Goal: Find specific page/section: Find specific page/section

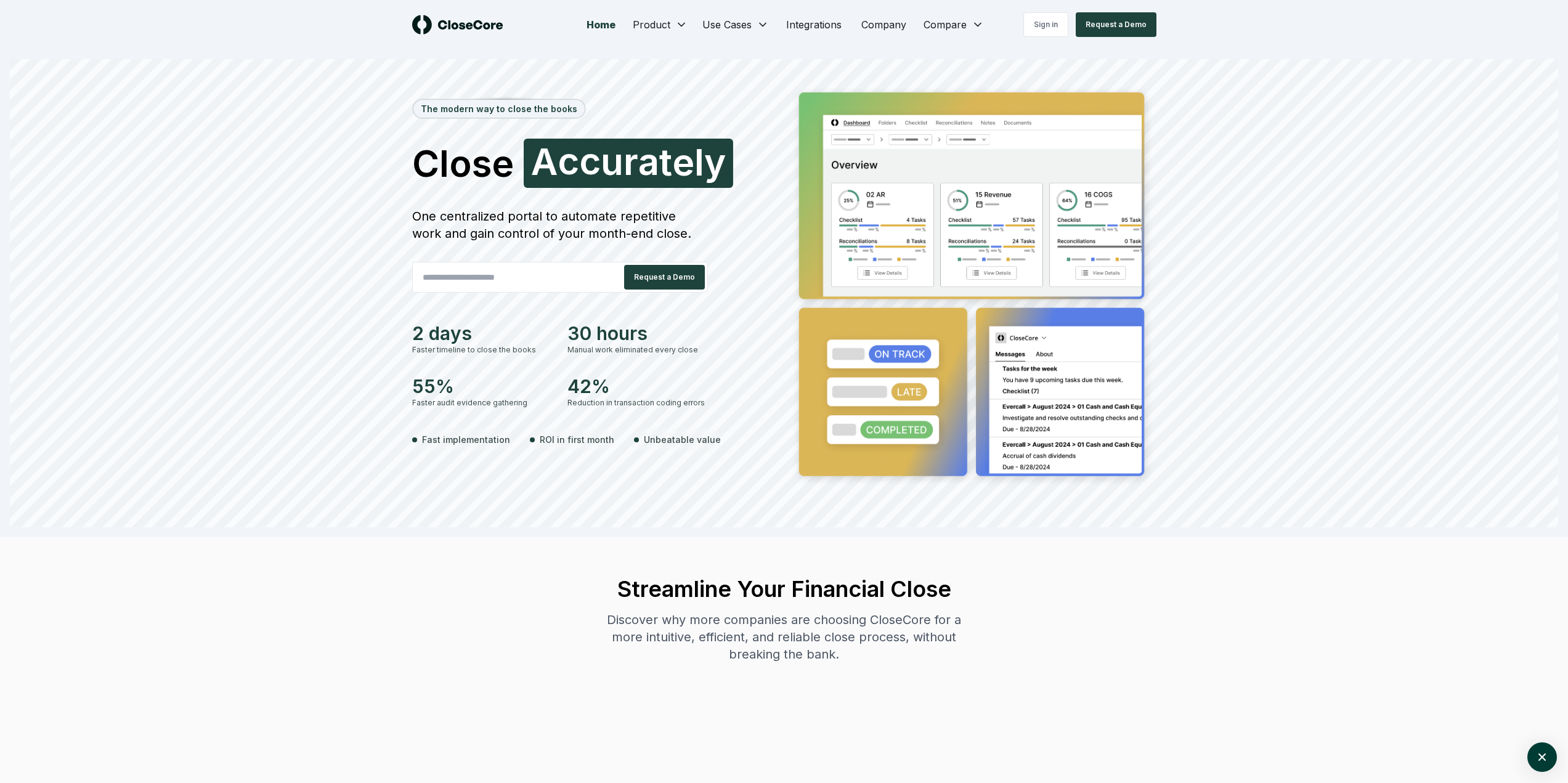
scroll to position [1057, 0]
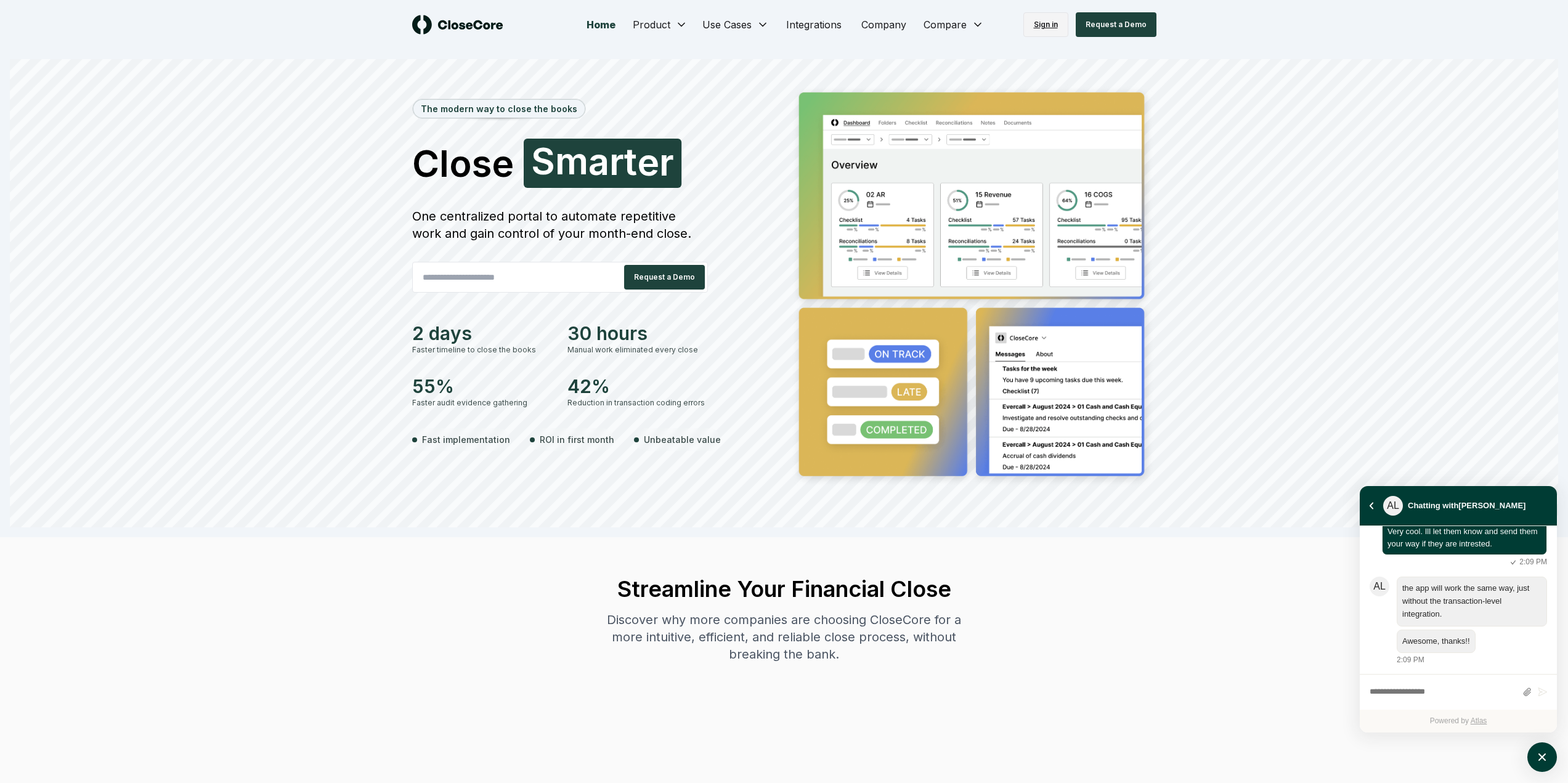
click at [1042, 34] on link "Sign in" at bounding box center [1046, 25] width 45 height 25
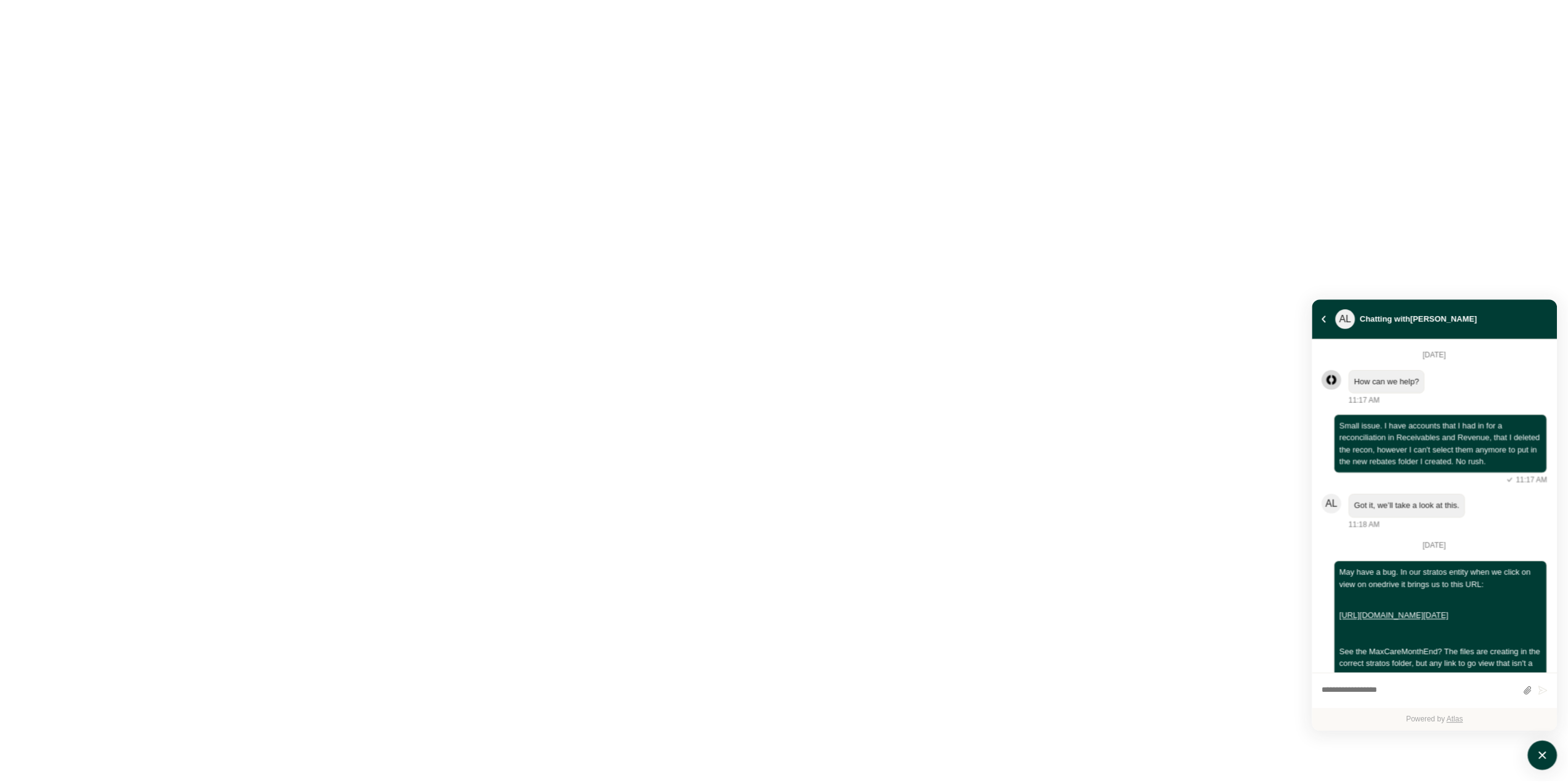
scroll to position [661, 0]
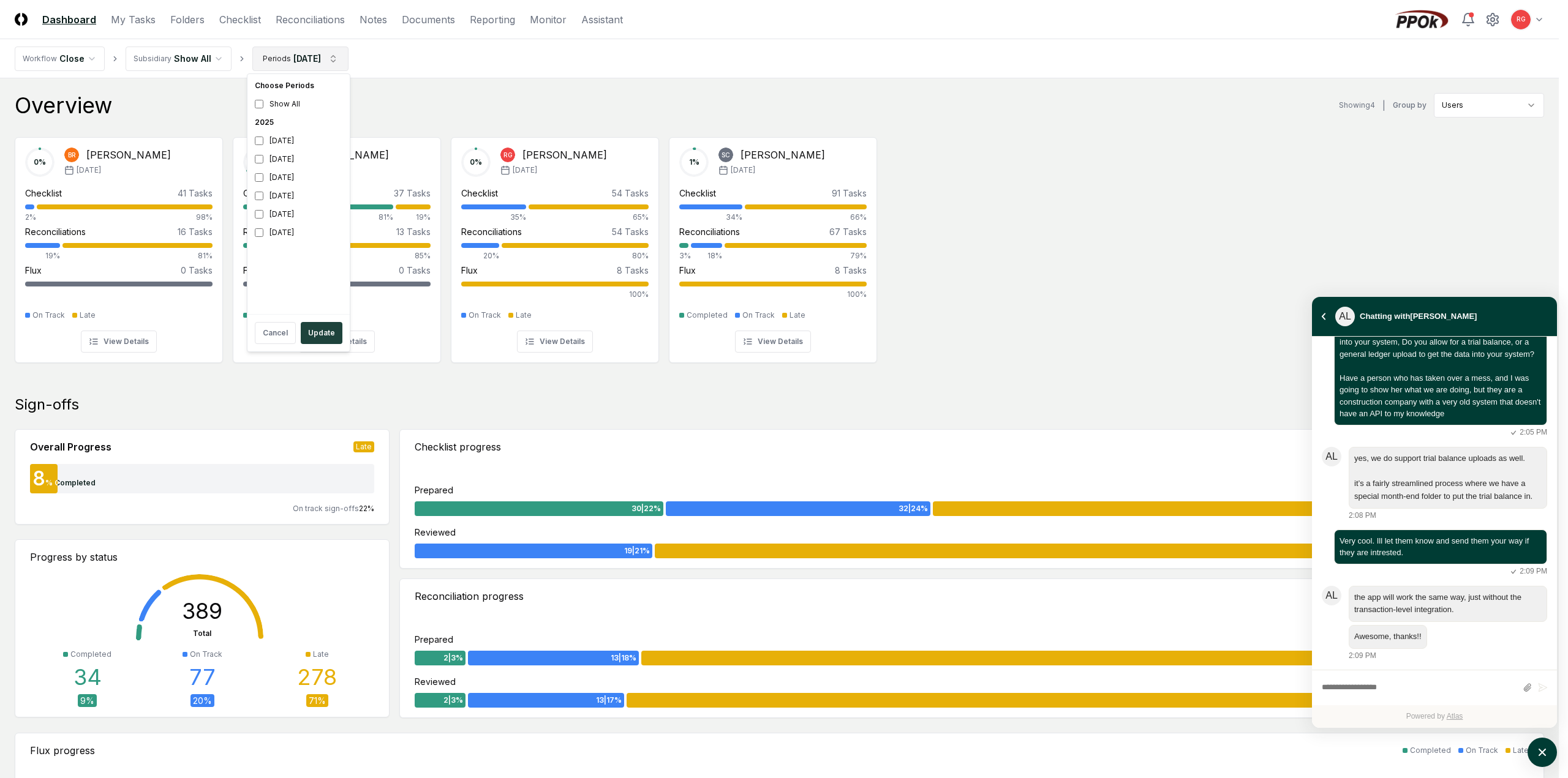
click at [264, 158] on div "[DATE]" at bounding box center [299, 159] width 97 height 19
click at [262, 171] on div "[DATE]" at bounding box center [299, 177] width 97 height 19
click at [318, 327] on button "Update" at bounding box center [321, 332] width 41 height 22
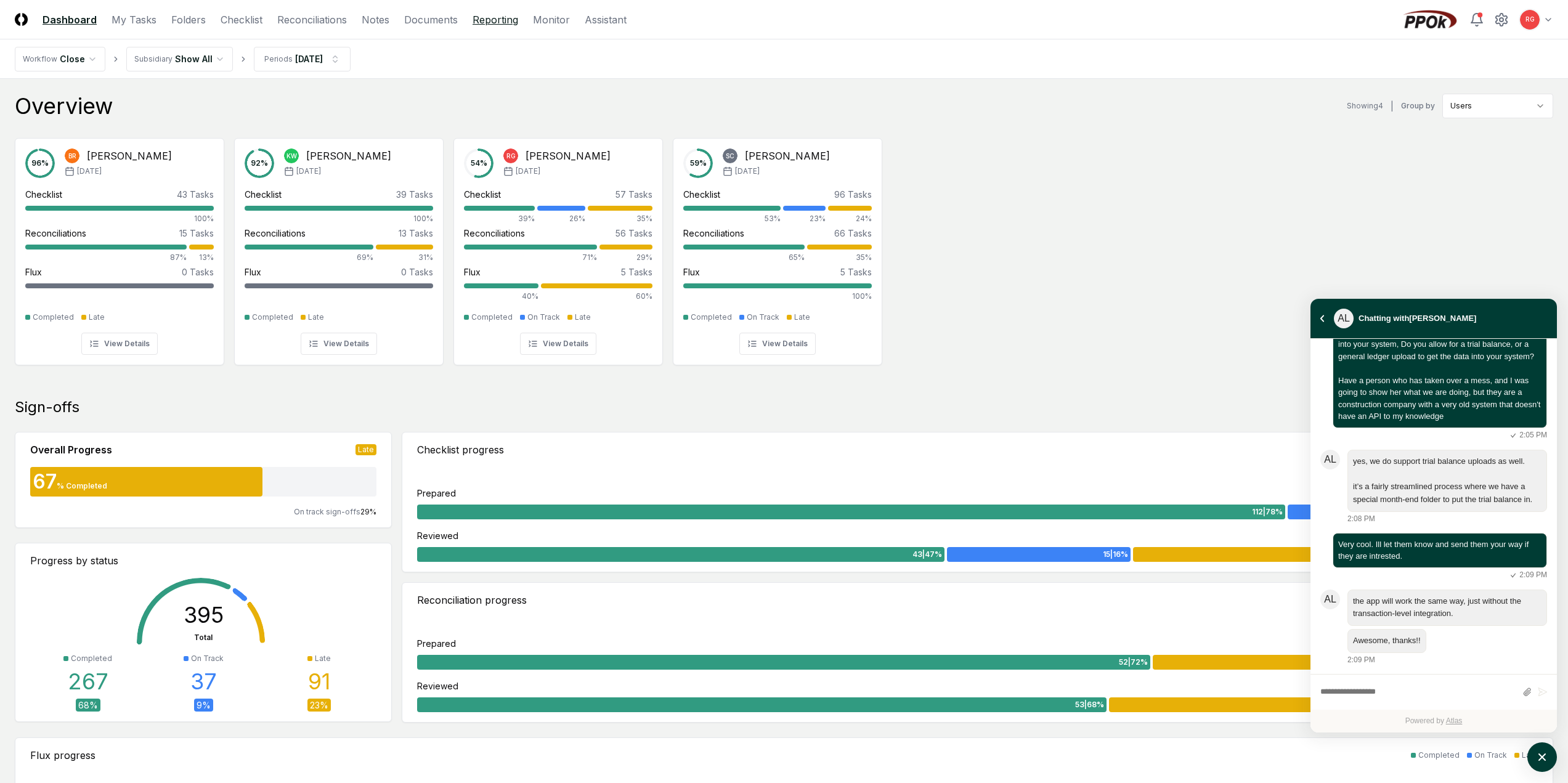
click at [475, 24] on link "Reporting" at bounding box center [495, 20] width 46 height 15
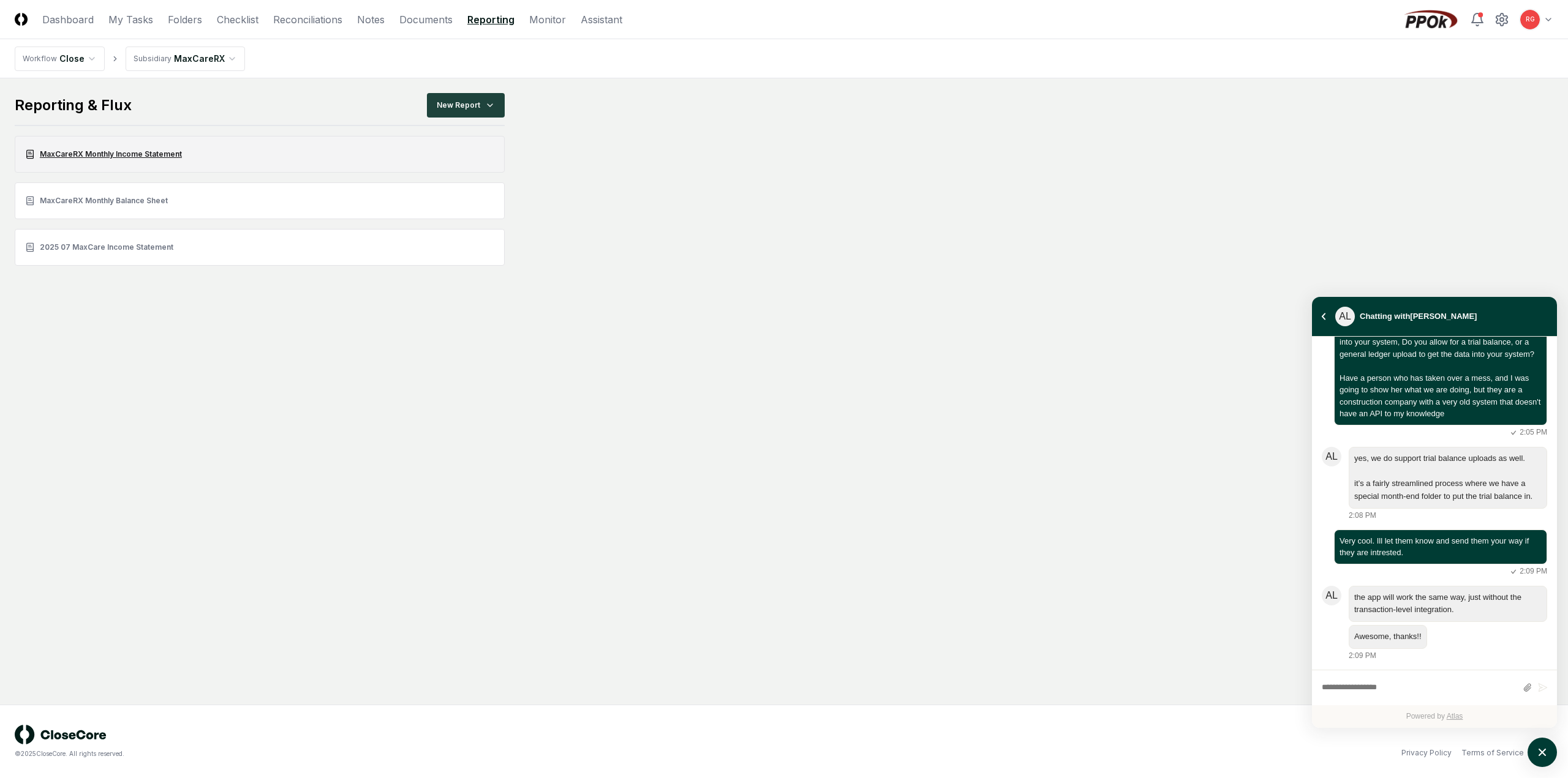
click at [145, 158] on link "MaxCareRX Monthly Income Statement" at bounding box center [259, 153] width 490 height 37
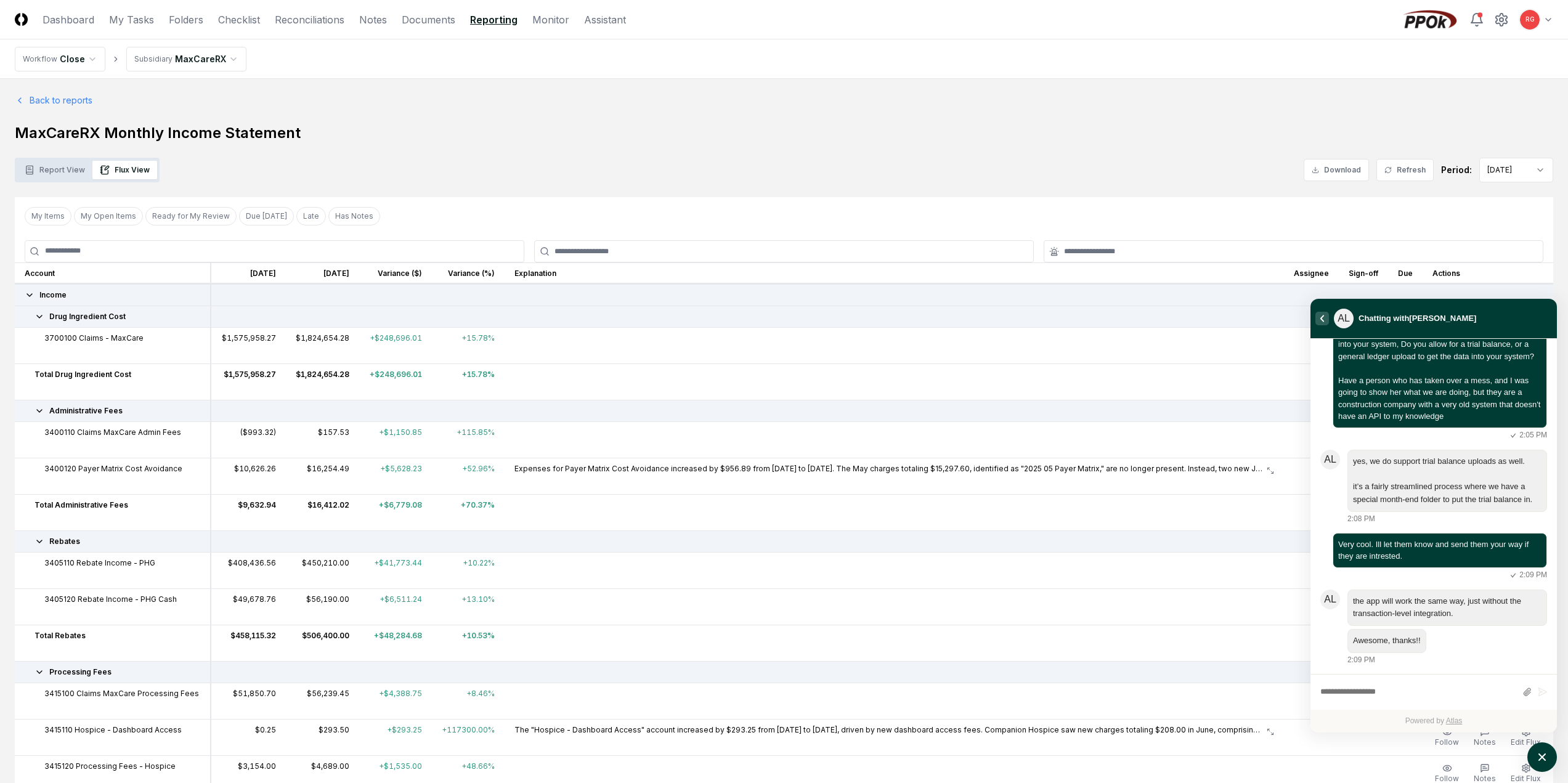
click at [1323, 318] on icon "atlas-back-button" at bounding box center [1323, 318] width 5 height 7
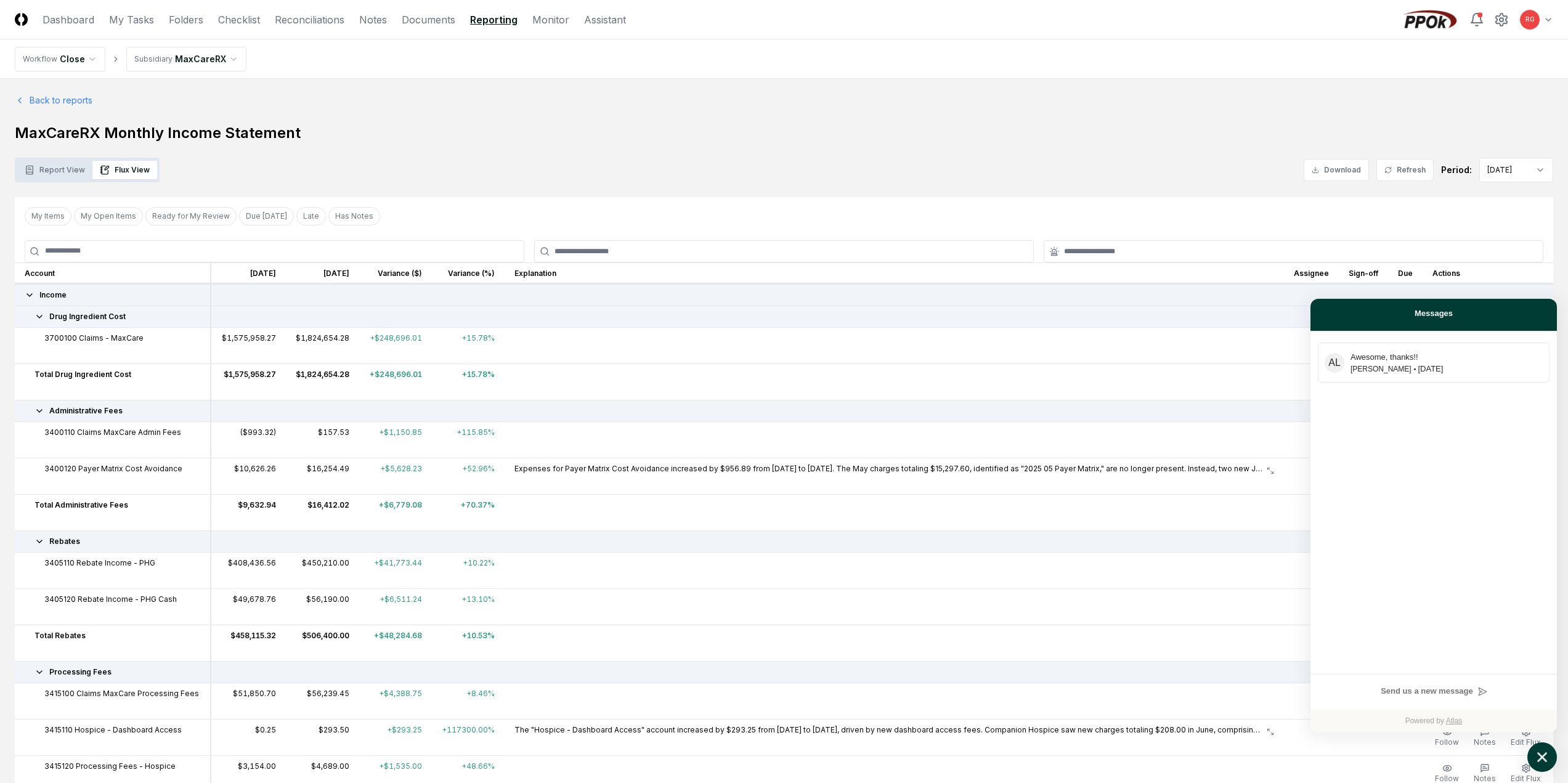
click at [1545, 757] on icon "atlas-launcher" at bounding box center [1543, 758] width 18 height 18
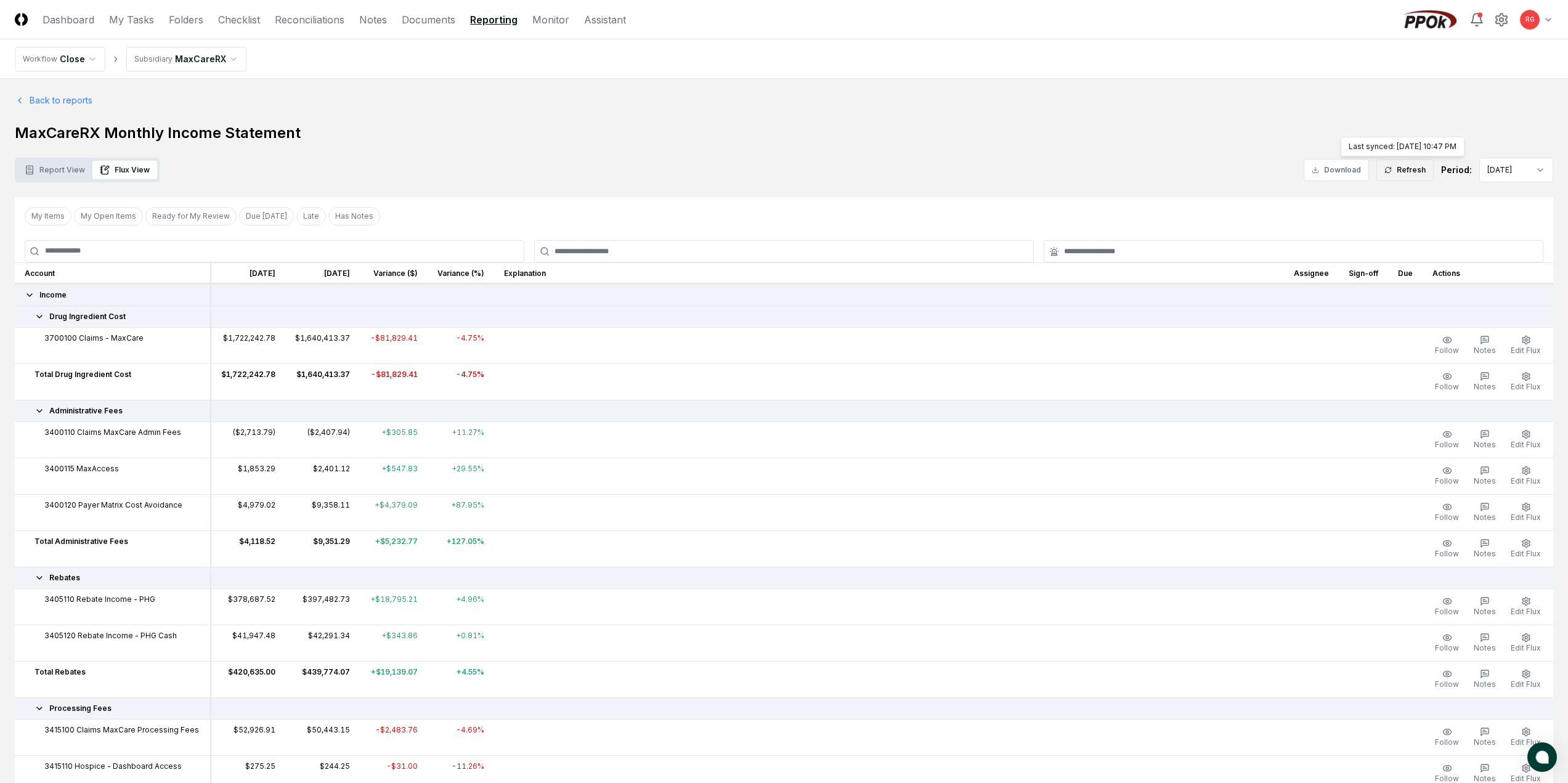
click at [1391, 167] on icon at bounding box center [1388, 168] width 6 height 3
click at [1409, 168] on button "Refresh" at bounding box center [1405, 169] width 57 height 22
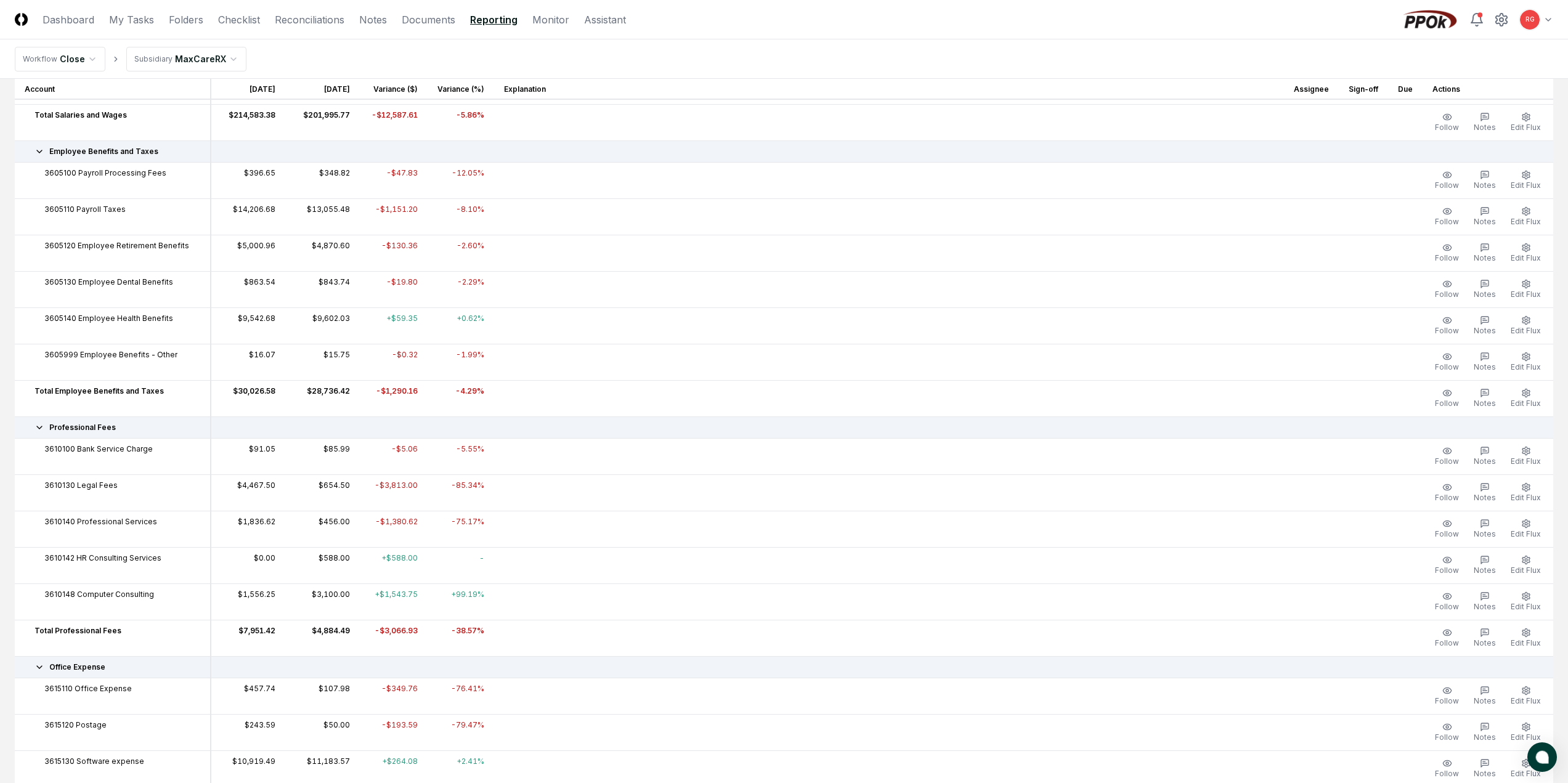
scroll to position [2033, 0]
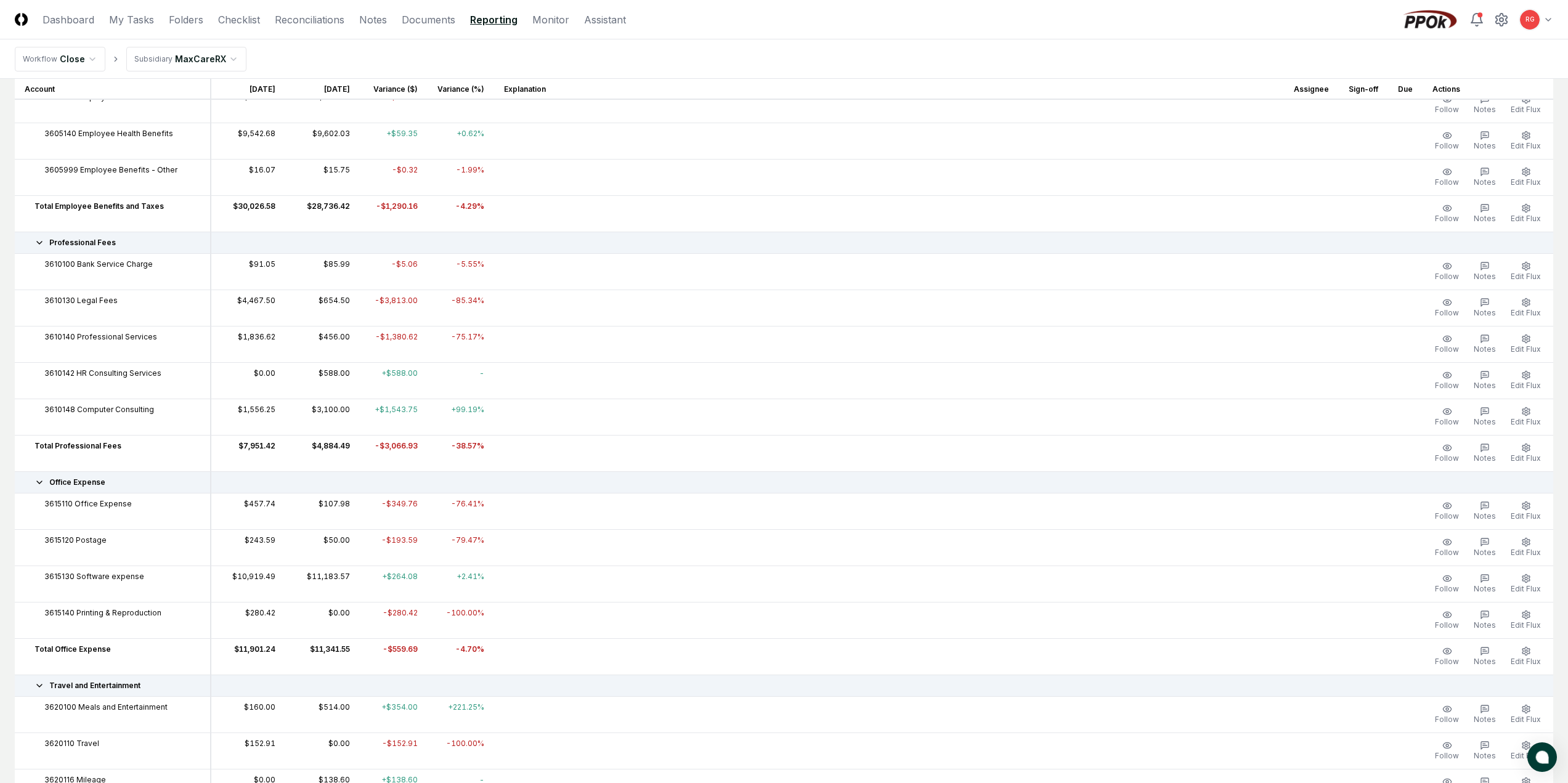
drag, startPoint x: 284, startPoint y: 401, endPoint x: 599, endPoint y: 512, distance: 334.0
click at [599, 514] on td at bounding box center [889, 511] width 790 height 36
click at [1520, 624] on span "Edit Flux" at bounding box center [1525, 624] width 30 height 9
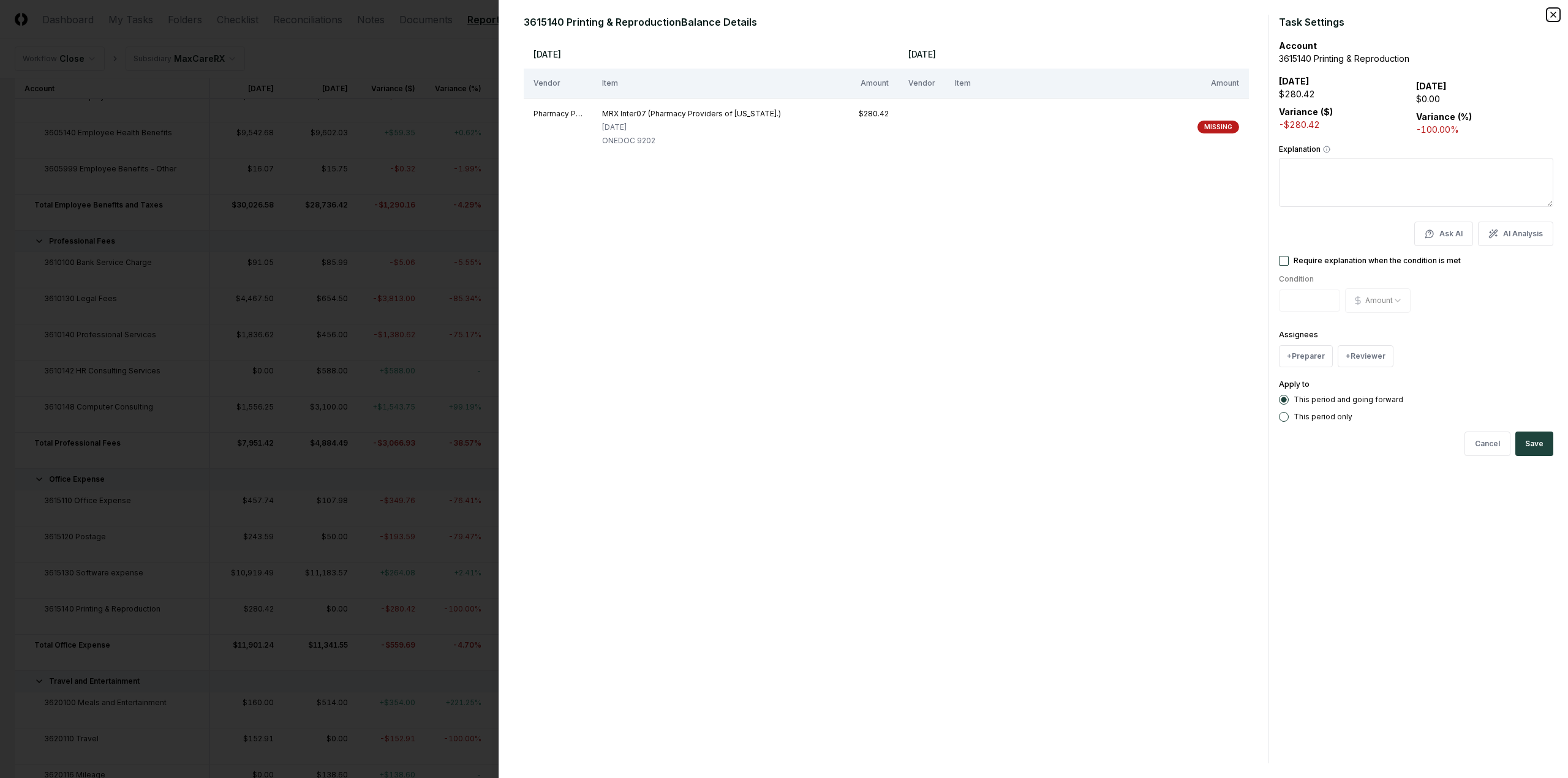
click at [1549, 14] on icon "button" at bounding box center [1553, 15] width 10 height 10
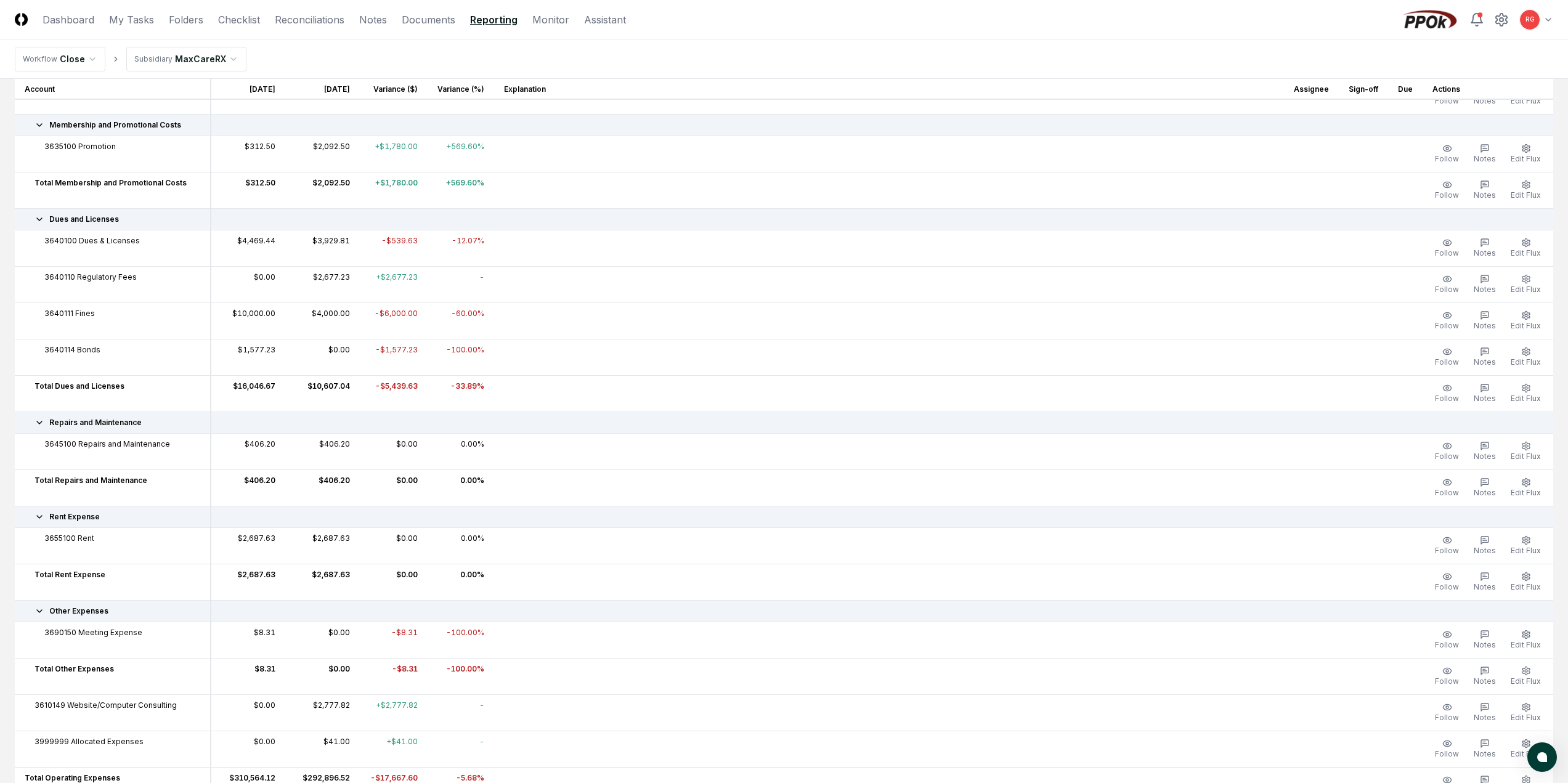
scroll to position [3265, 0]
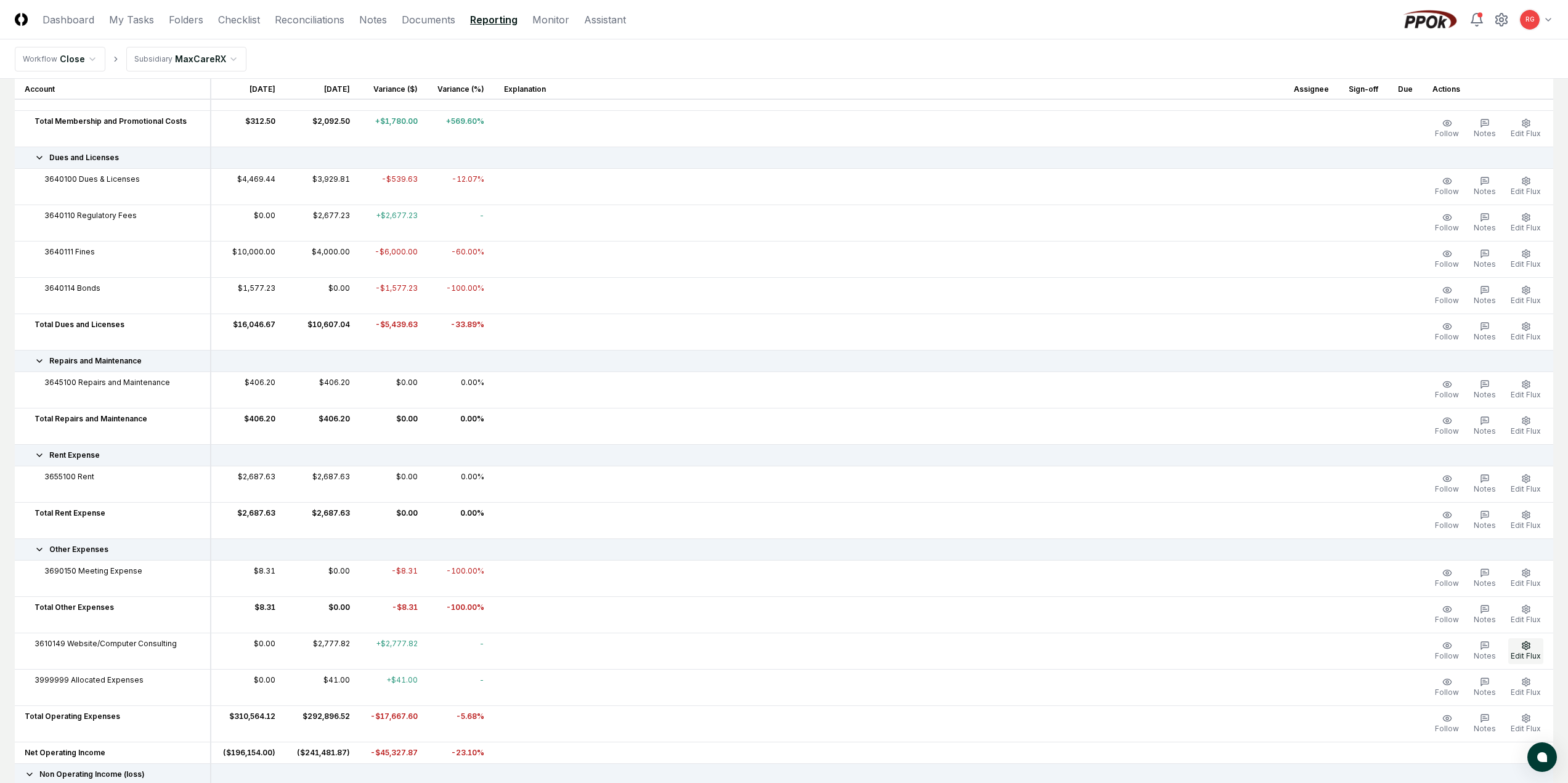
click at [1517, 645] on button "Edit Flux" at bounding box center [1525, 651] width 35 height 26
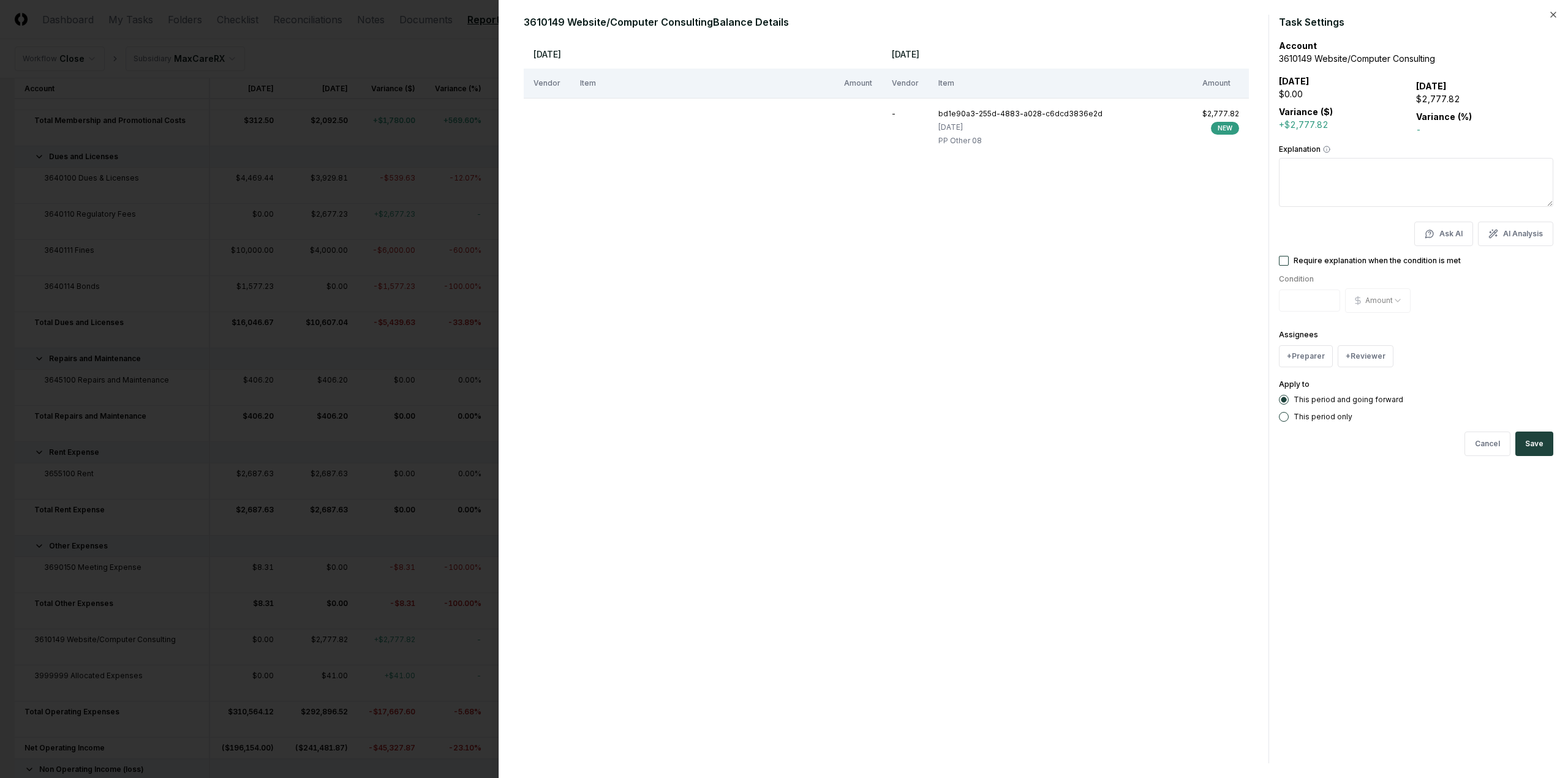
click at [1557, 9] on div "3610149 Website/Computer Consulting Balance Details [DATE] [DATE] Vendor Item A…" at bounding box center [1033, 389] width 1069 height 778
click at [1553, 12] on icon "button" at bounding box center [1553, 15] width 10 height 10
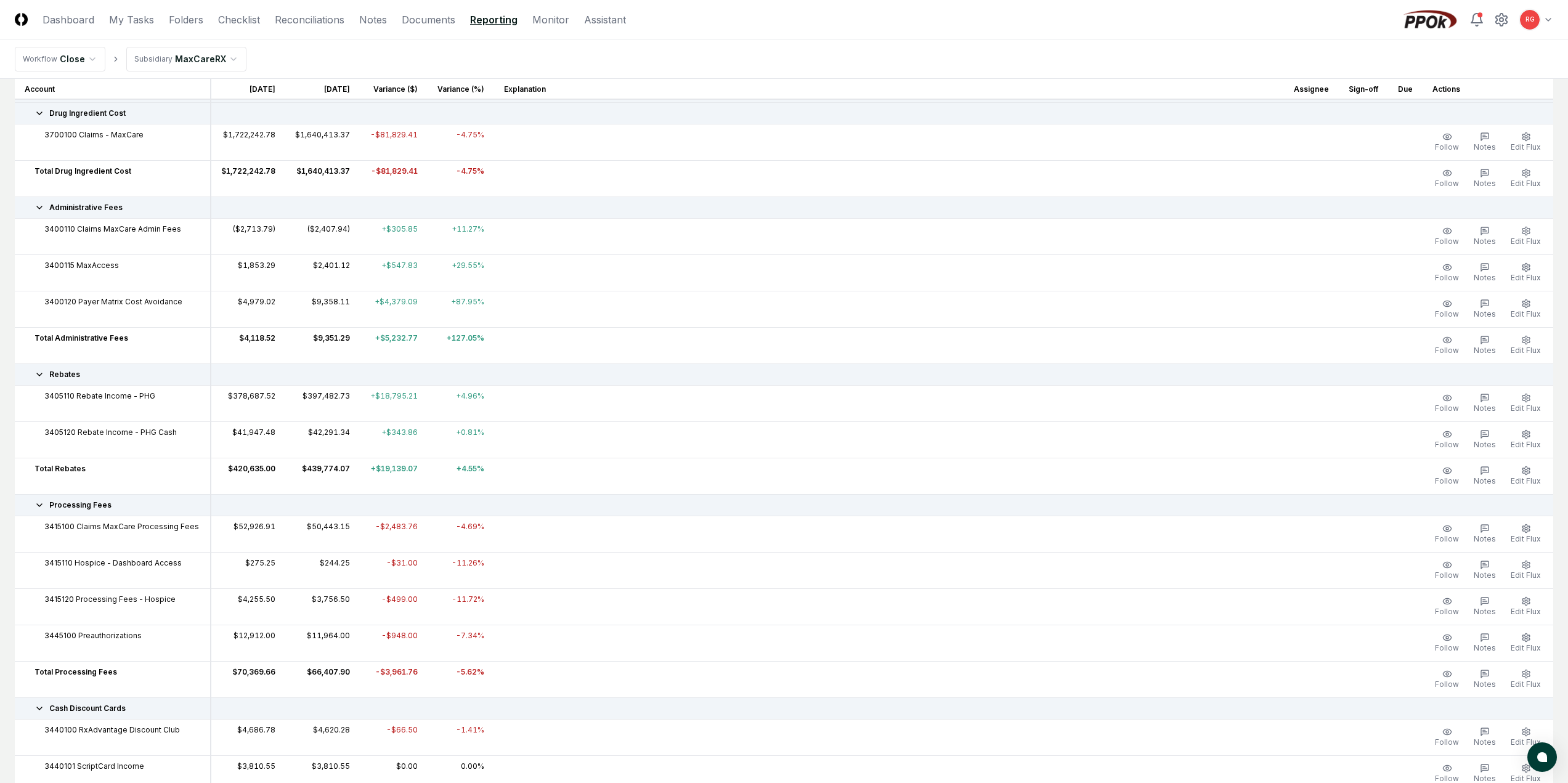
scroll to position [0, 0]
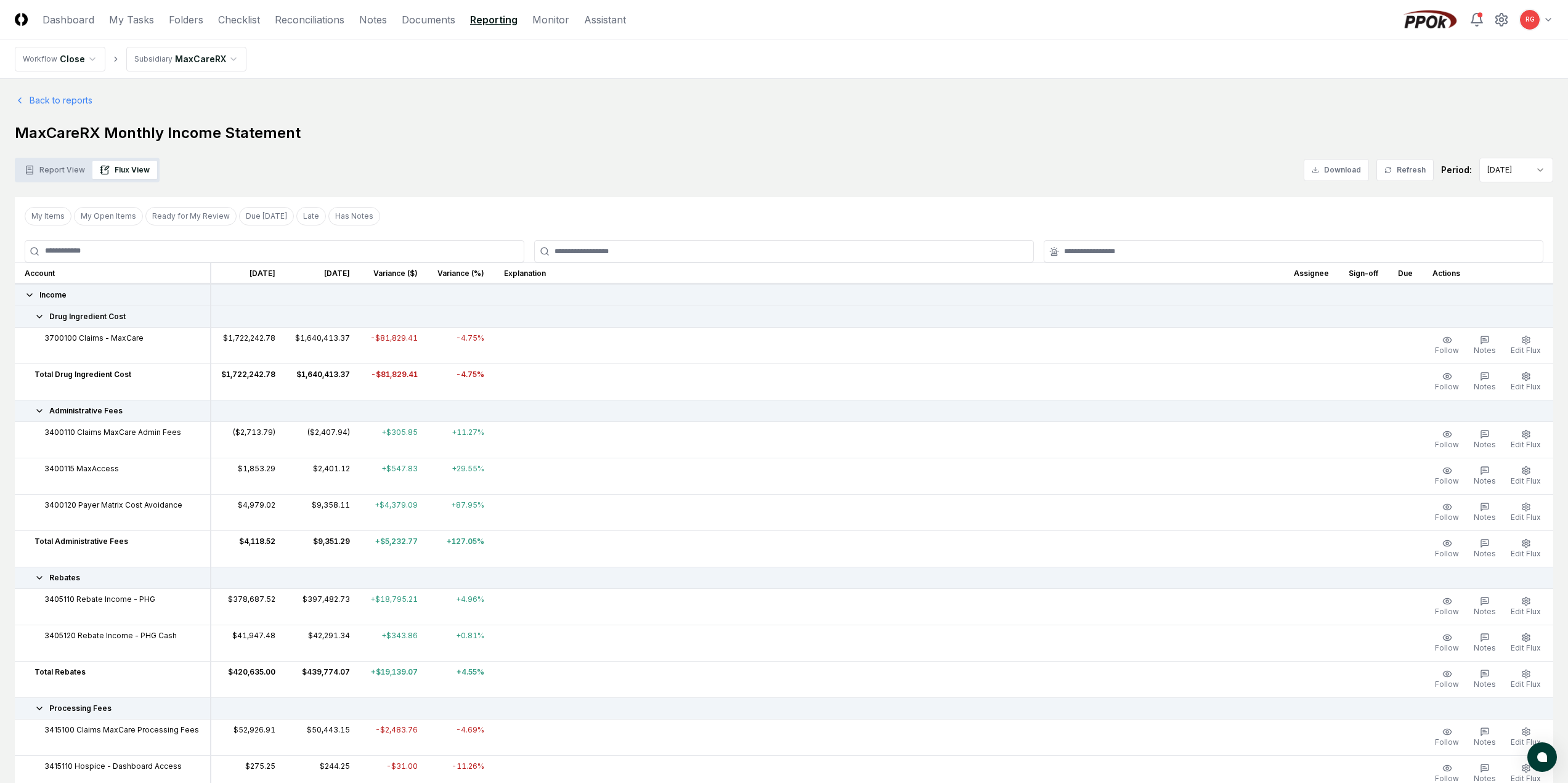
click at [53, 168] on button "Report View" at bounding box center [55, 170] width 75 height 19
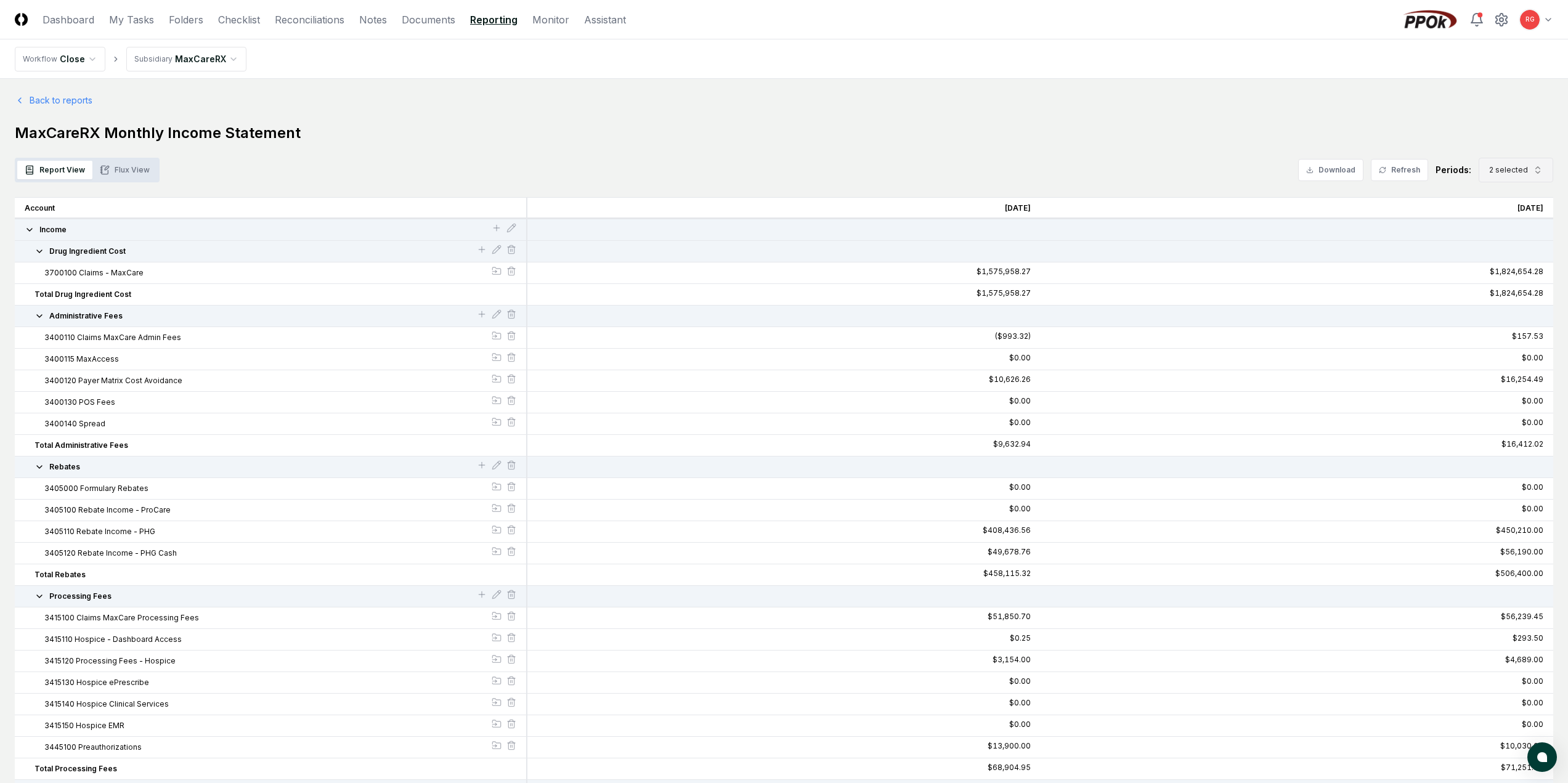
click at [1510, 169] on span "2 selected" at bounding box center [1508, 170] width 38 height 11
click at [1520, 276] on div "[DATE]" at bounding box center [1507, 275] width 39 height 11
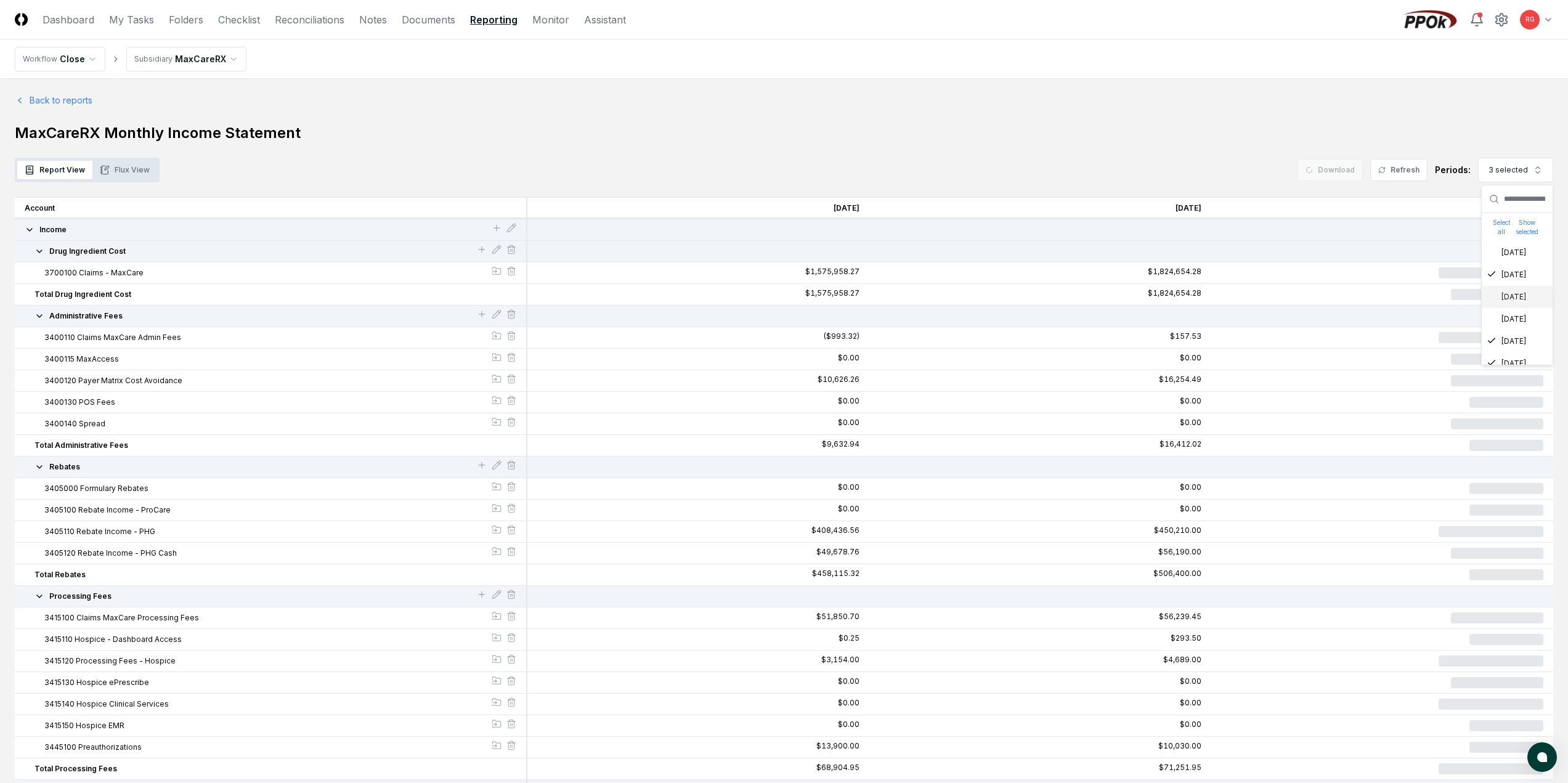
click at [1518, 299] on div "[DATE]" at bounding box center [1507, 298] width 39 height 11
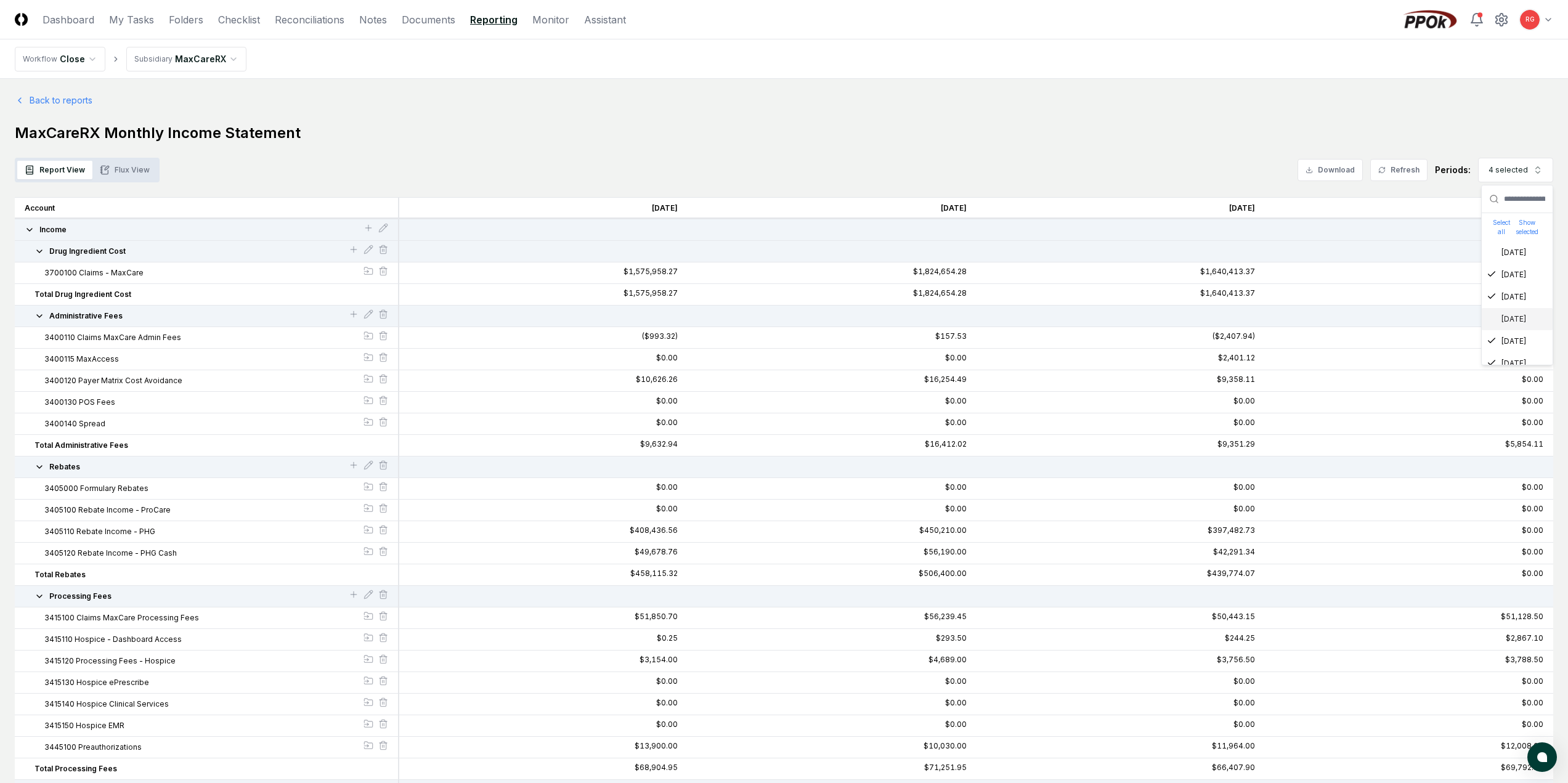
click at [1516, 319] on div "[DATE]" at bounding box center [1507, 320] width 39 height 11
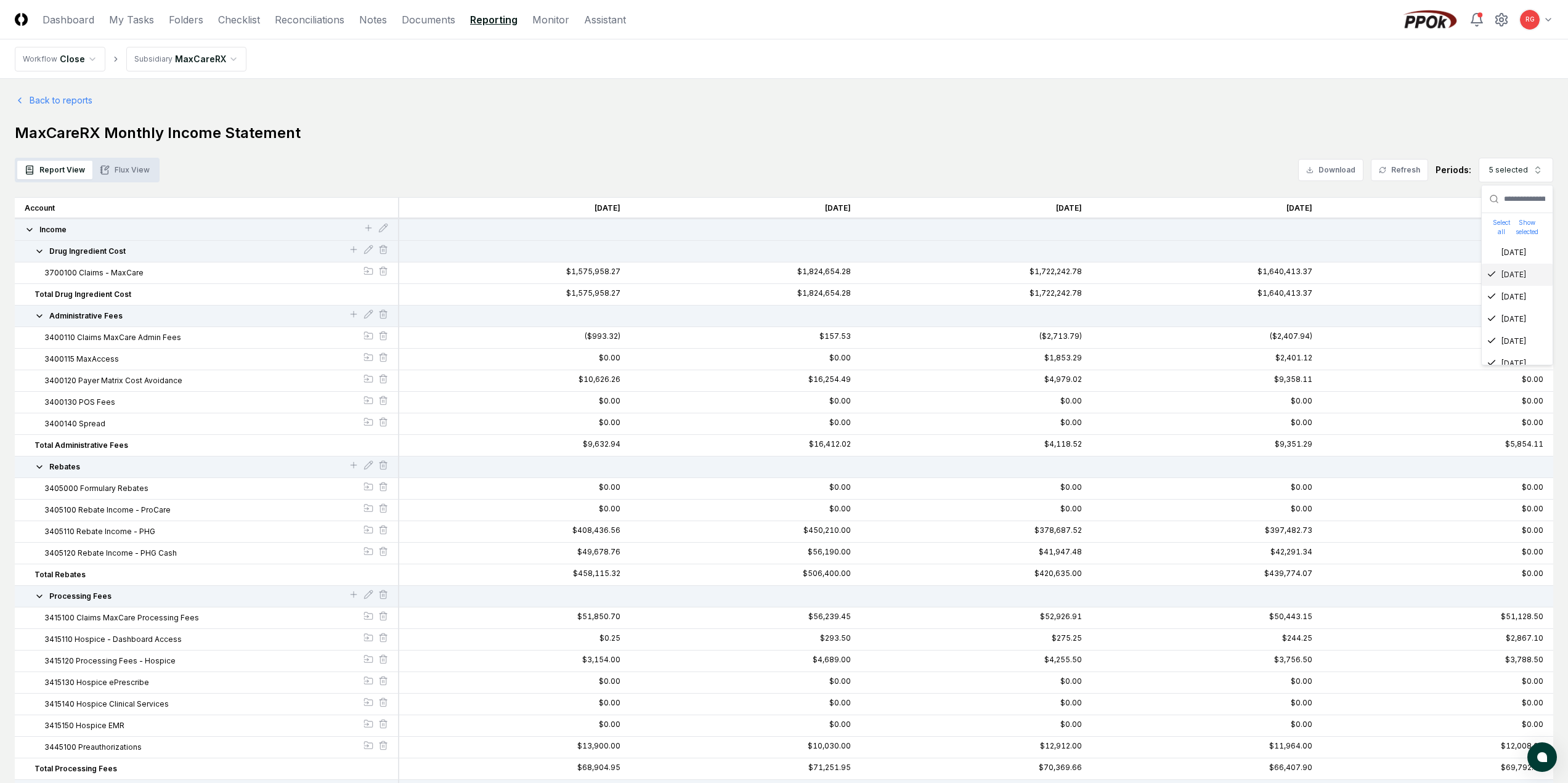
click at [1505, 280] on div "[DATE]" at bounding box center [1507, 275] width 39 height 11
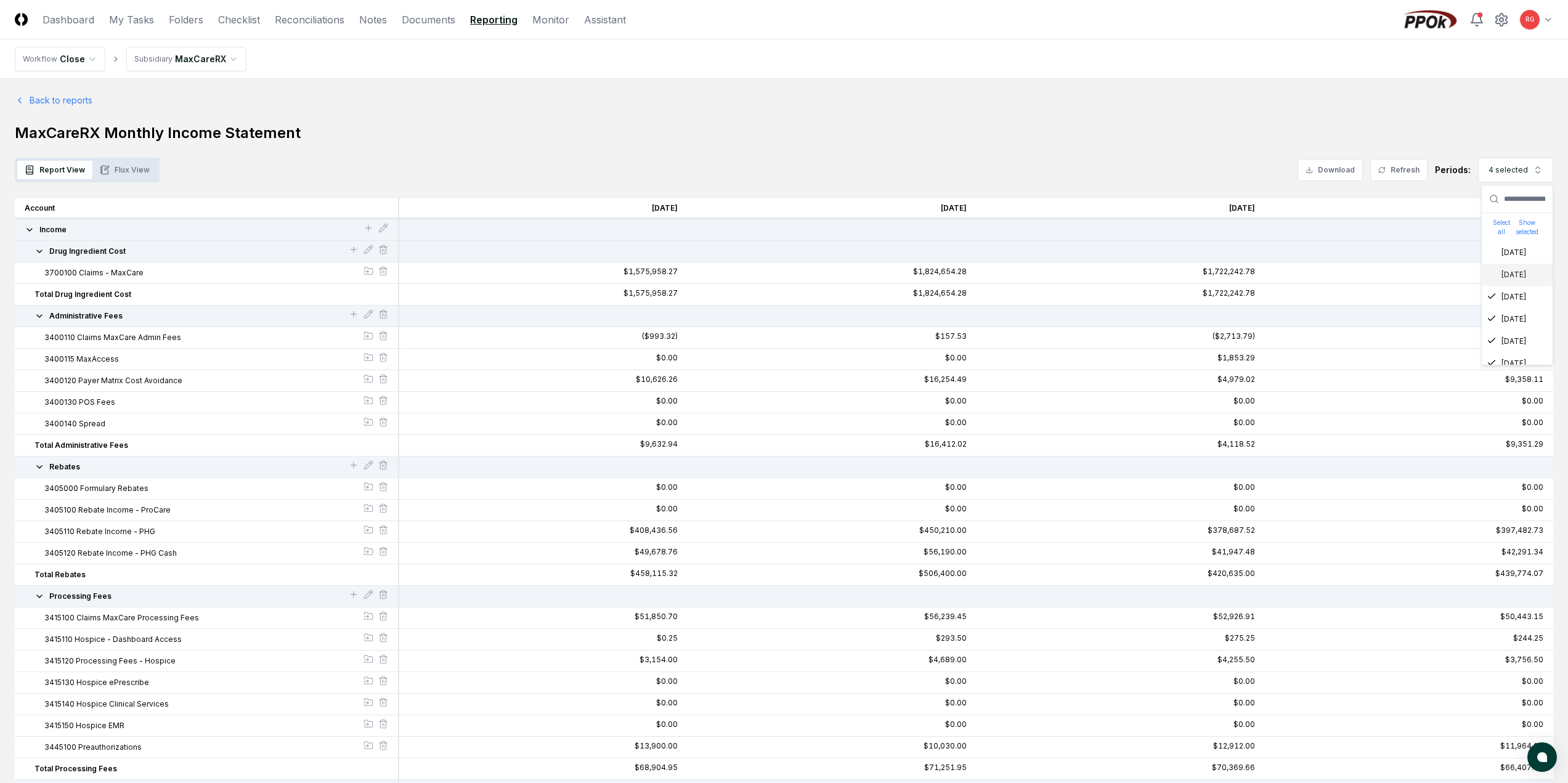
click at [1262, 128] on h1 "MaxCareRX Monthly Income Statement" at bounding box center [784, 133] width 1539 height 20
click at [40, 252] on icon "button" at bounding box center [39, 251] width 5 height 2
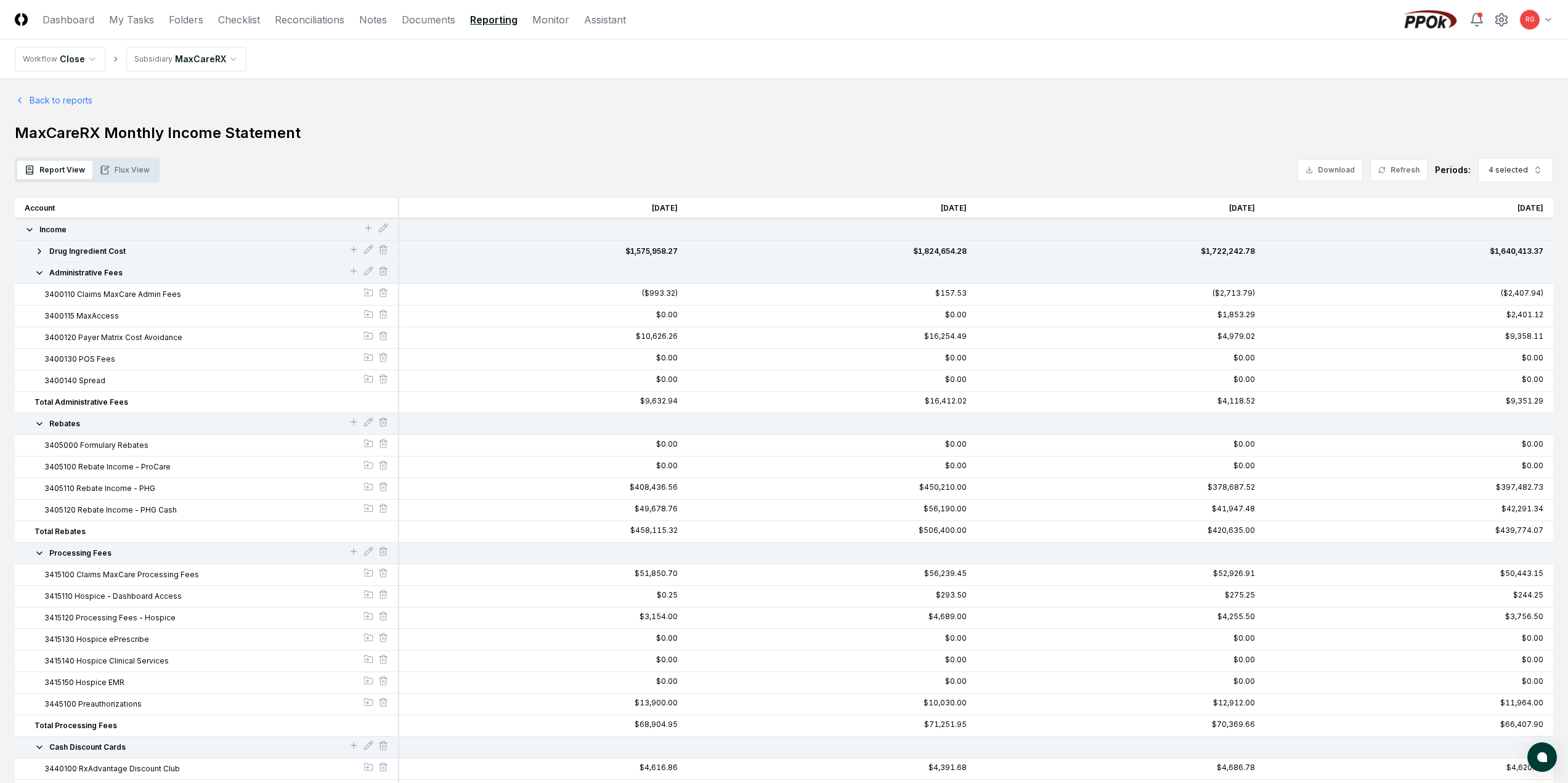
click at [38, 276] on icon "button" at bounding box center [39, 273] width 10 height 10
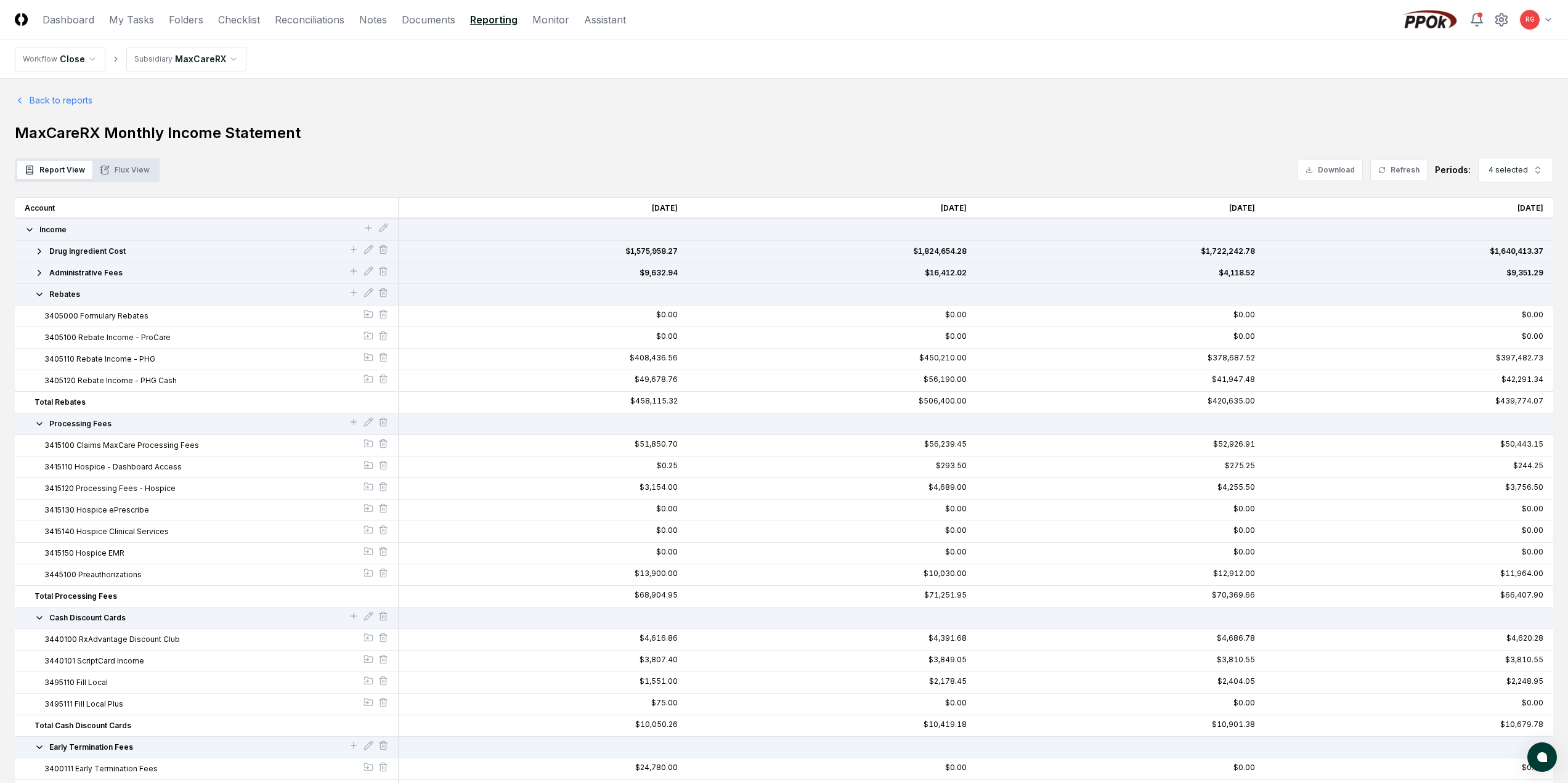
click at [38, 294] on icon "button" at bounding box center [39, 294] width 5 height 2
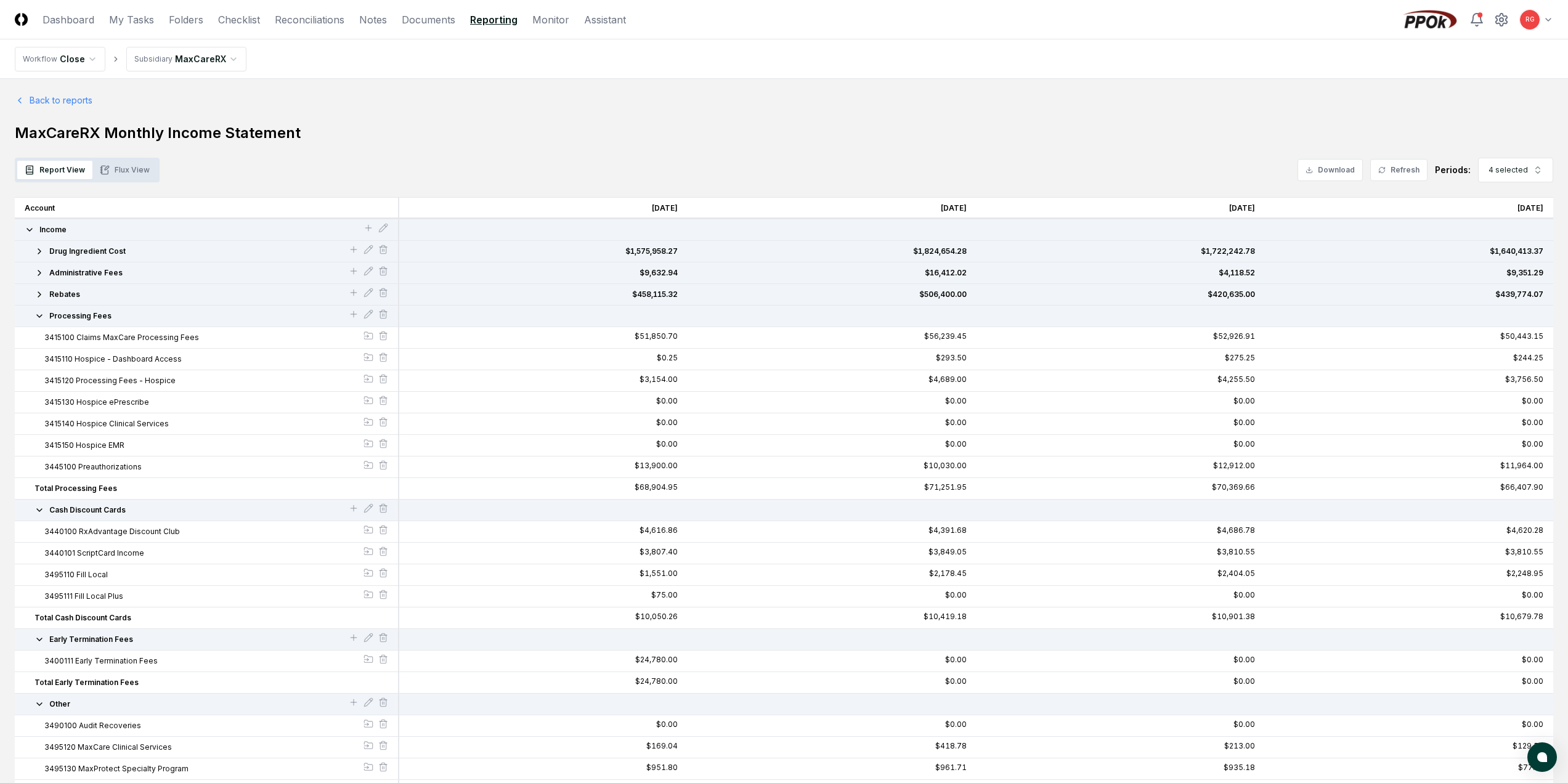
click at [33, 316] on div "Processing Fees" at bounding box center [206, 316] width 364 height 11
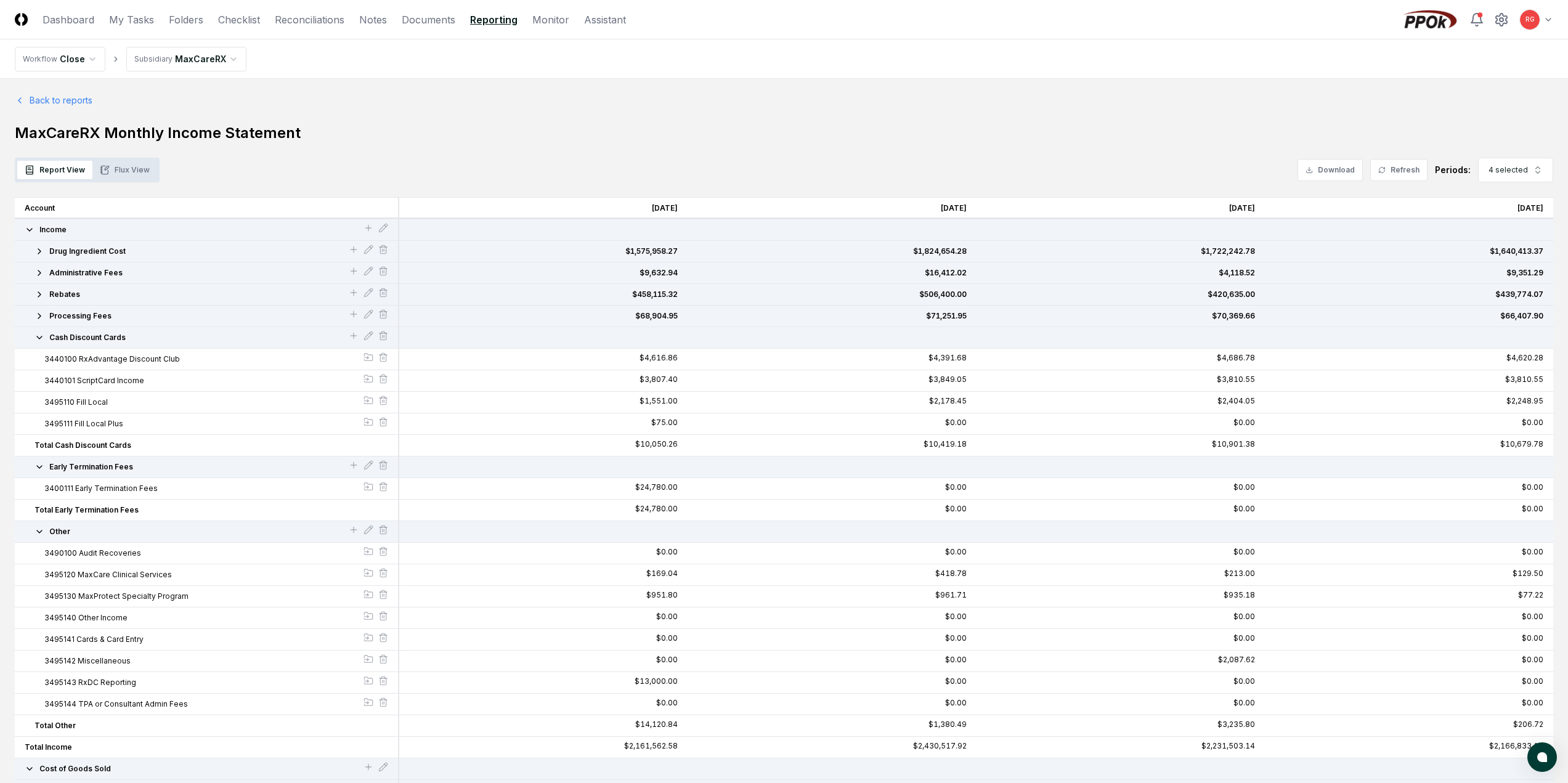
click at [36, 337] on icon "button" at bounding box center [39, 338] width 10 height 10
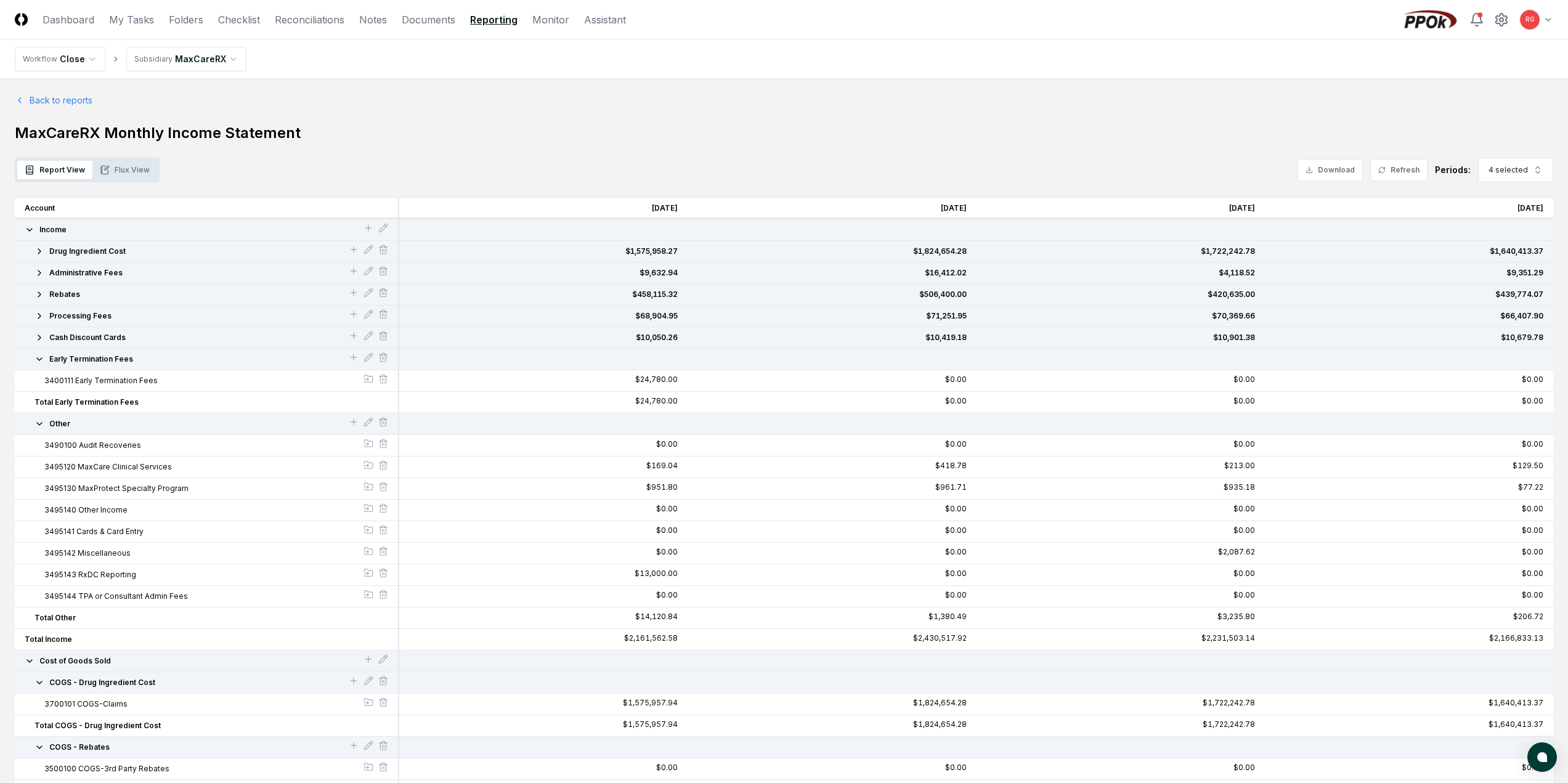
drag, startPoint x: 36, startPoint y: 337, endPoint x: 21, endPoint y: 342, distance: 15.8
click at [21, 342] on div "Cash Discount Cards" at bounding box center [207, 338] width 384 height 21
click at [37, 361] on icon "button" at bounding box center [39, 359] width 10 height 10
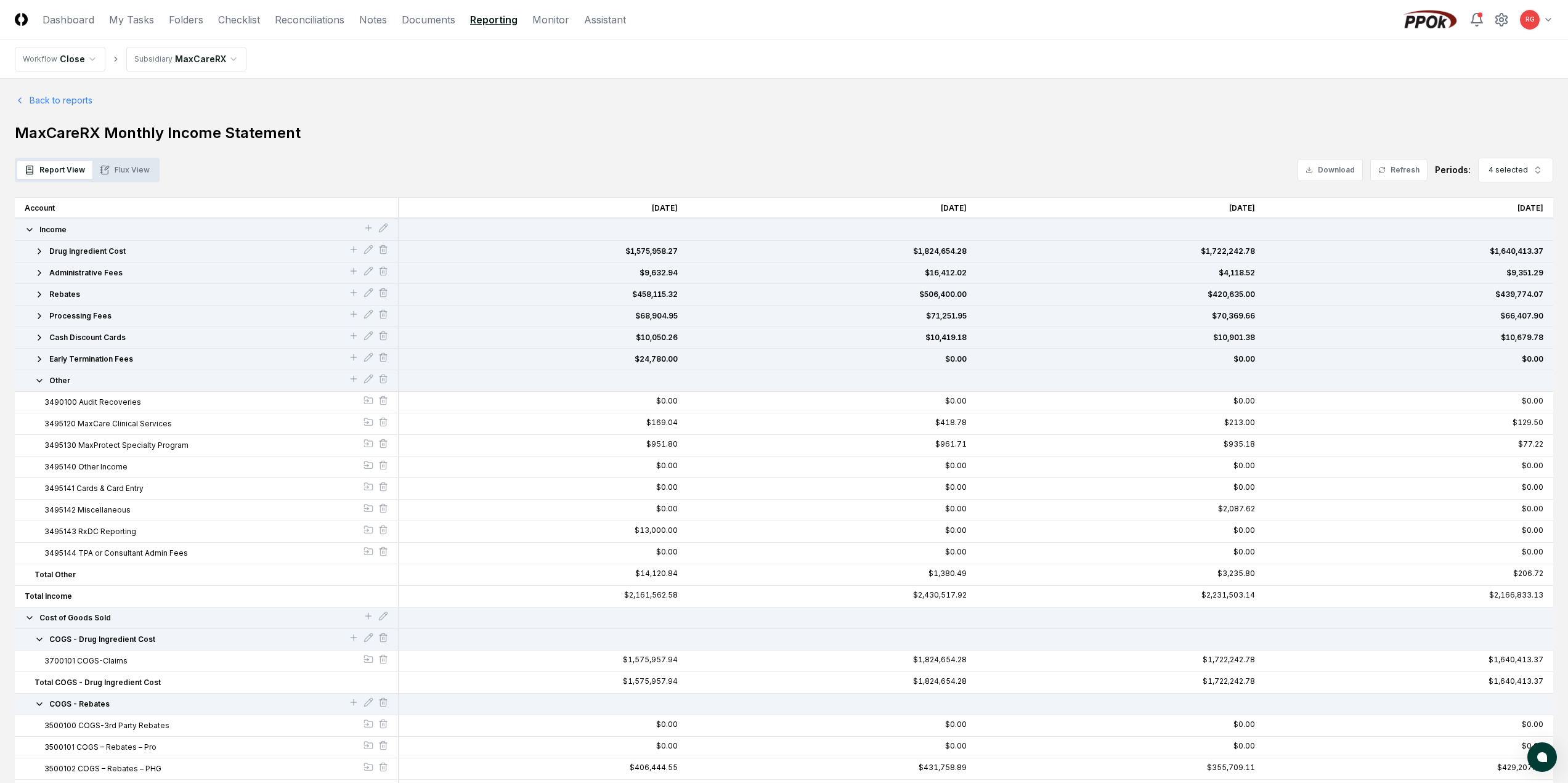
click at [43, 377] on icon "button" at bounding box center [39, 381] width 10 height 10
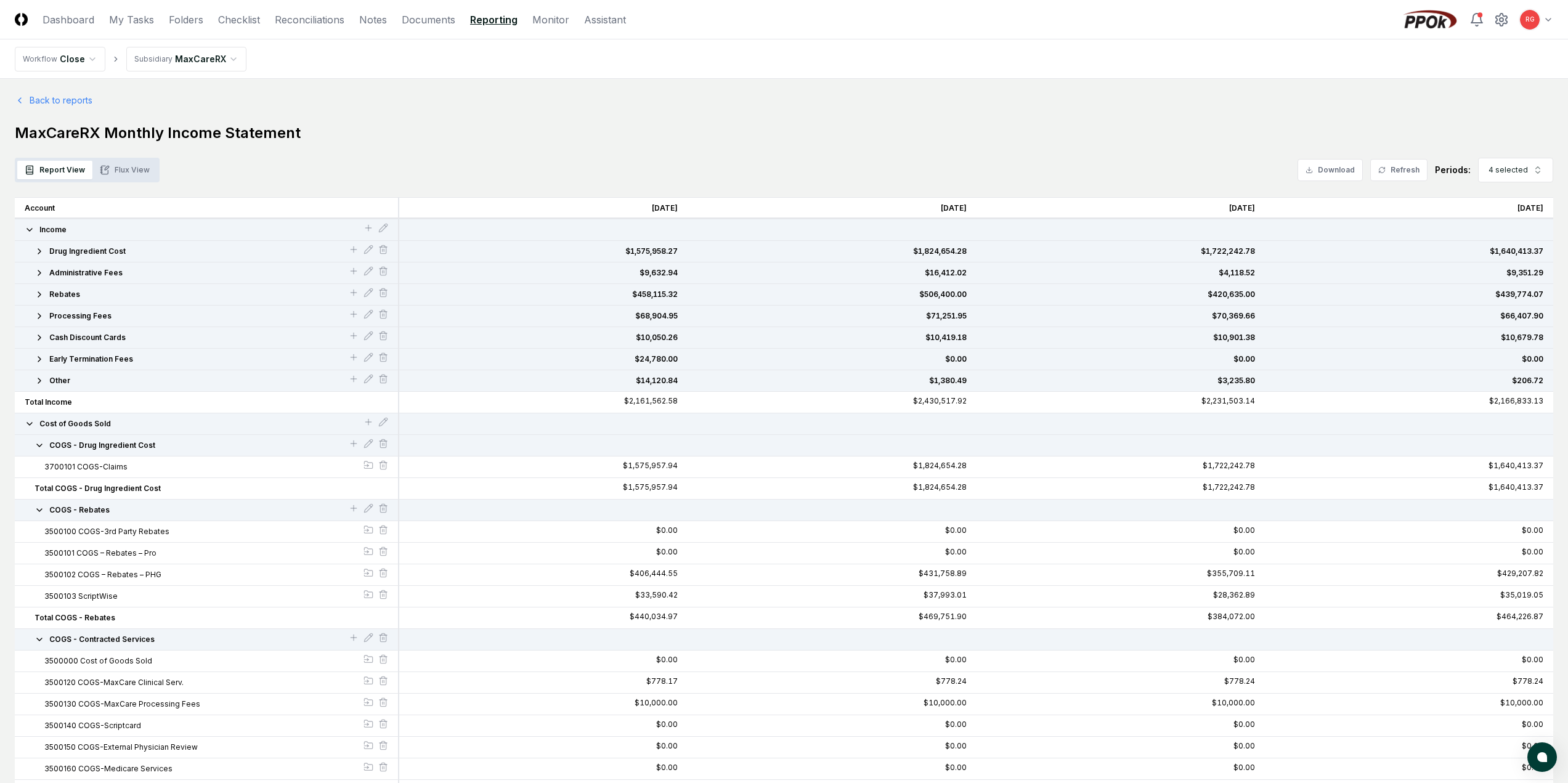
drag, startPoint x: 35, startPoint y: 444, endPoint x: 38, endPoint y: 453, distance: 9.5
click at [36, 444] on icon "button" at bounding box center [39, 445] width 10 height 10
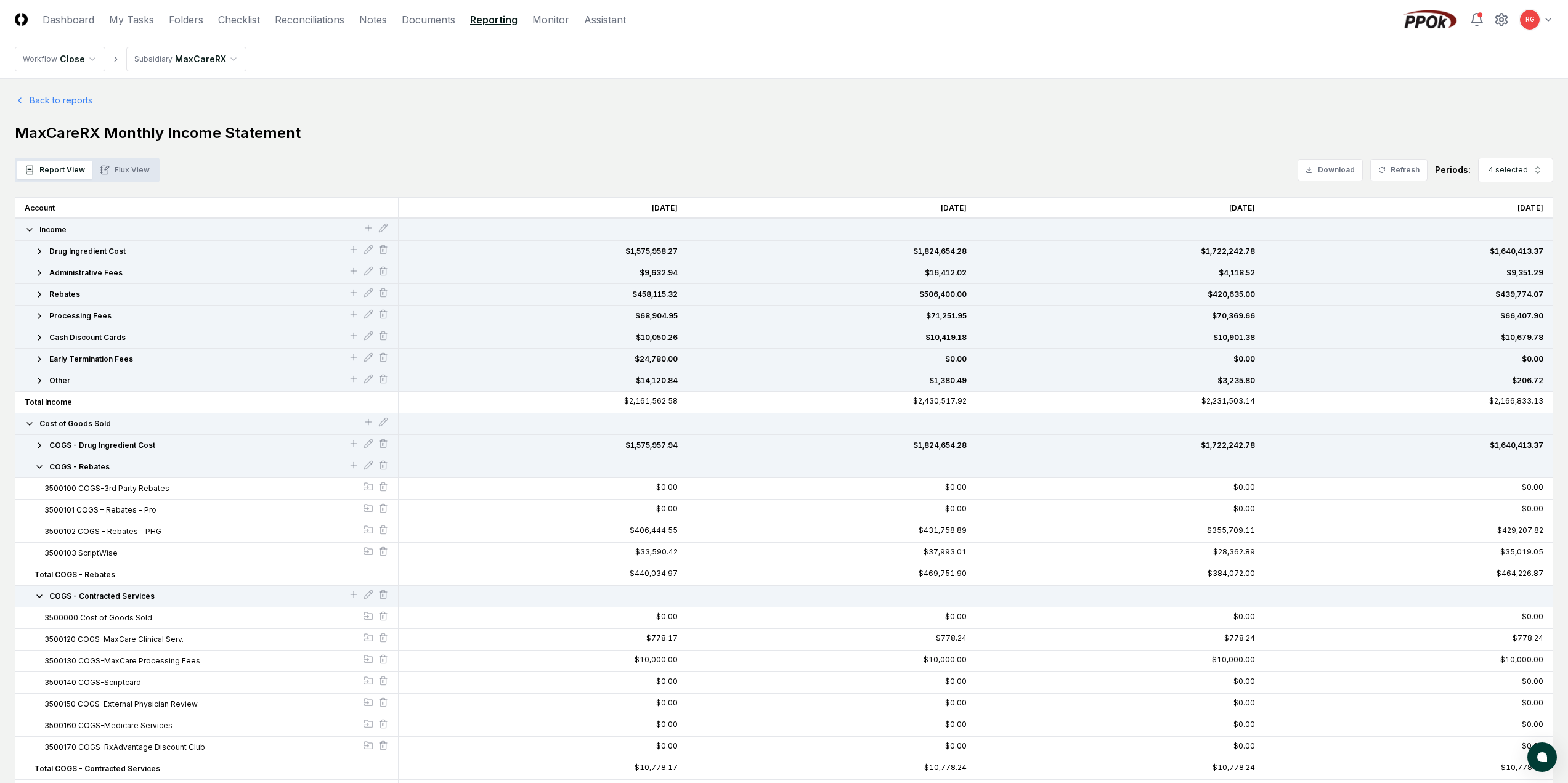
click at [37, 470] on icon "button" at bounding box center [39, 467] width 10 height 10
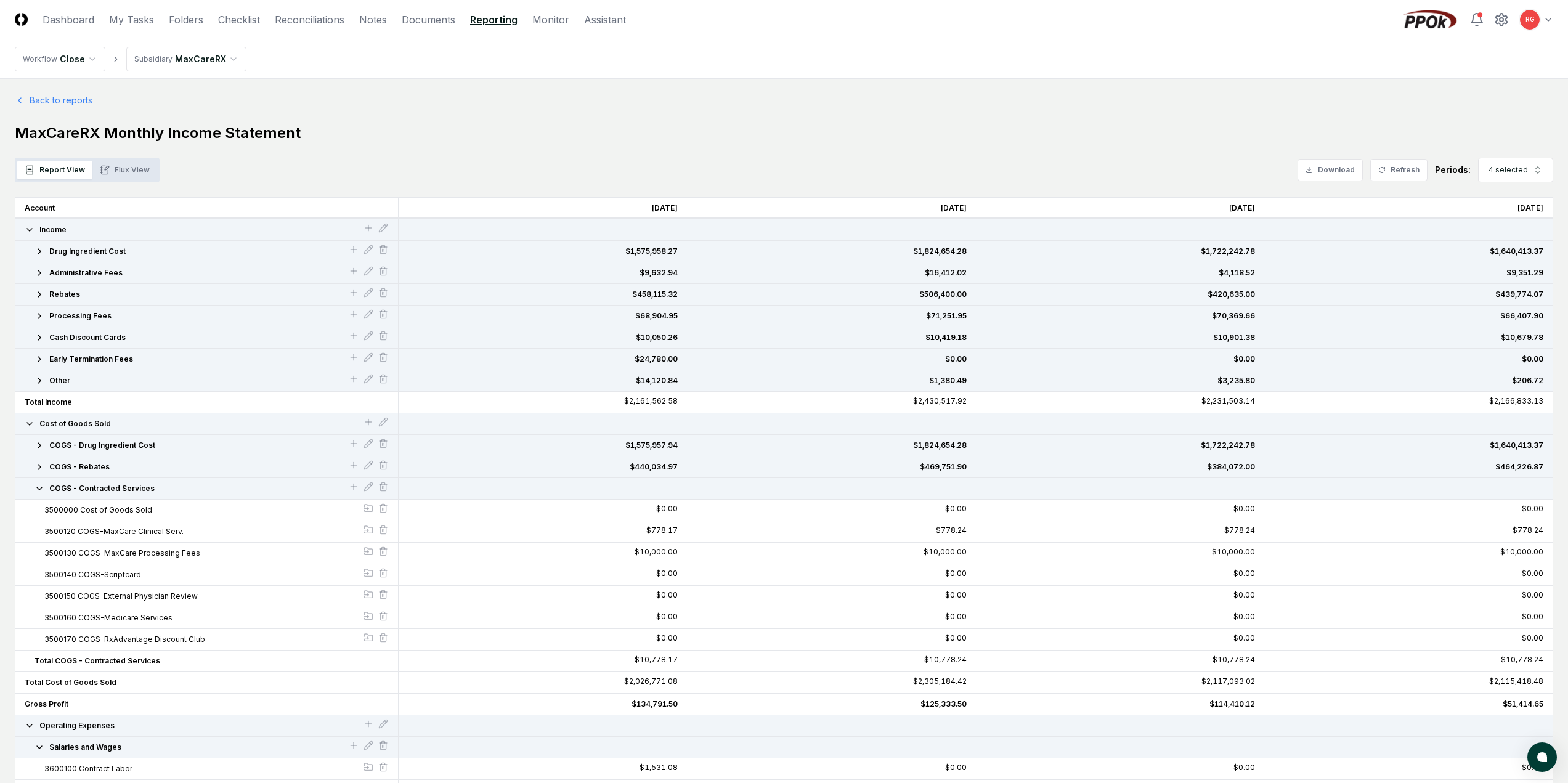
click at [34, 494] on div "COGS - Contracted Services" at bounding box center [207, 489] width 384 height 21
click at [36, 489] on icon "button" at bounding box center [39, 489] width 10 height 10
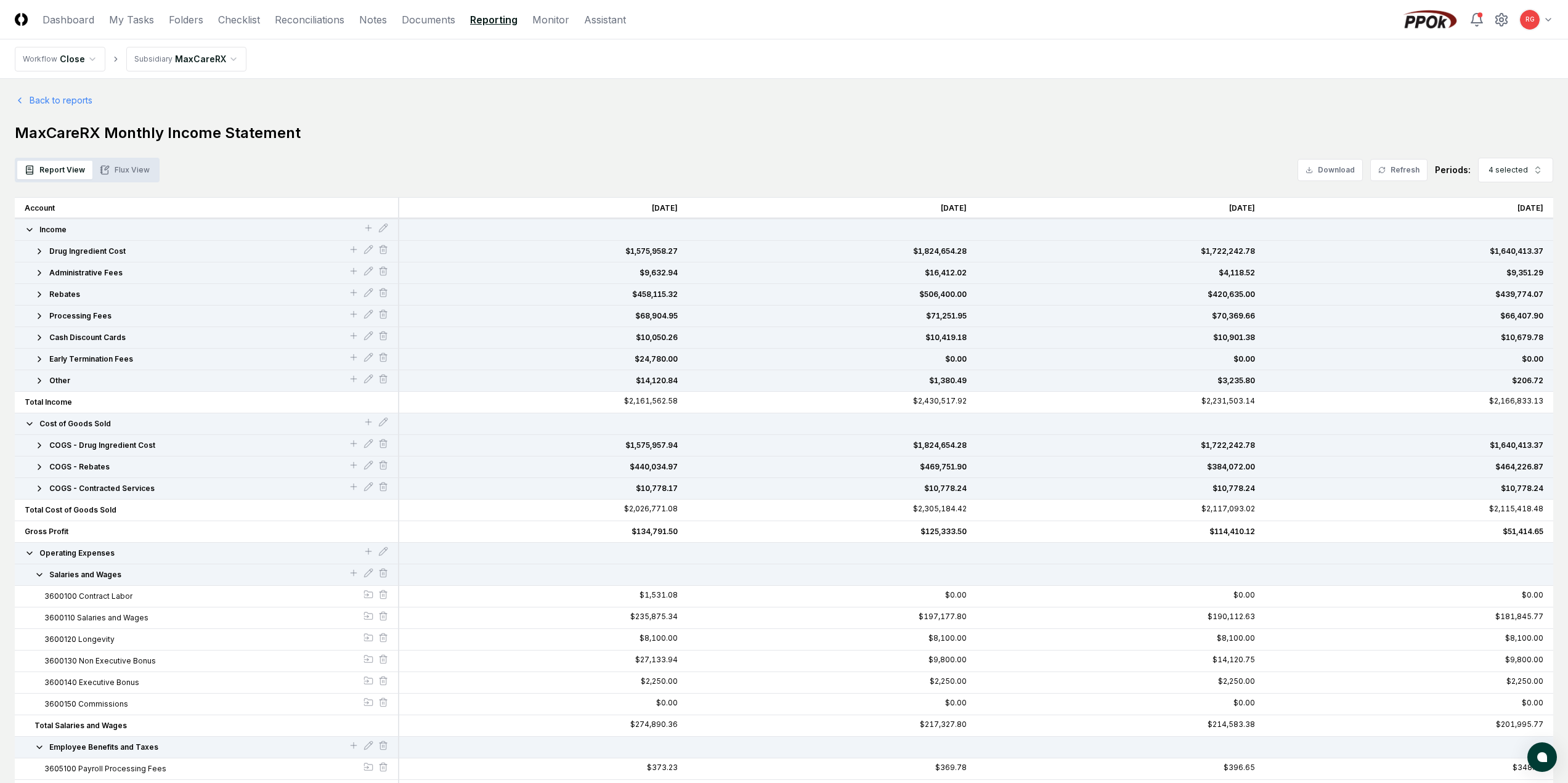
click at [38, 576] on icon "button" at bounding box center [39, 575] width 10 height 10
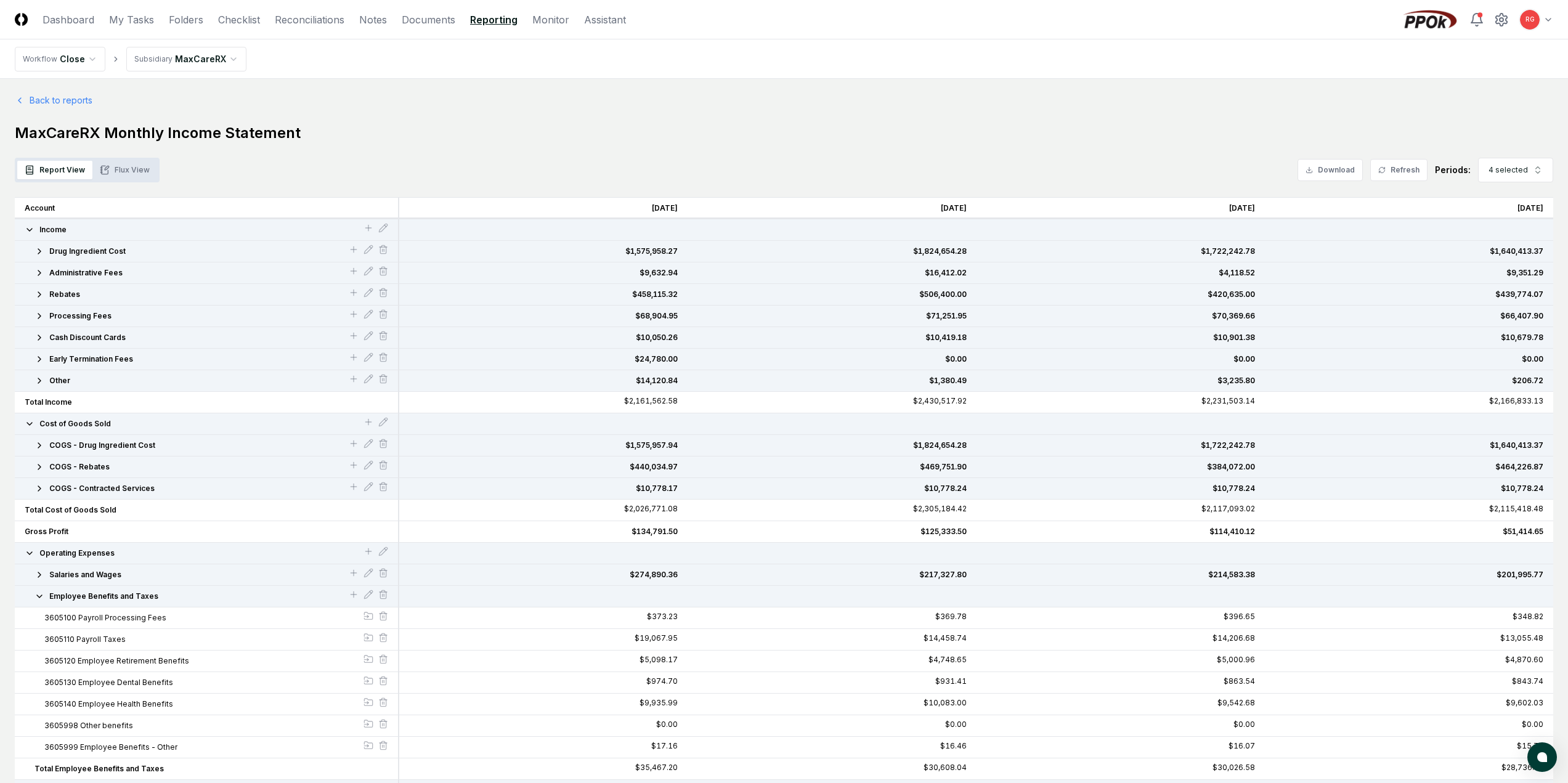
click at [41, 596] on icon "button" at bounding box center [39, 596] width 5 height 2
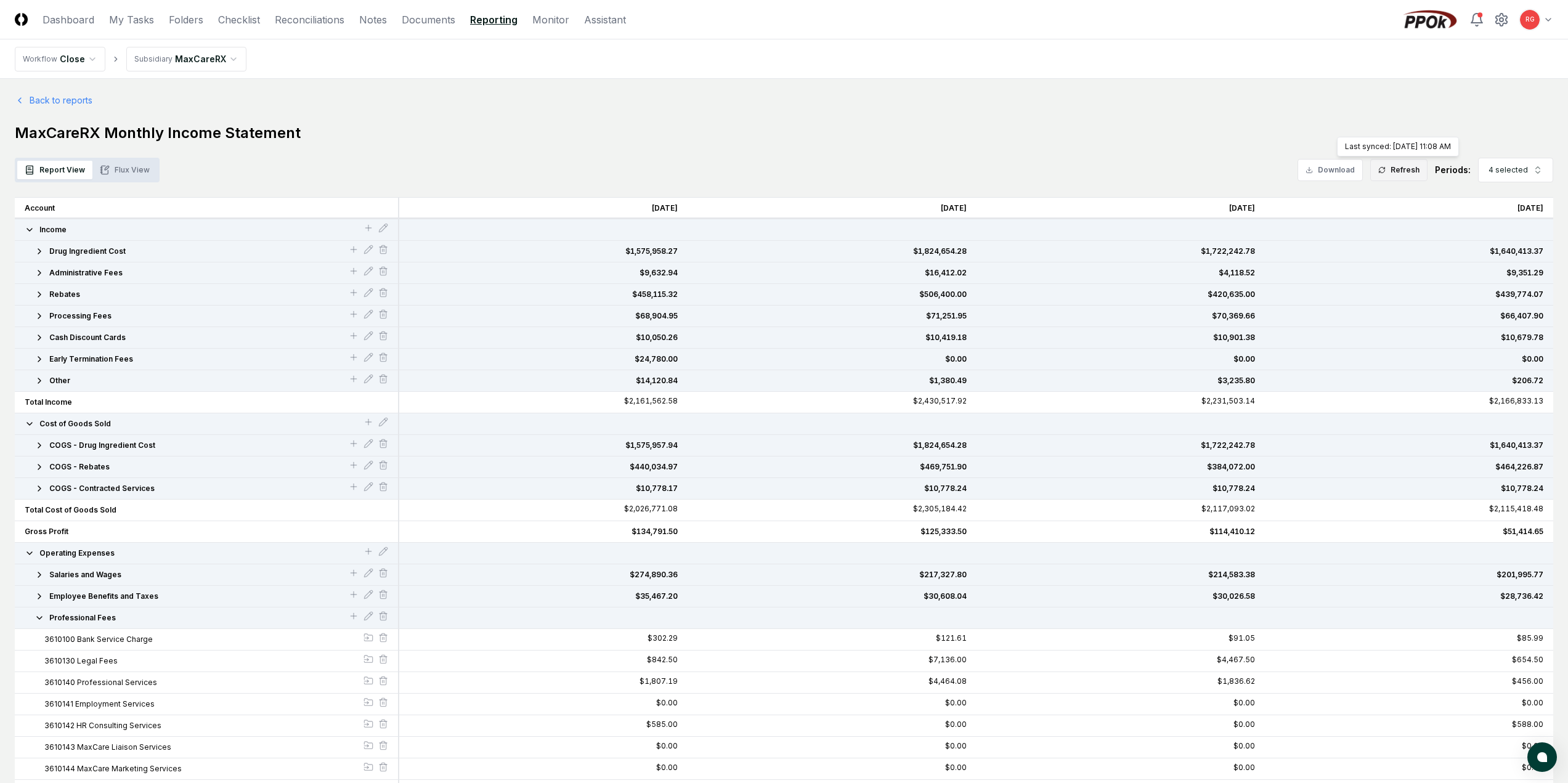
click at [1409, 174] on button "Refresh" at bounding box center [1399, 169] width 57 height 22
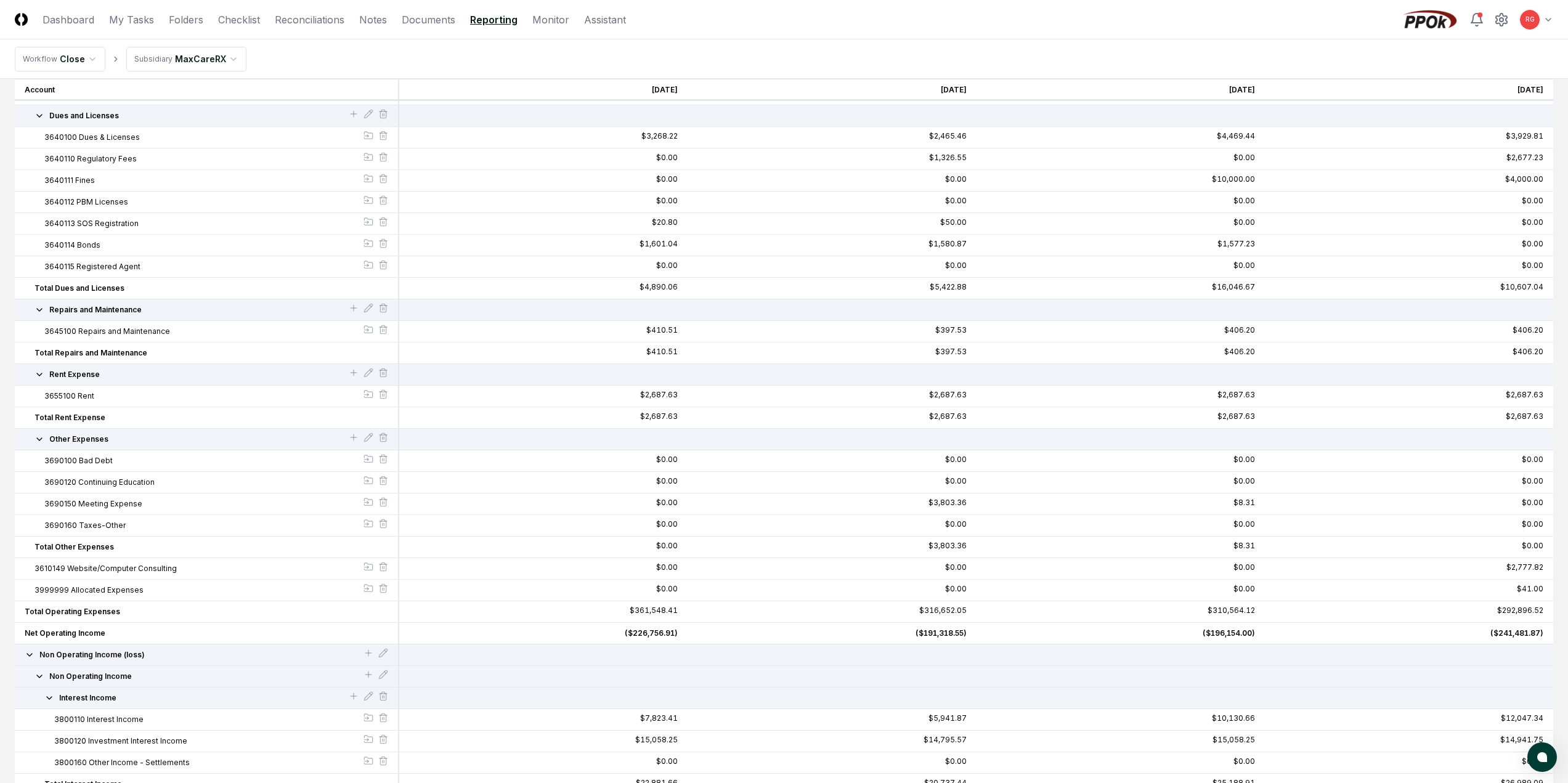
scroll to position [1725, 0]
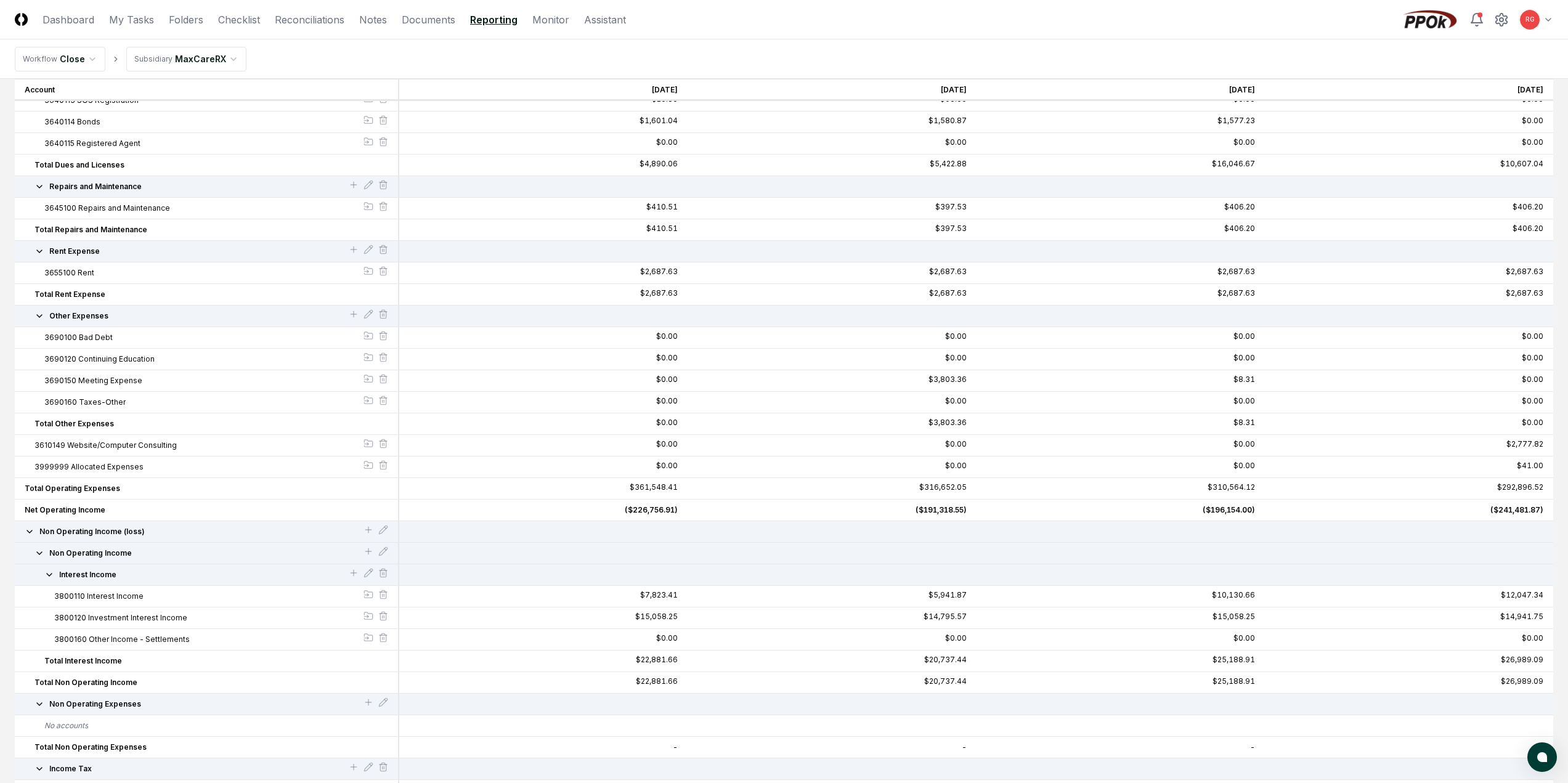
click at [34, 313] on div "Other Expenses" at bounding box center [206, 316] width 364 height 11
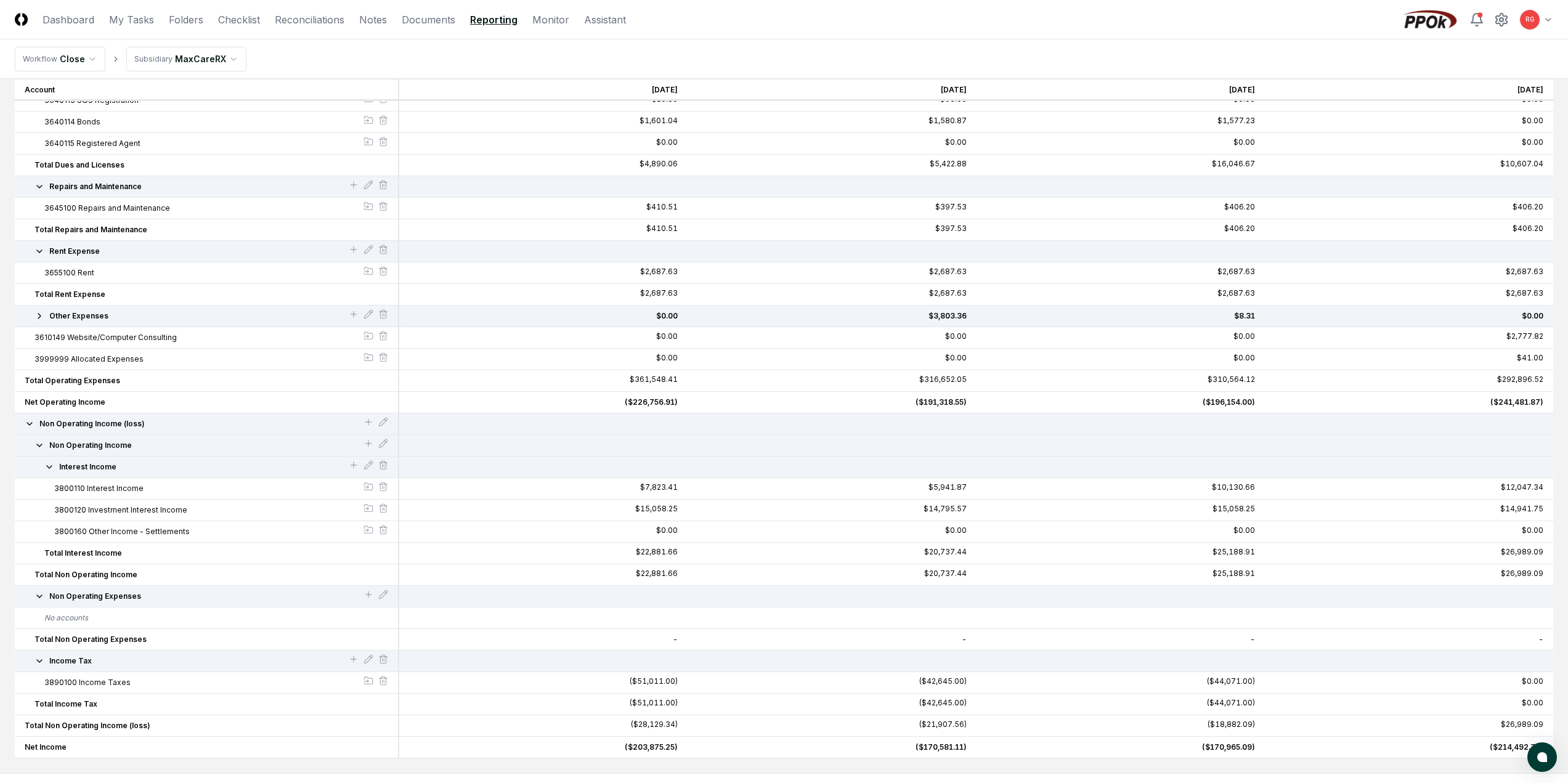
click at [41, 250] on icon "button" at bounding box center [39, 251] width 10 height 10
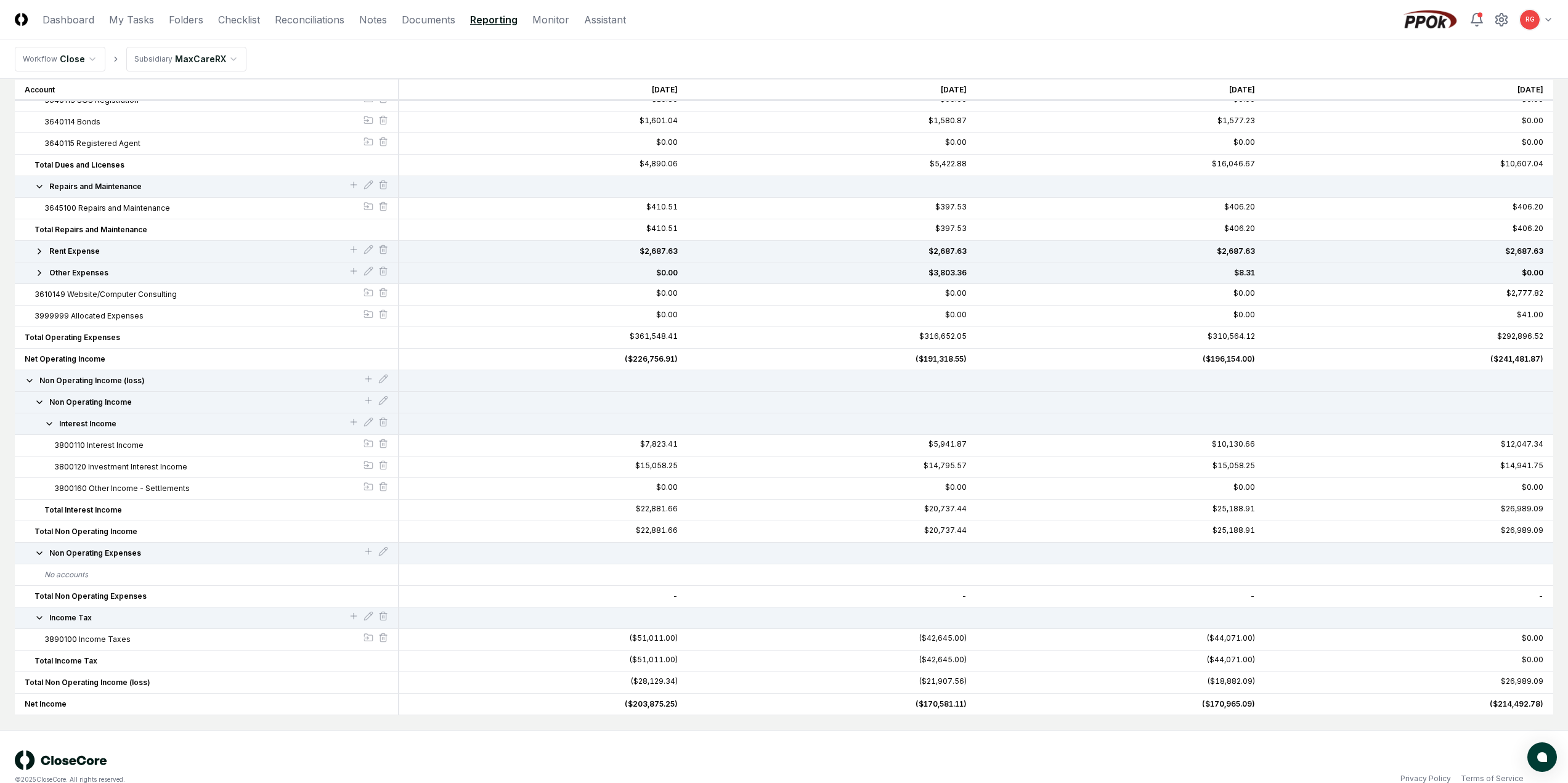
click at [34, 198] on div "3645100 Repairs and Maintenance" at bounding box center [207, 208] width 384 height 21
click at [41, 187] on icon "button" at bounding box center [39, 186] width 10 height 10
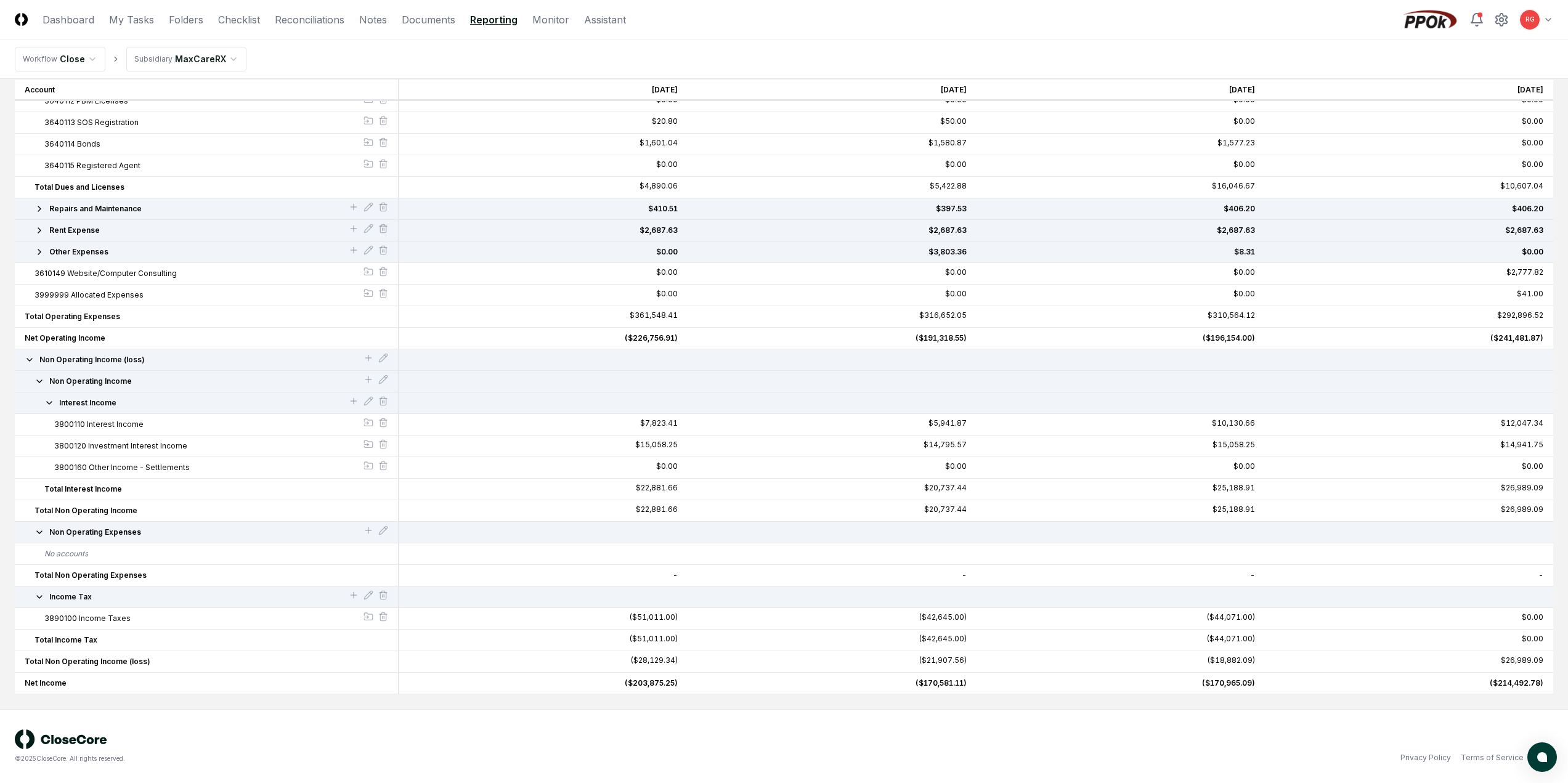
scroll to position [1456, 0]
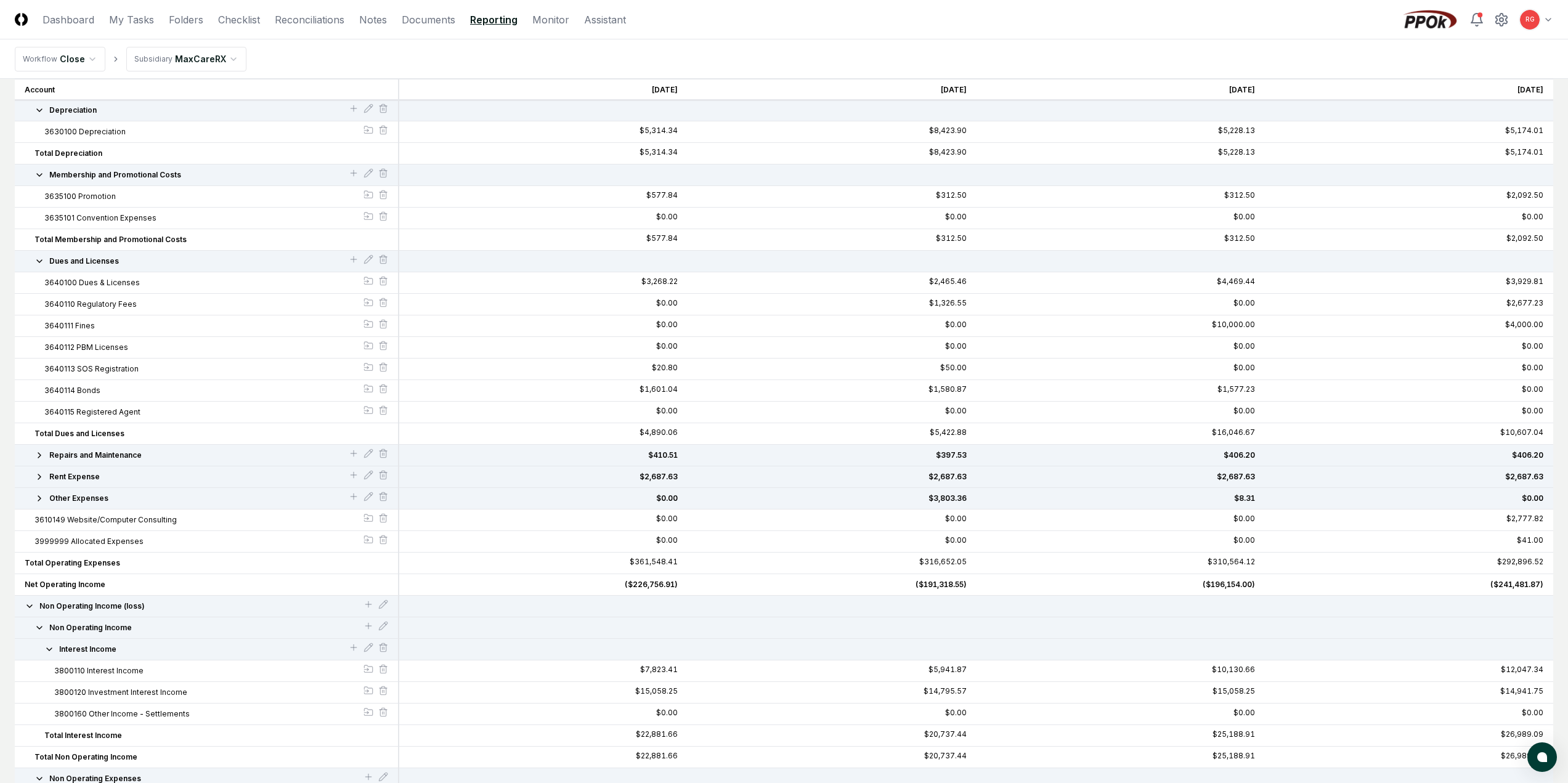
click at [41, 257] on icon "button" at bounding box center [39, 262] width 10 height 10
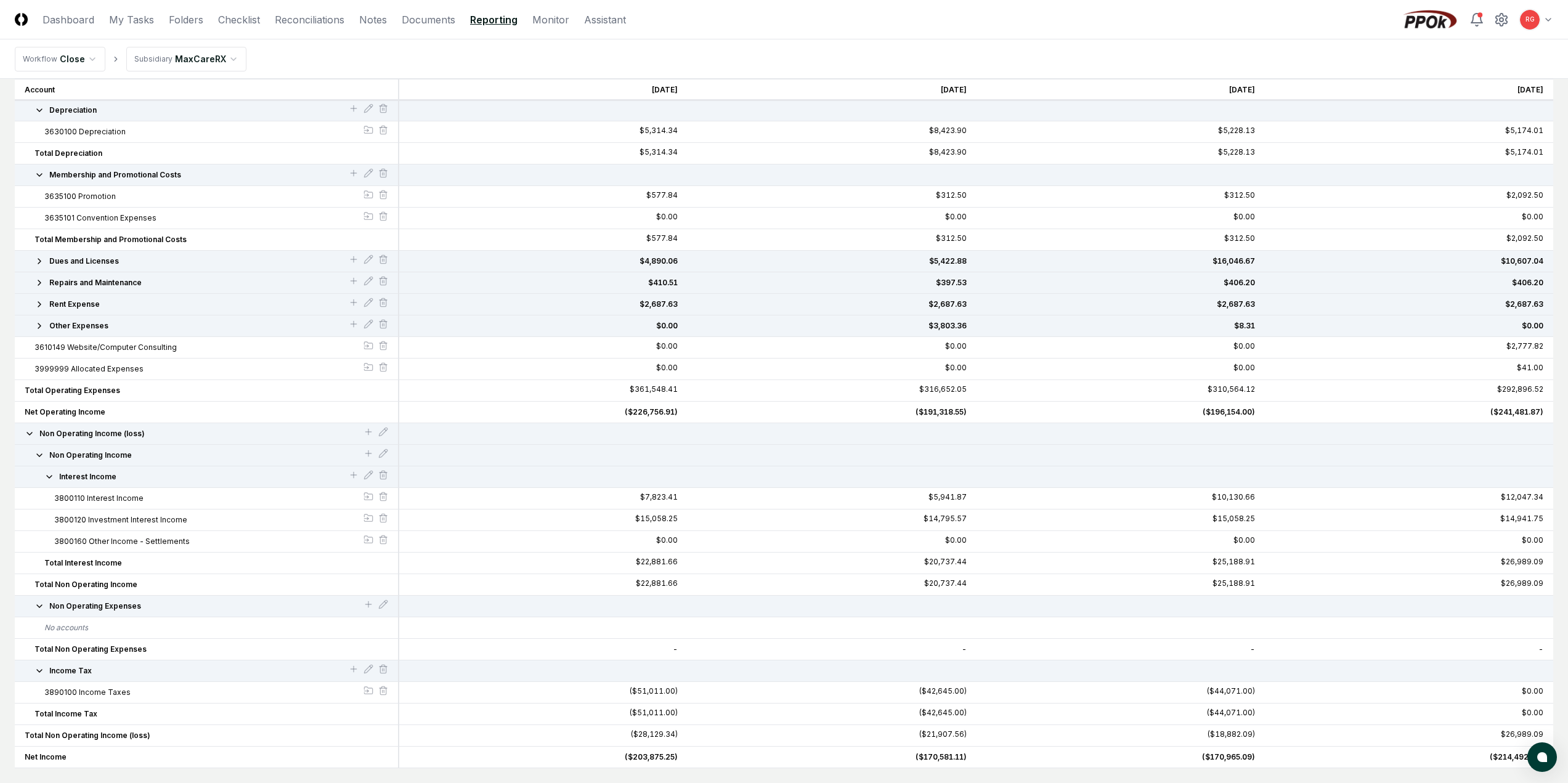
click at [41, 169] on button "Membership and Promotional Costs" at bounding box center [191, 175] width 314 height 11
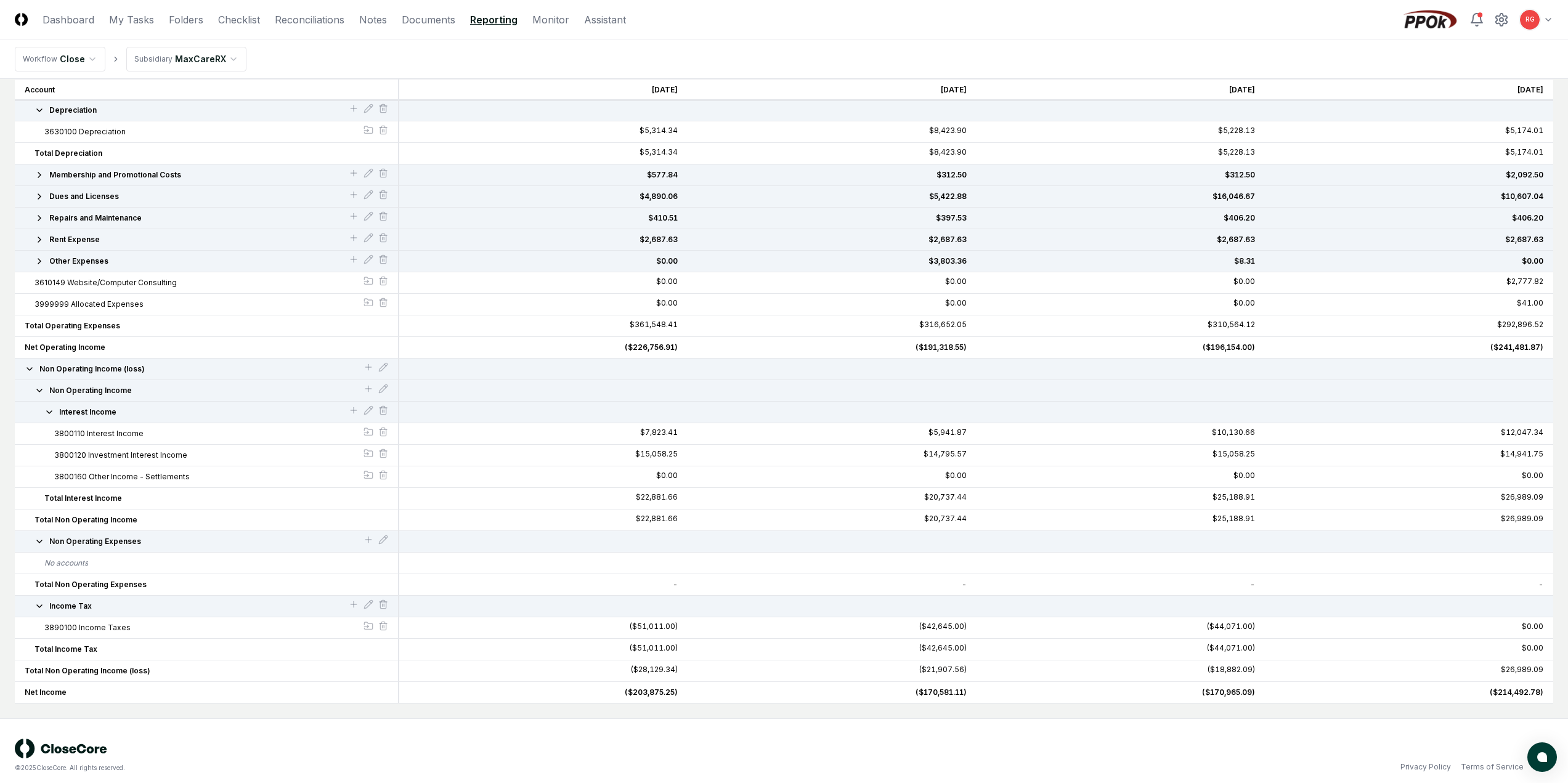
click at [38, 110] on icon "button" at bounding box center [39, 110] width 10 height 10
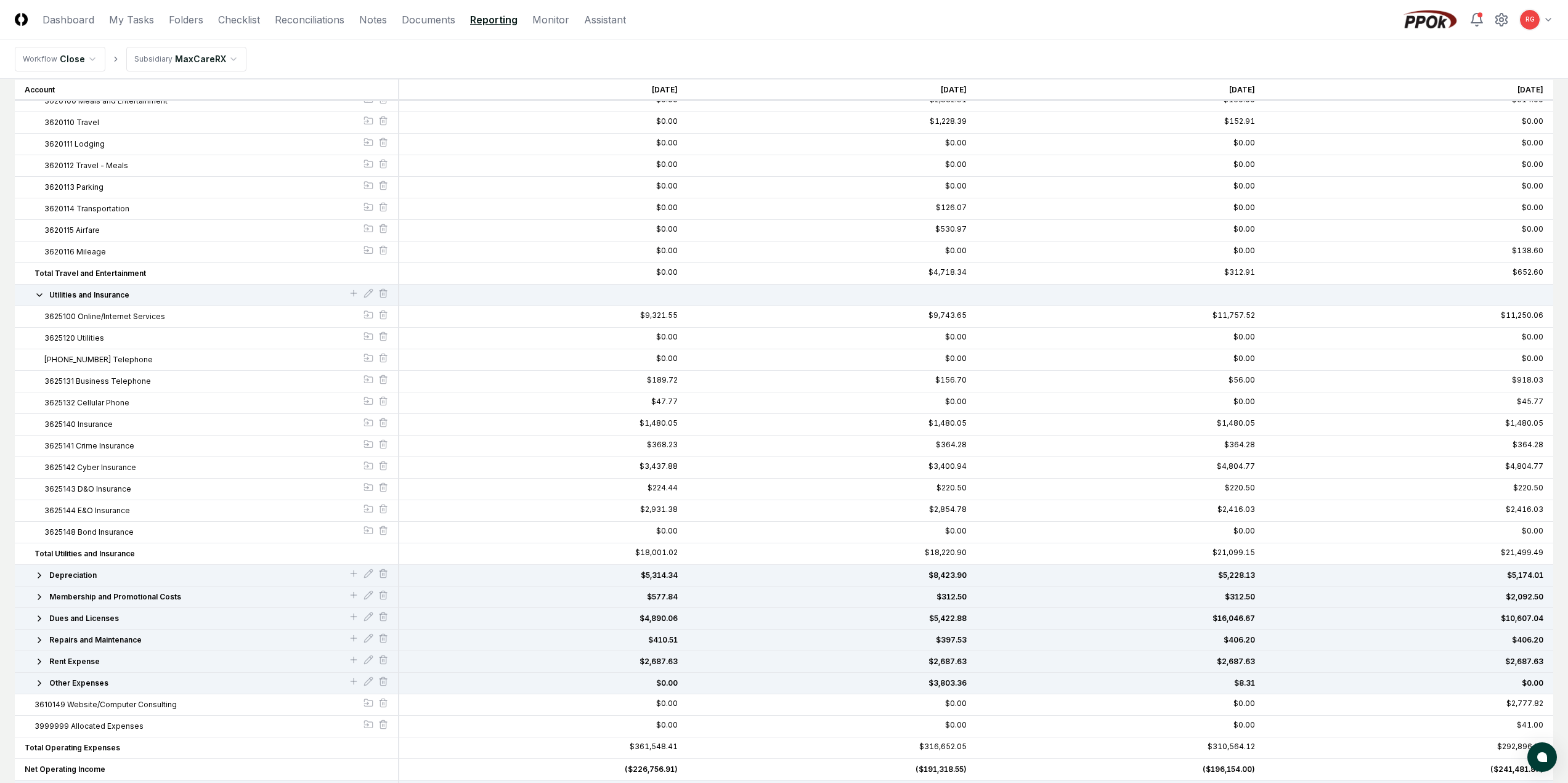
scroll to position [807, 0]
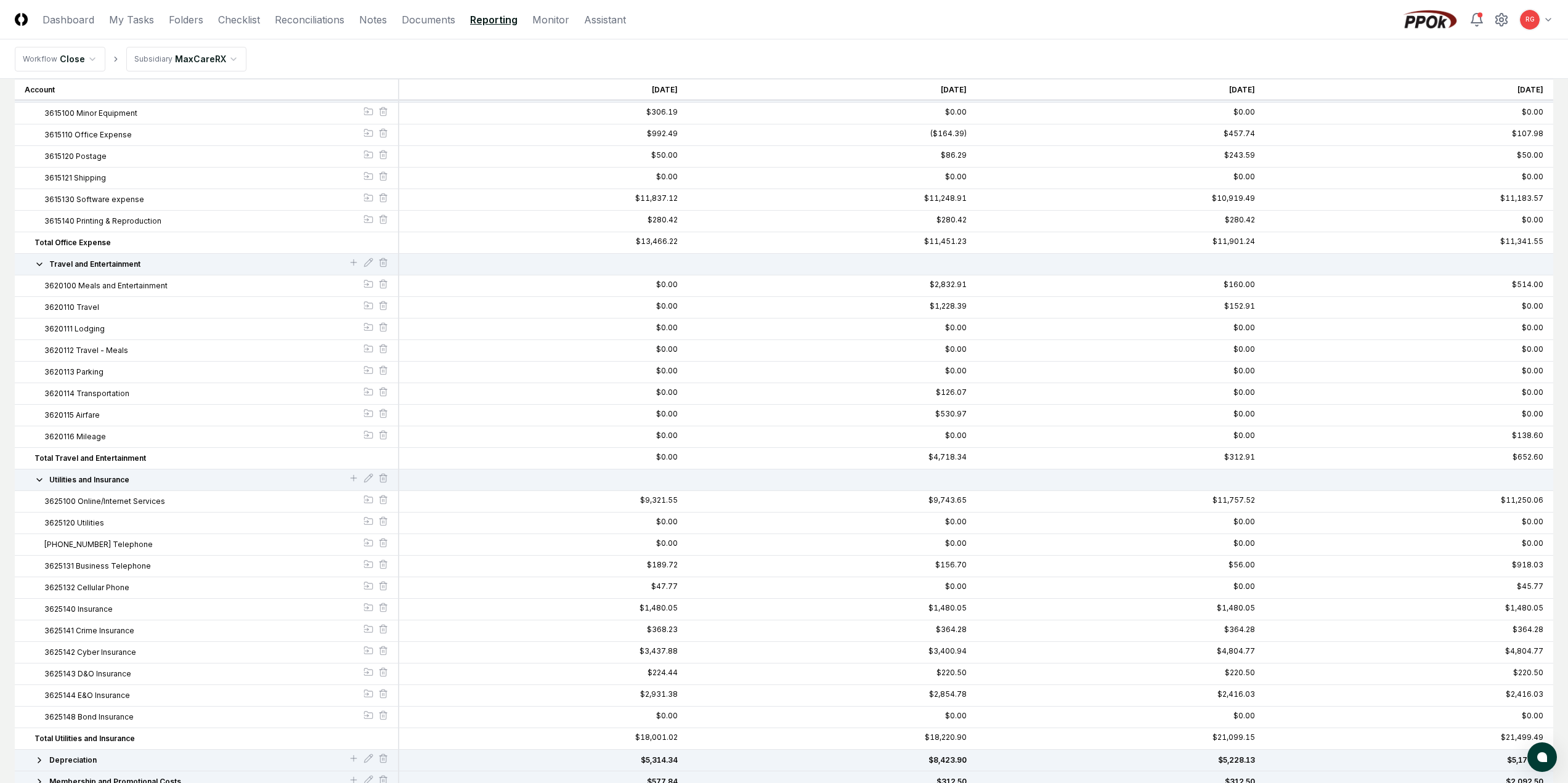
click at [37, 483] on icon "button" at bounding box center [39, 480] width 10 height 10
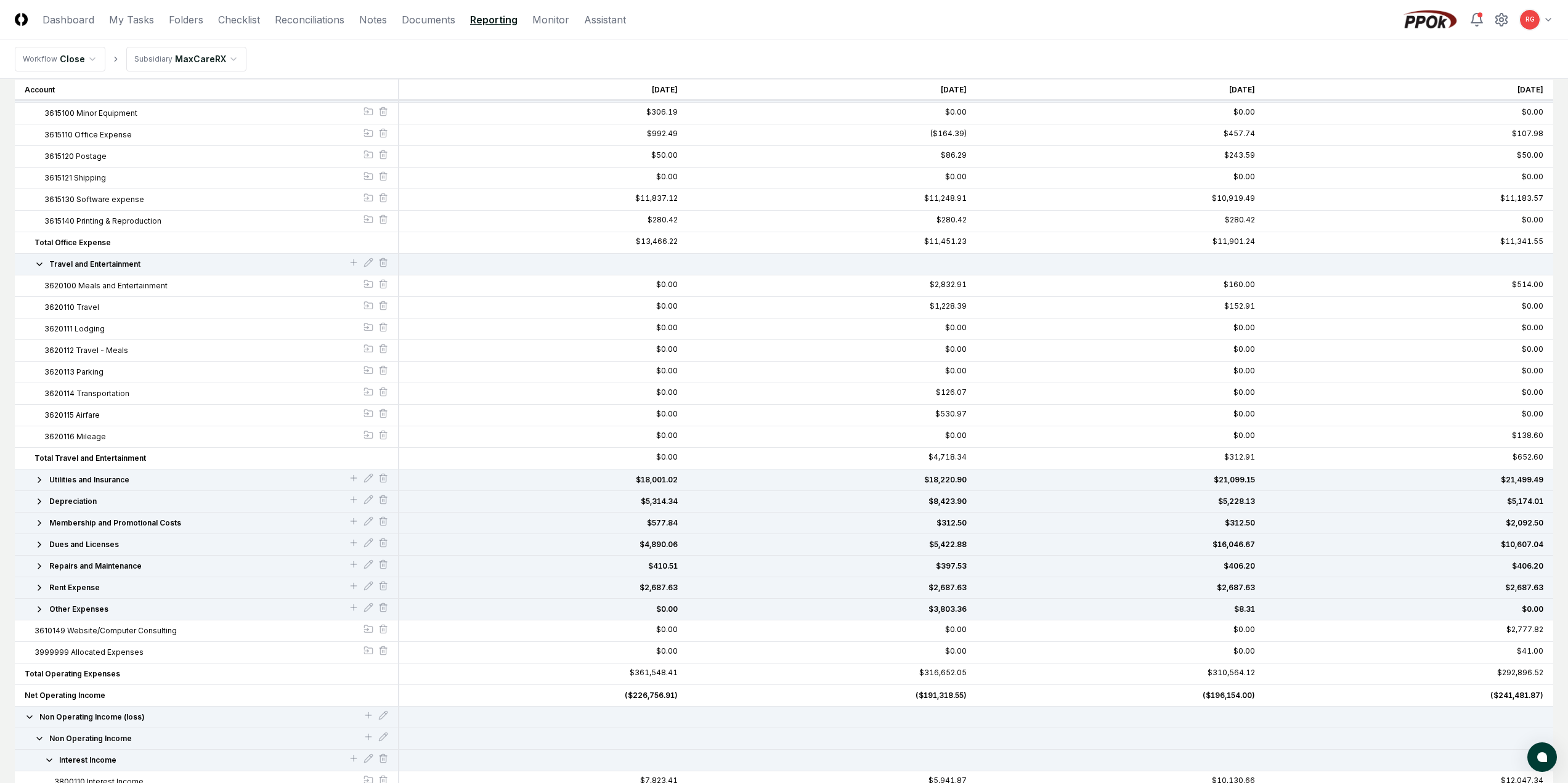
click at [38, 256] on div "Travel and Entertainment" at bounding box center [207, 265] width 384 height 21
click at [43, 266] on icon "button" at bounding box center [39, 264] width 10 height 10
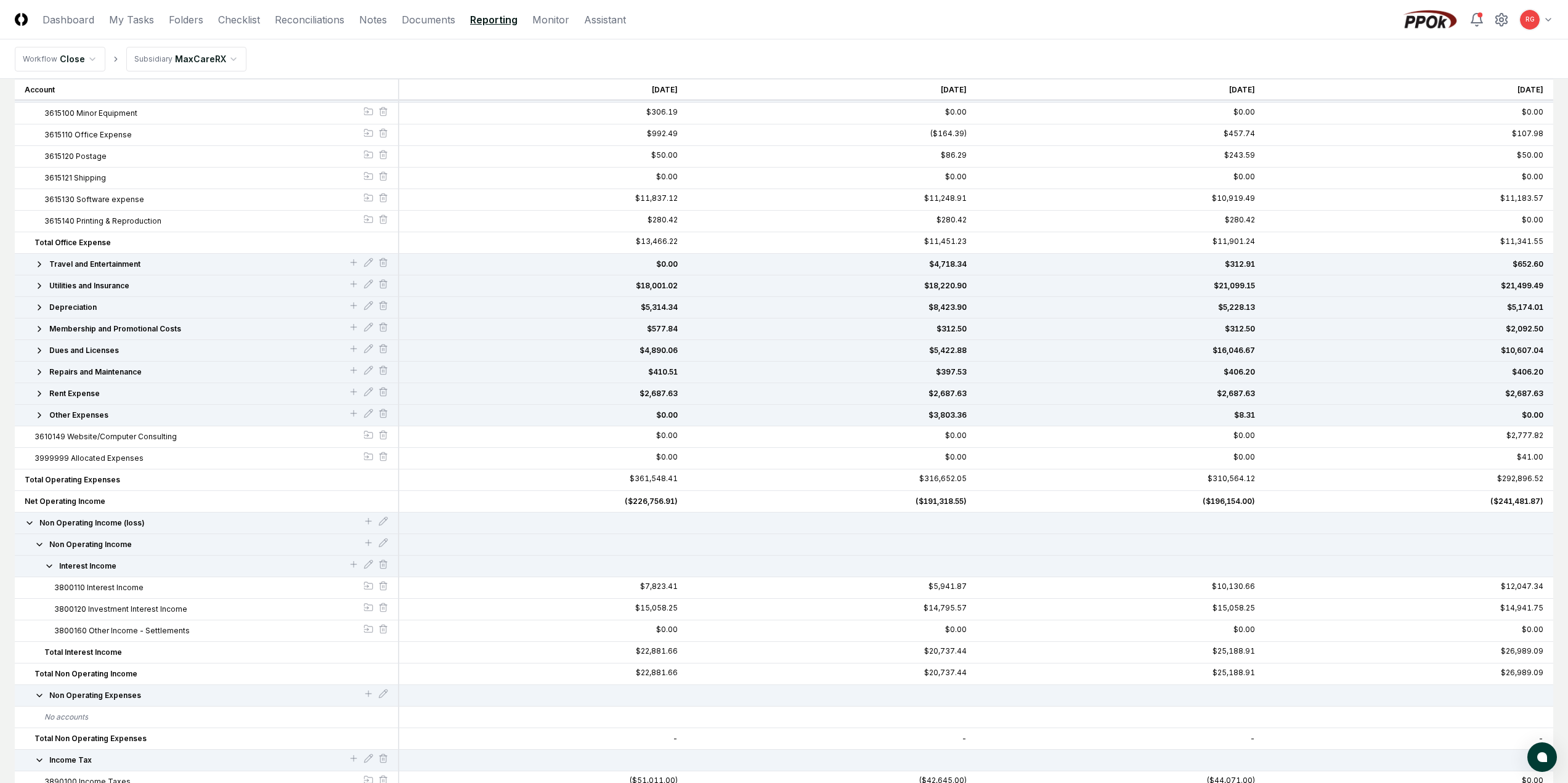
scroll to position [499, 0]
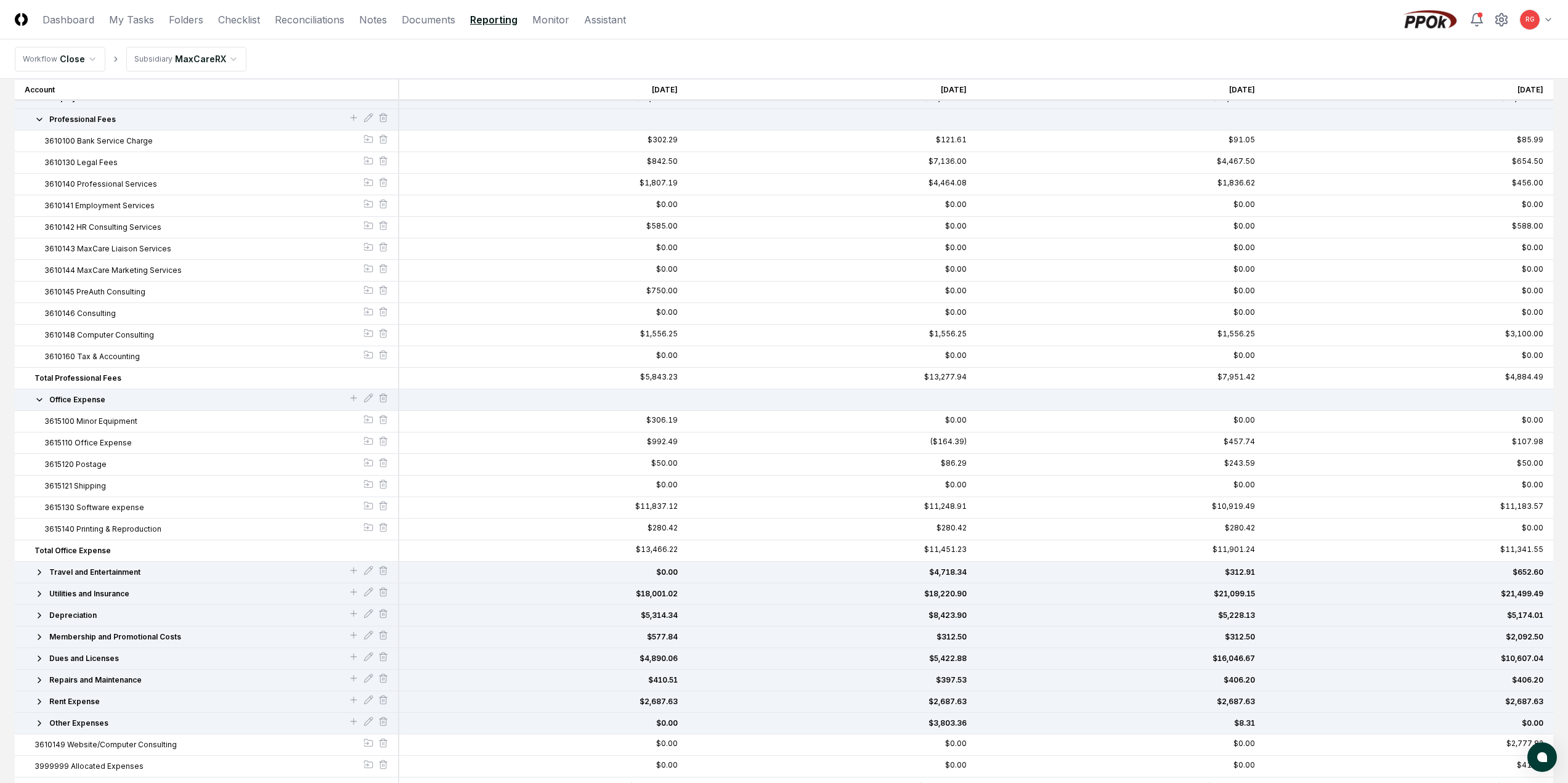
click at [38, 400] on icon "button" at bounding box center [39, 400] width 10 height 10
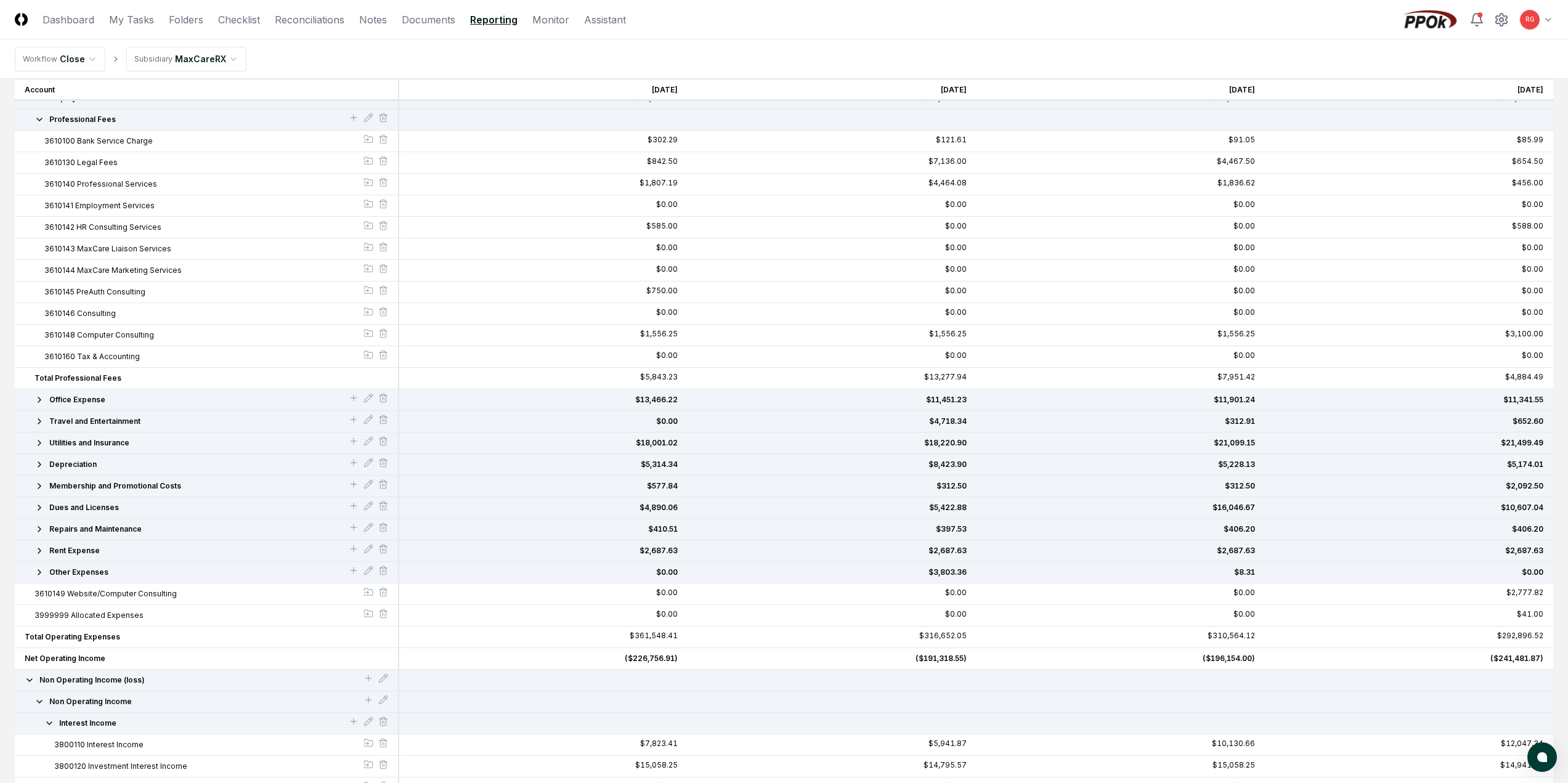
click at [36, 116] on icon "button" at bounding box center [39, 119] width 10 height 10
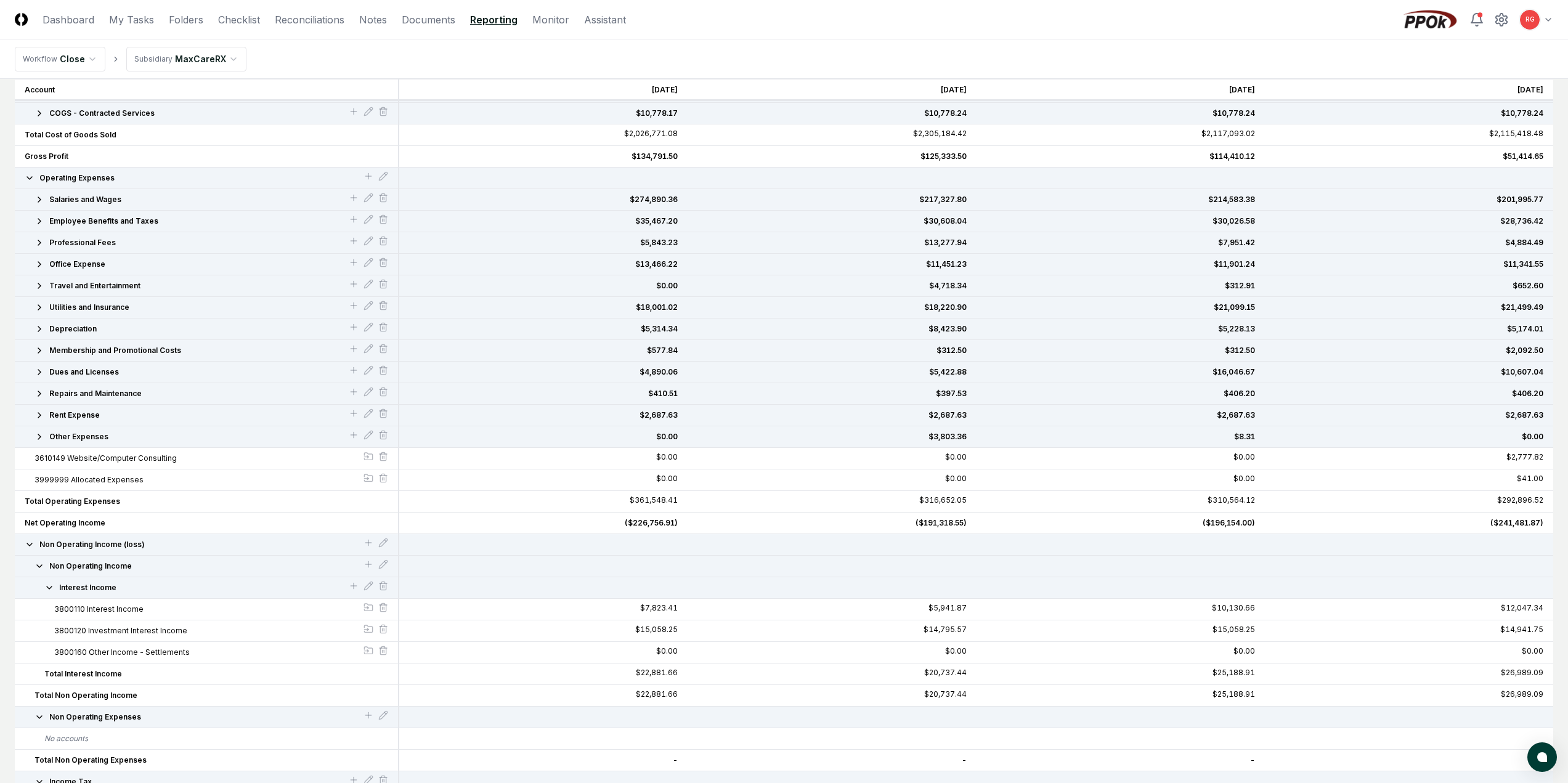
scroll to position [436, 0]
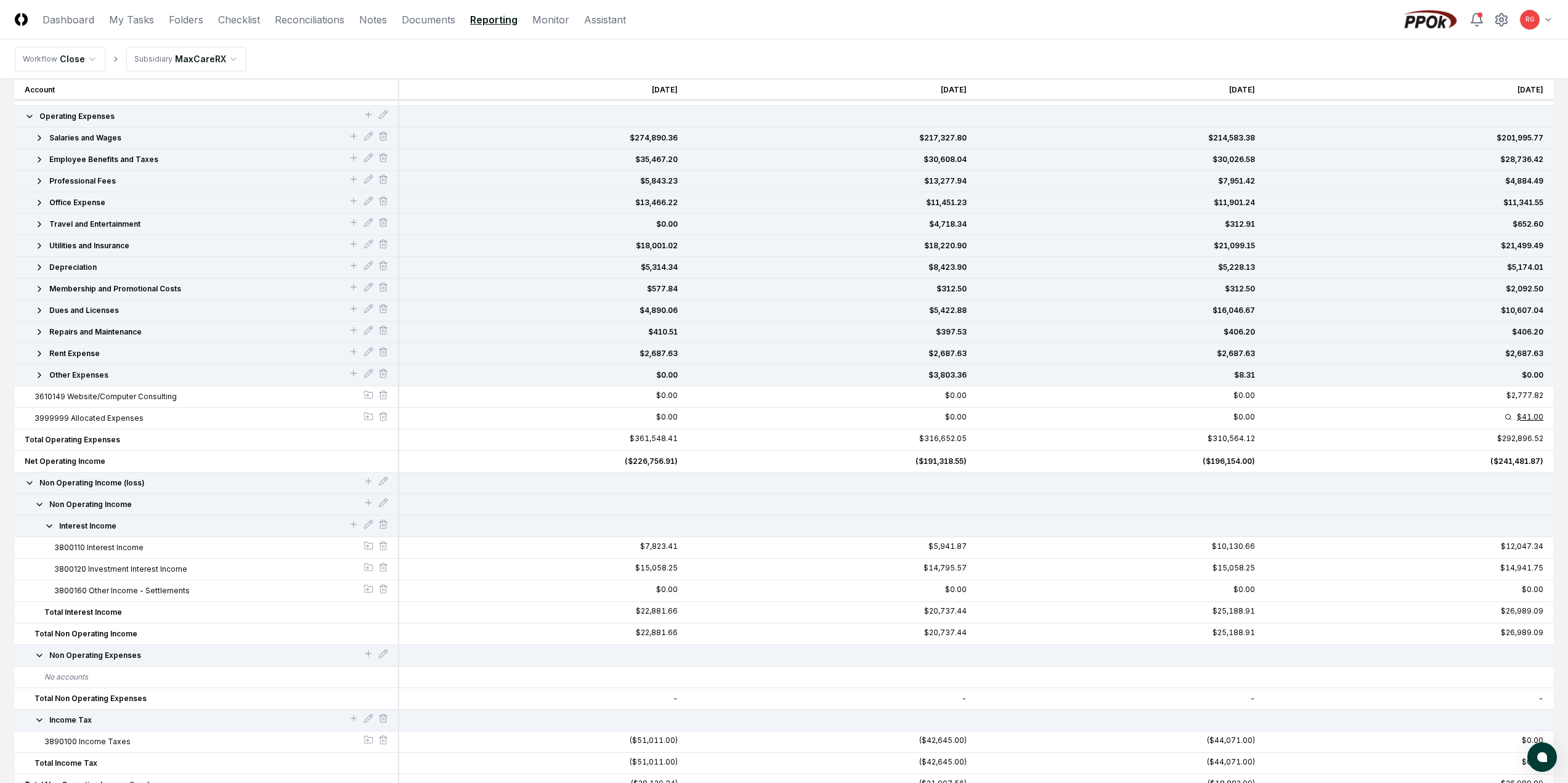
click at [1525, 414] on div "$41.00" at bounding box center [1530, 417] width 26 height 7
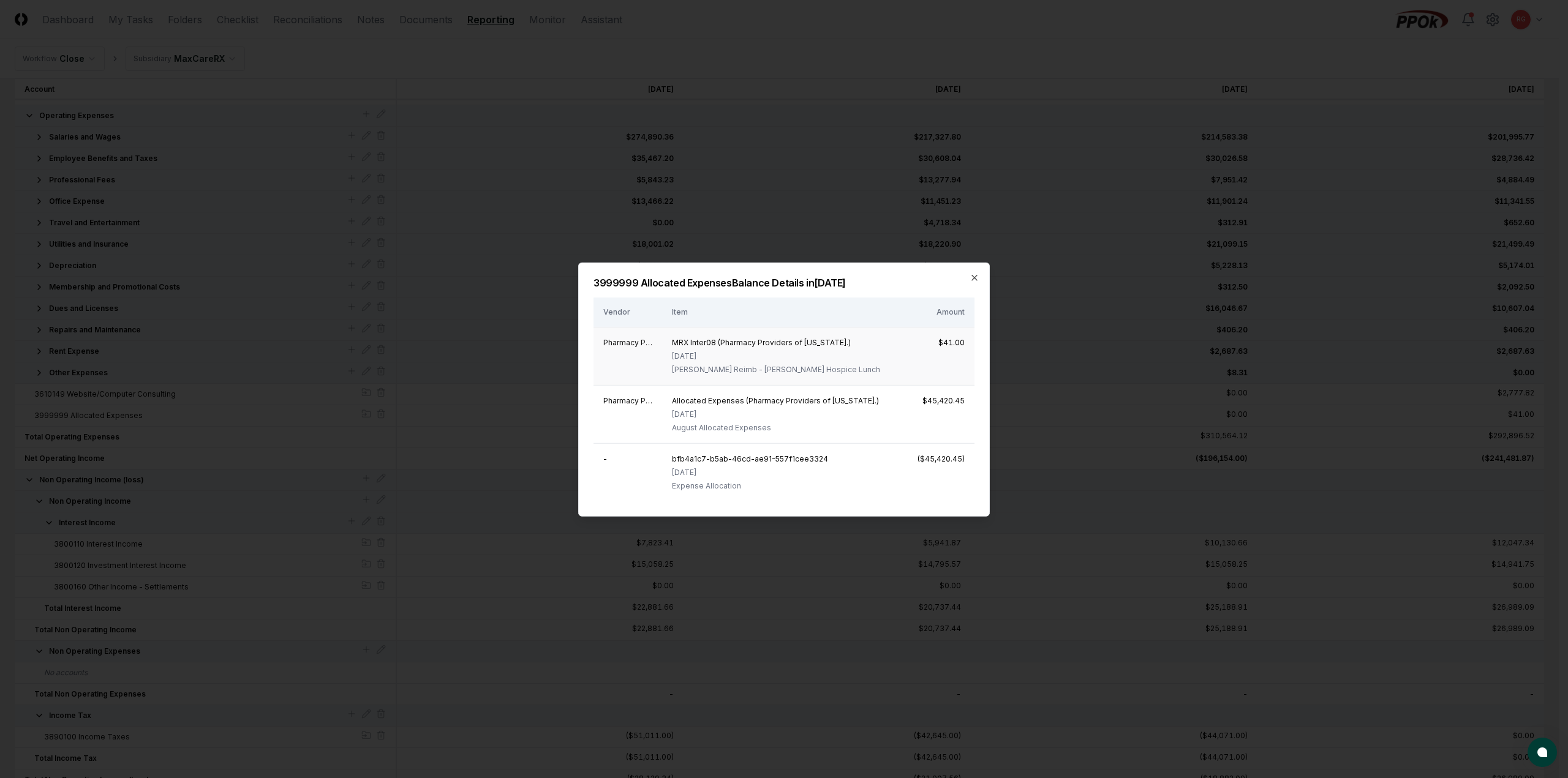
click at [778, 341] on div "MRX Inter08 (Pharmacy Providers of [US_STATE].)" at bounding box center [776, 343] width 208 height 11
click at [973, 277] on icon "button" at bounding box center [974, 277] width 10 height 10
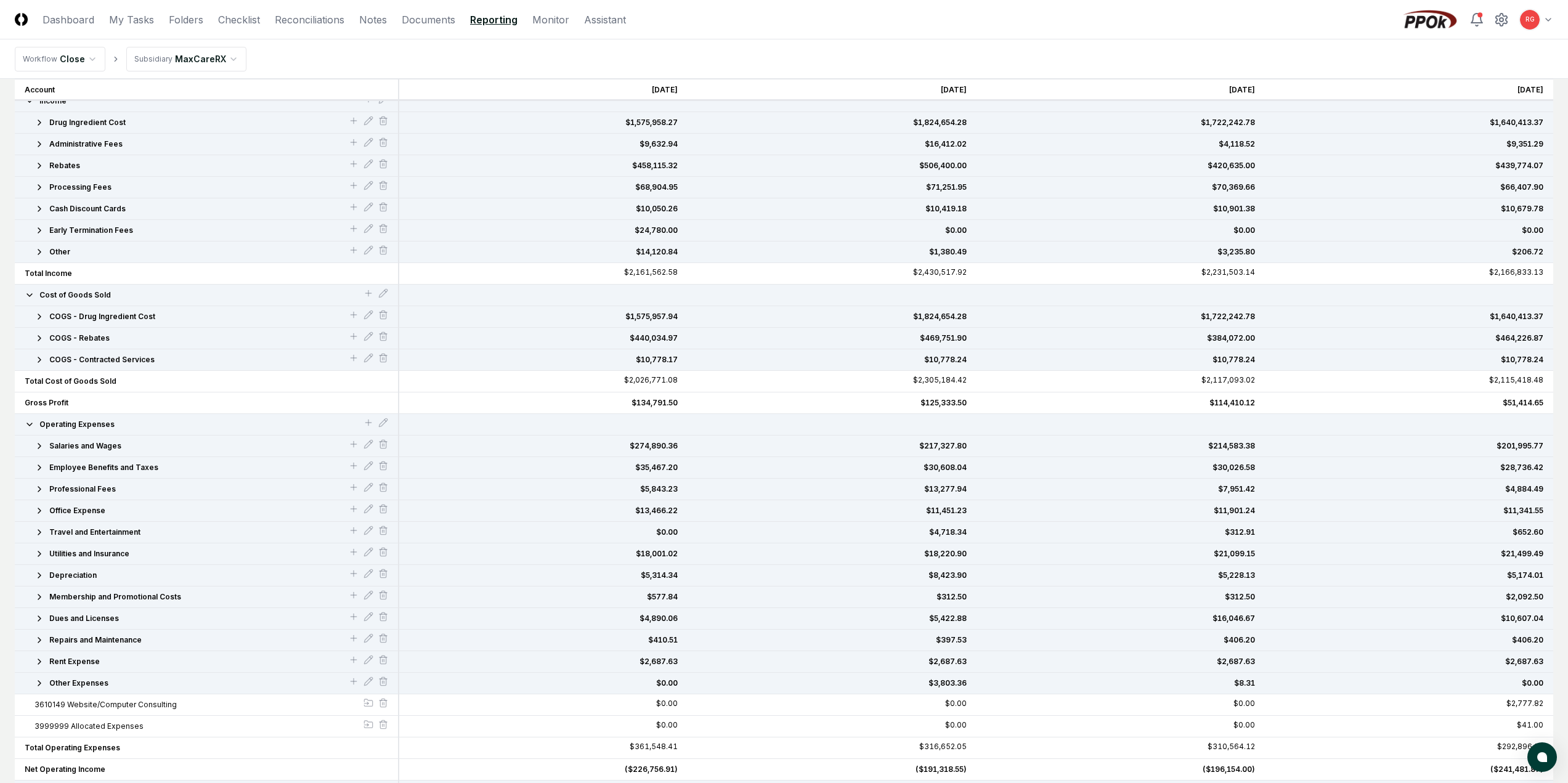
scroll to position [0, 0]
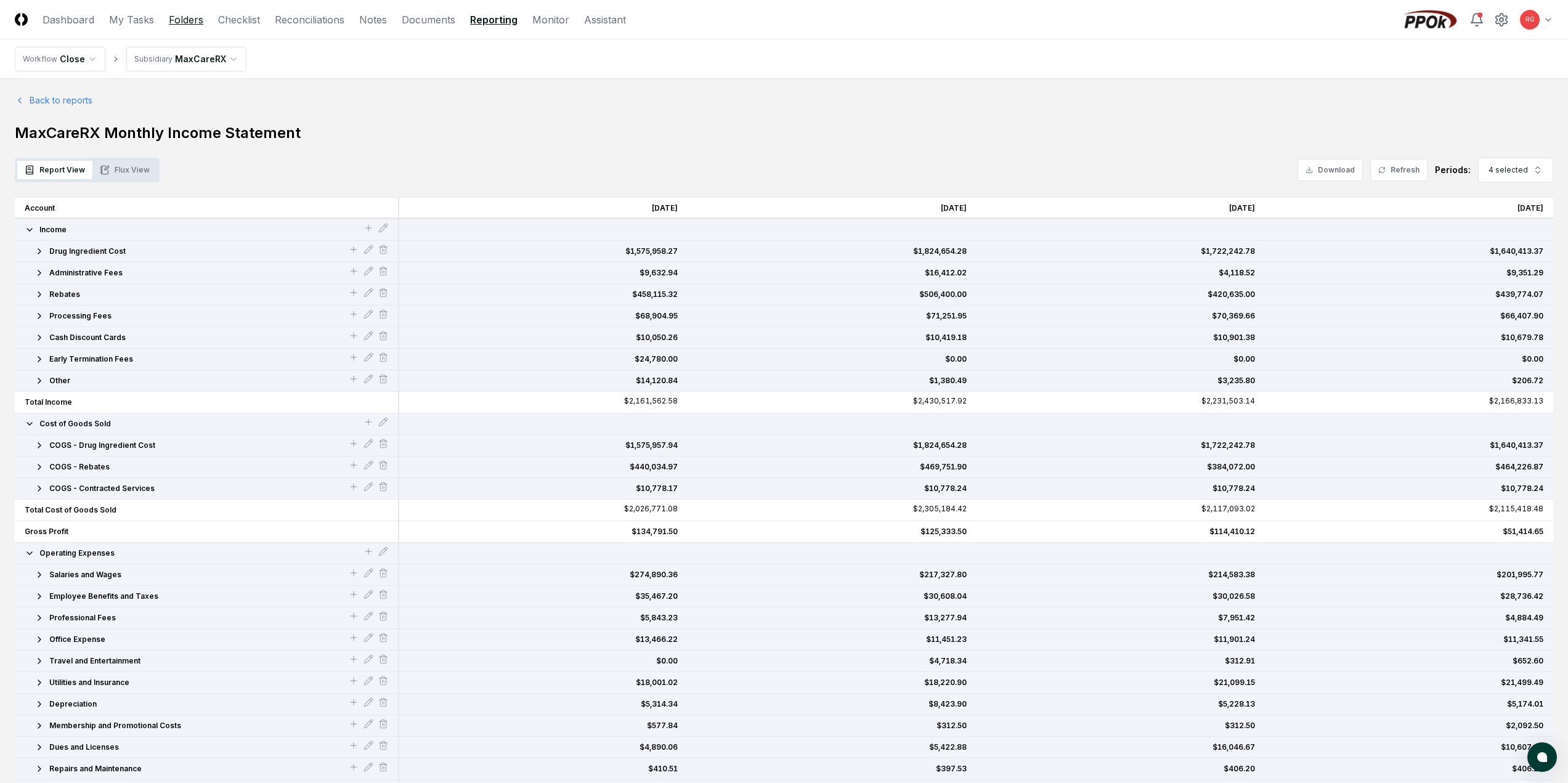
click at [192, 26] on link "Folders" at bounding box center [186, 20] width 34 height 15
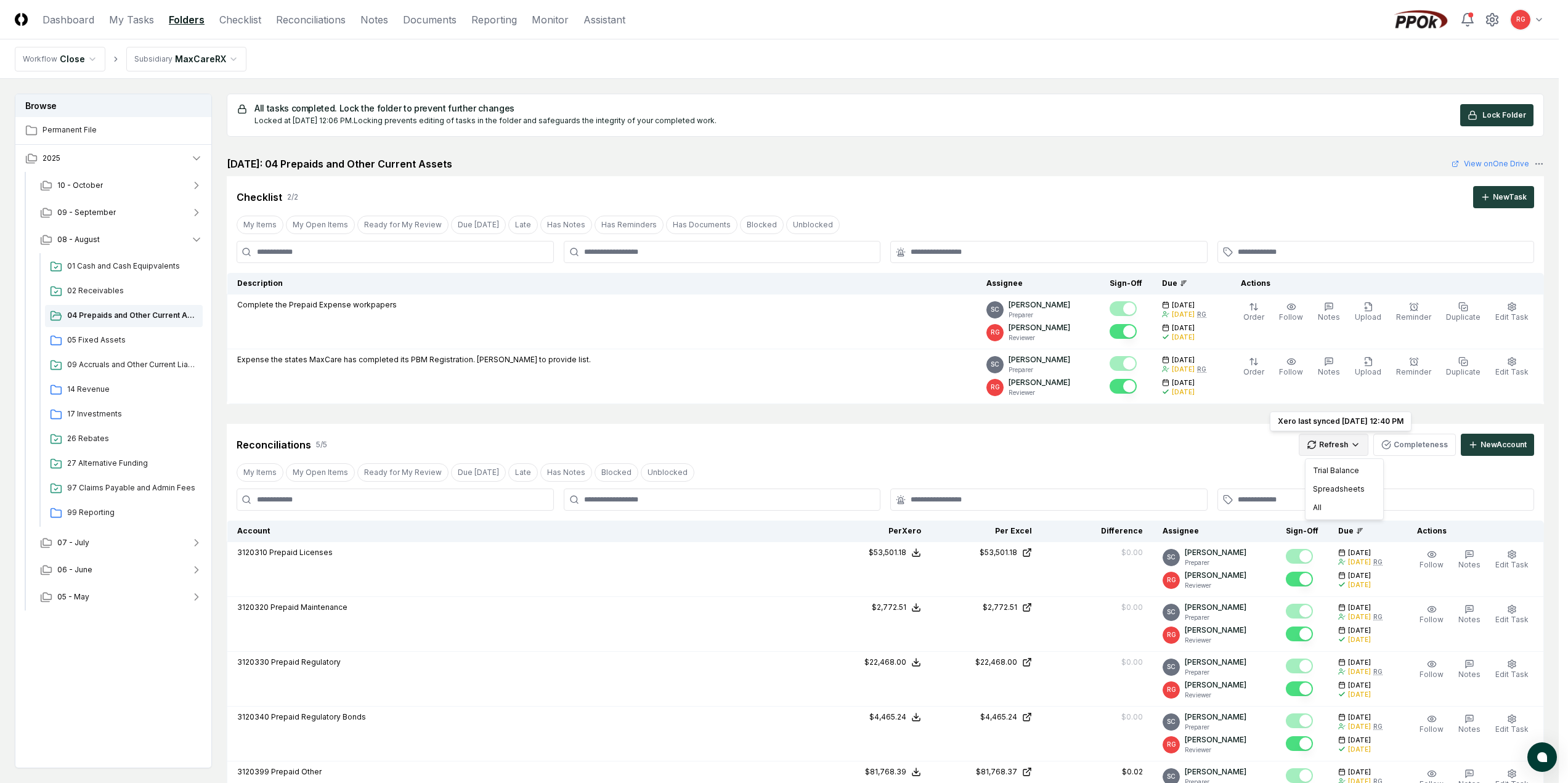
click at [1342, 441] on html "CloseCore Dashboard My Tasks Folders Checklist Reconciliations Notes Documents …" at bounding box center [784, 538] width 1568 height 1076
click at [1337, 503] on div "All" at bounding box center [1344, 508] width 73 height 19
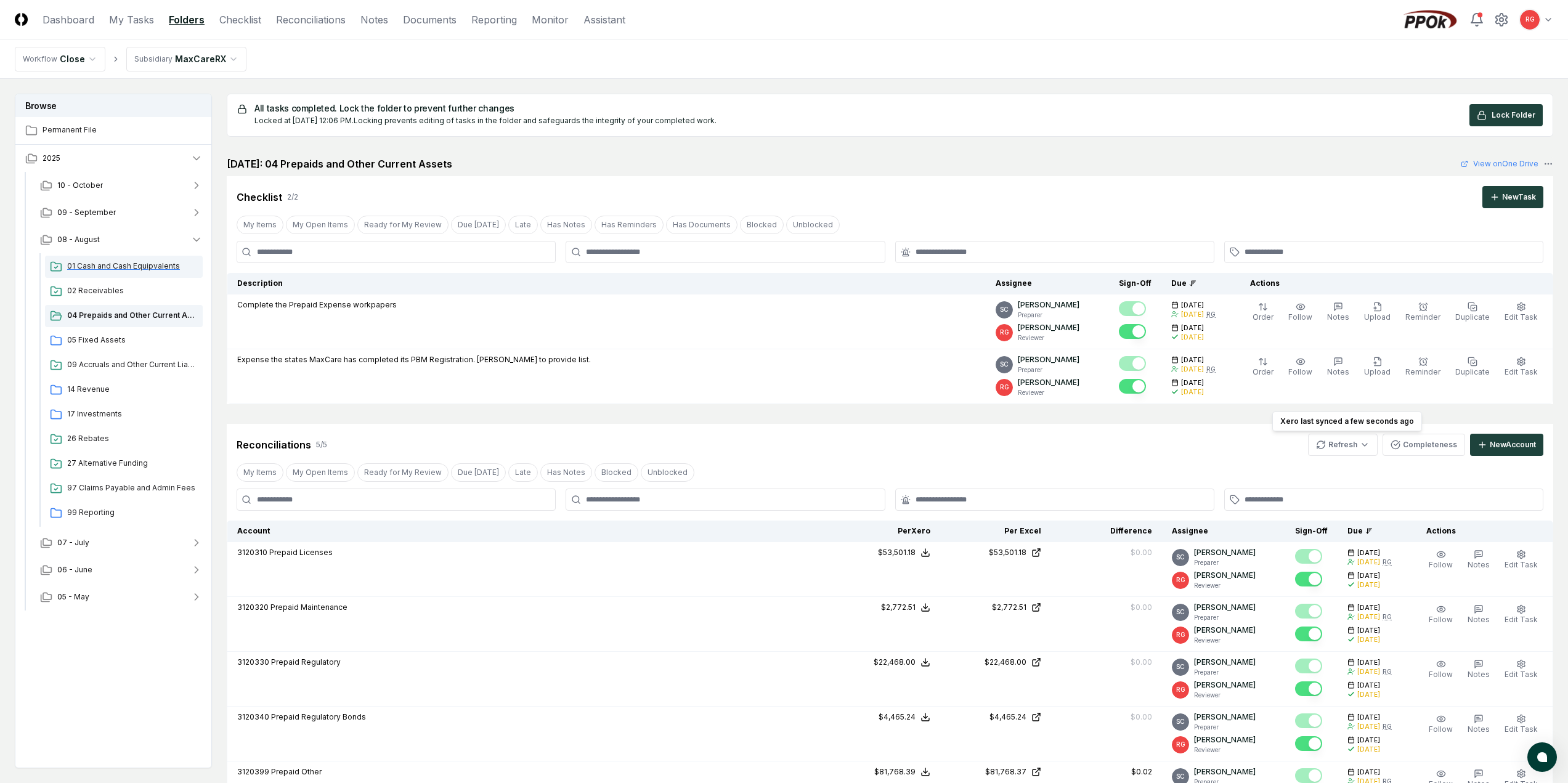
click at [129, 266] on span "01 Cash and Cash Equipvalents" at bounding box center [132, 266] width 131 height 11
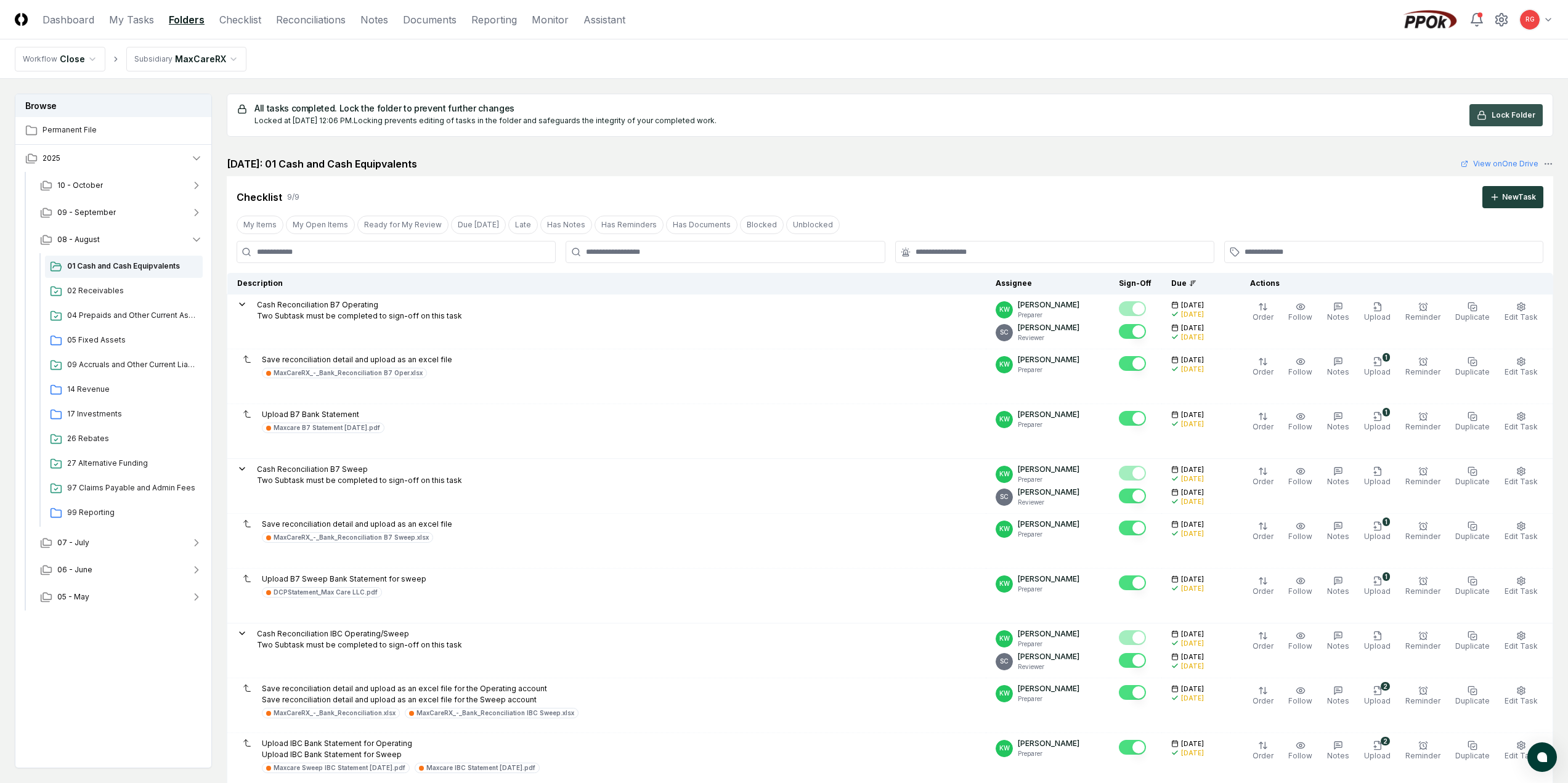
click at [1506, 110] on span "Lock Folder" at bounding box center [1514, 115] width 44 height 11
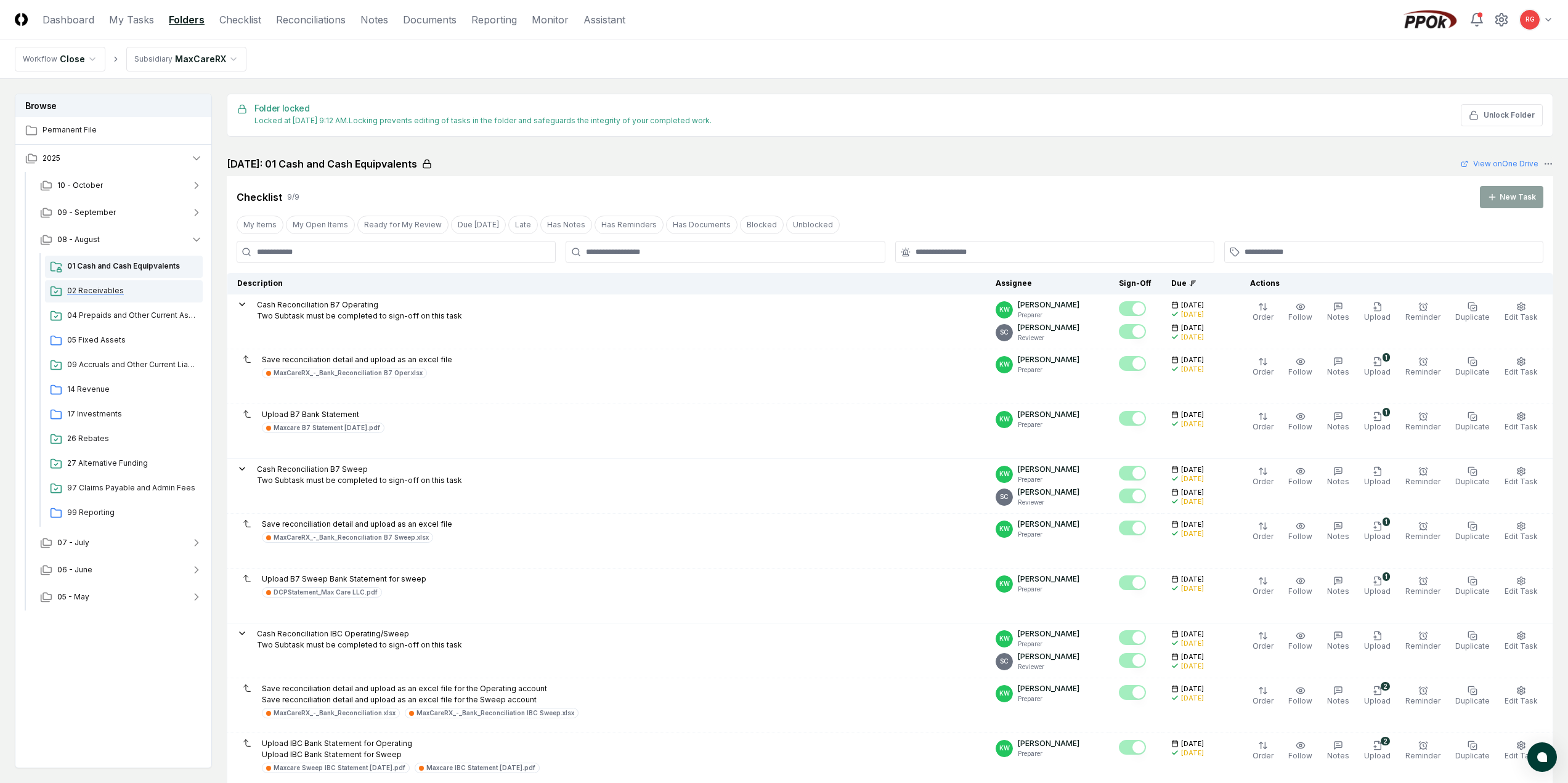
click at [92, 288] on span "02 Receivables" at bounding box center [132, 291] width 131 height 11
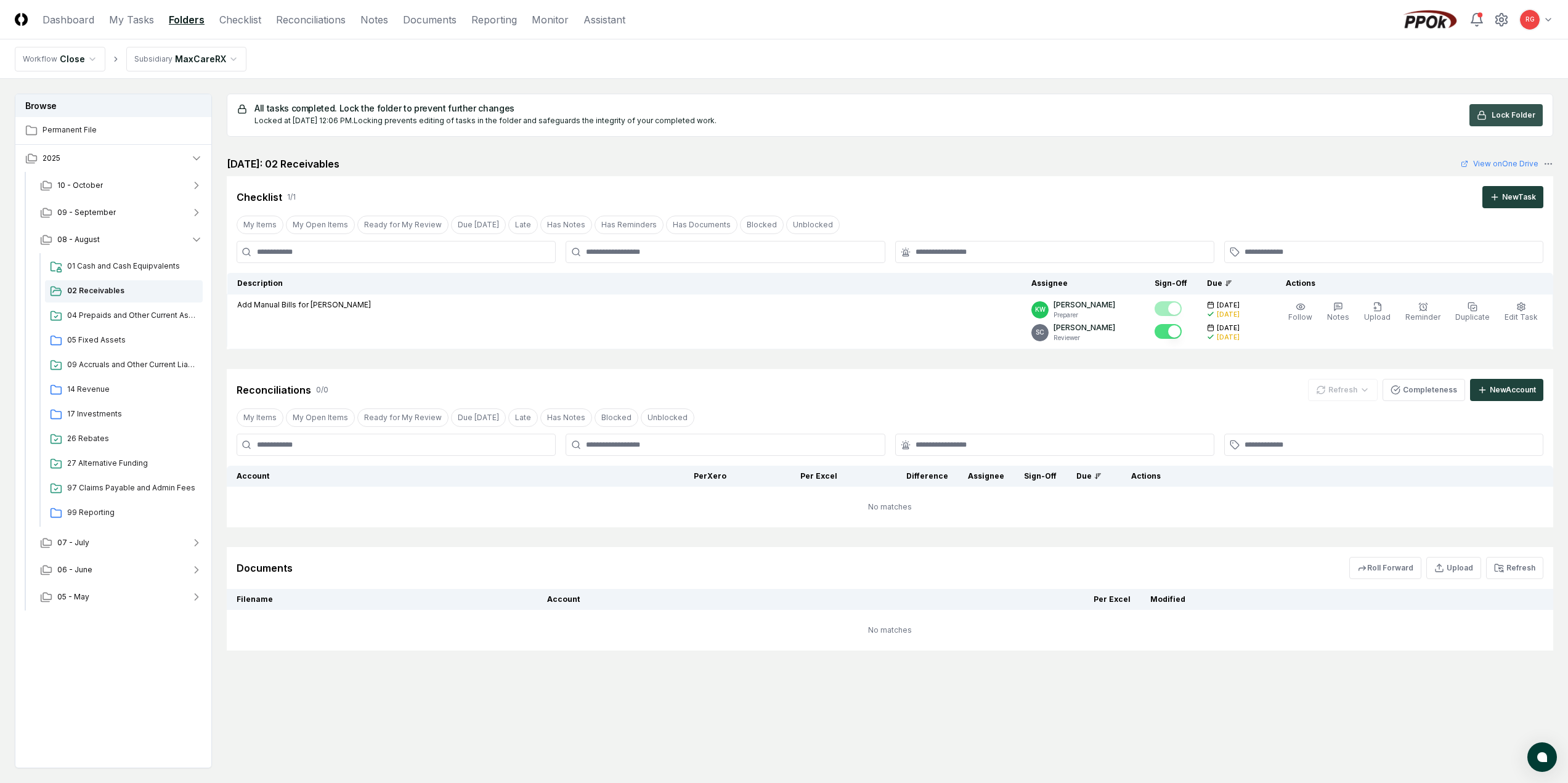
click at [1504, 114] on span "Lock Folder" at bounding box center [1514, 115] width 44 height 11
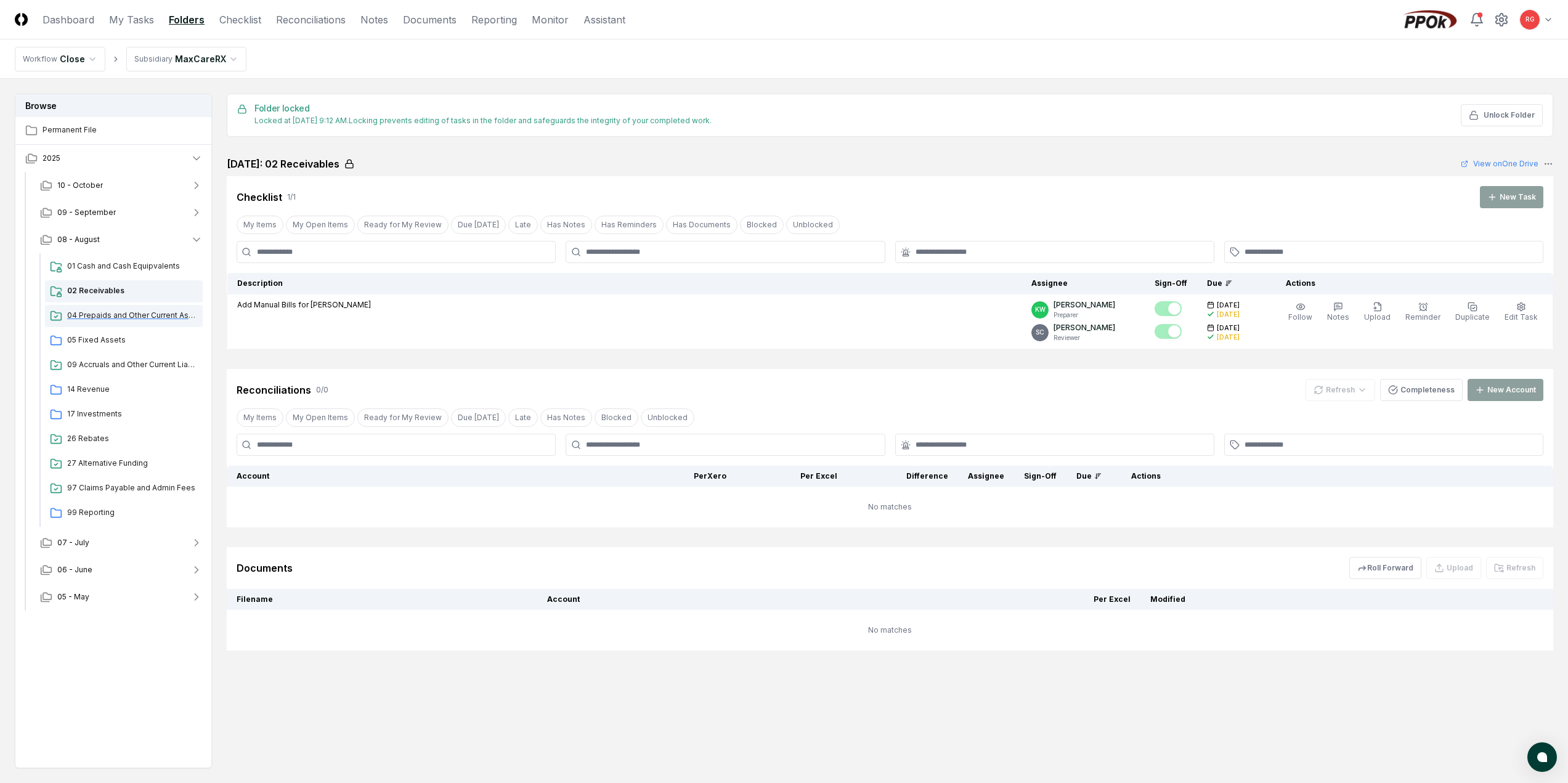
click at [106, 321] on div "04 Prepaids and Other Current Assets" at bounding box center [123, 315] width 158 height 22
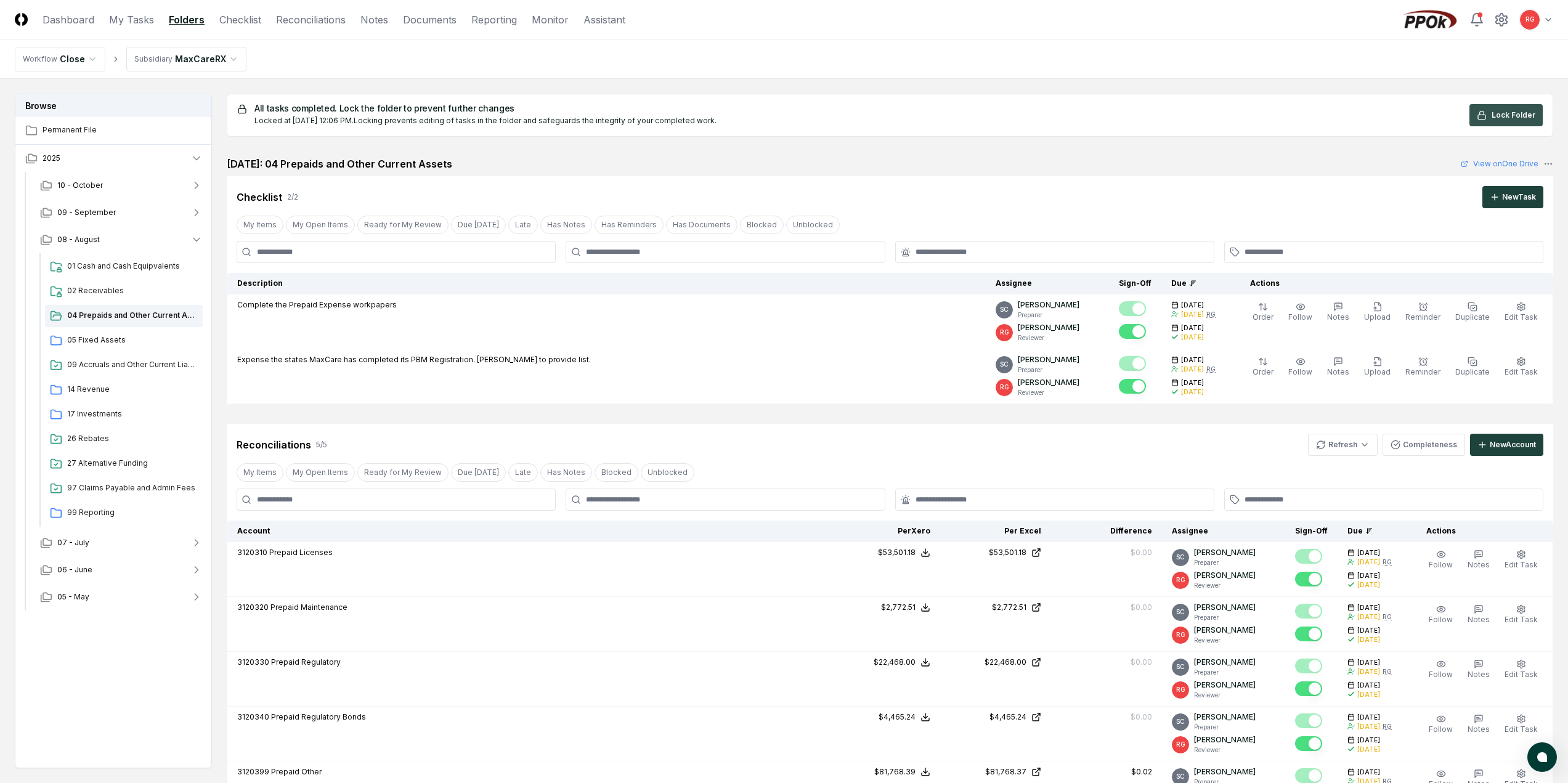
click at [1505, 119] on span "Lock Folder" at bounding box center [1514, 115] width 44 height 11
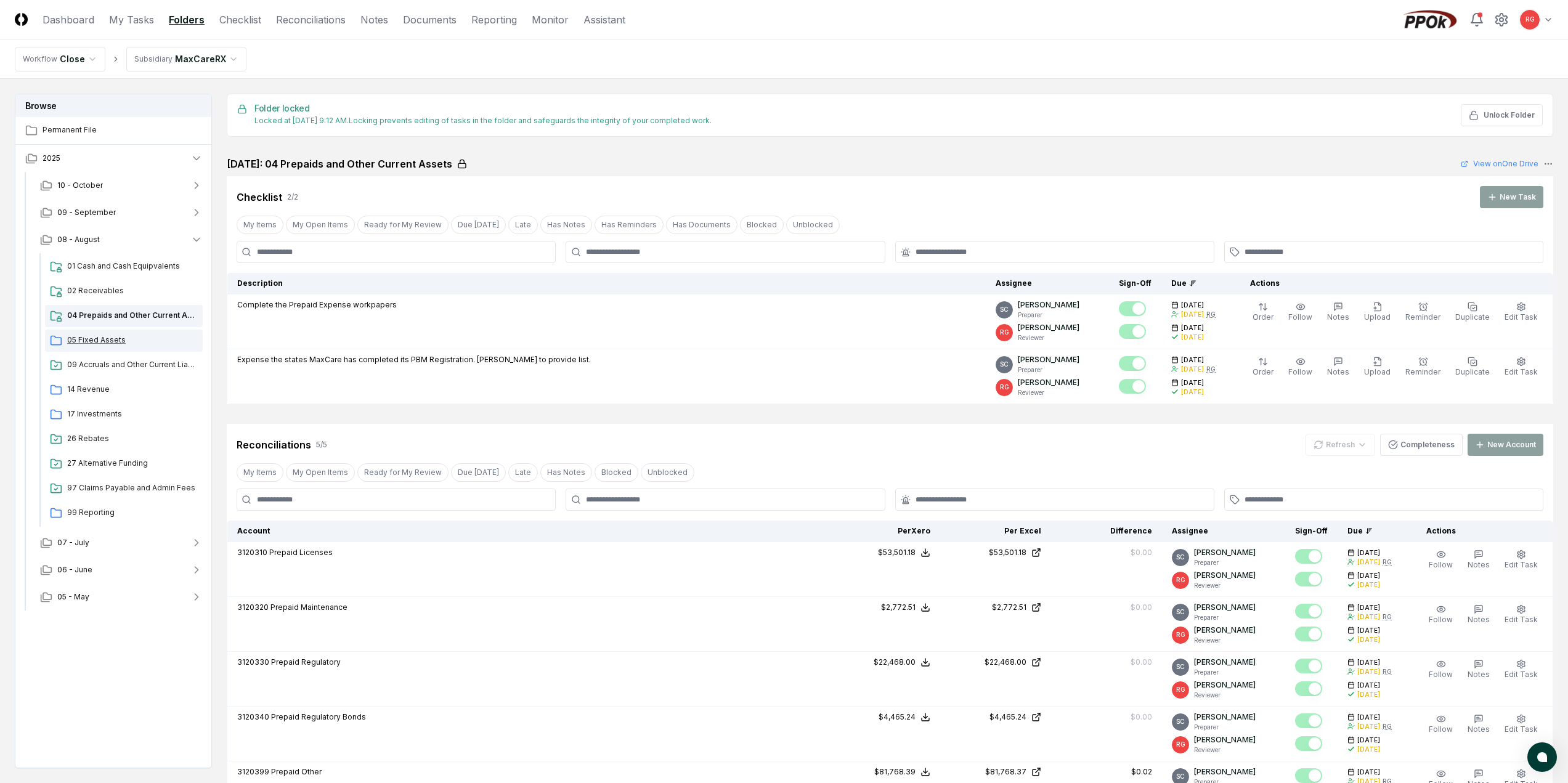
click at [106, 338] on span "05 Fixed Assets" at bounding box center [132, 340] width 131 height 11
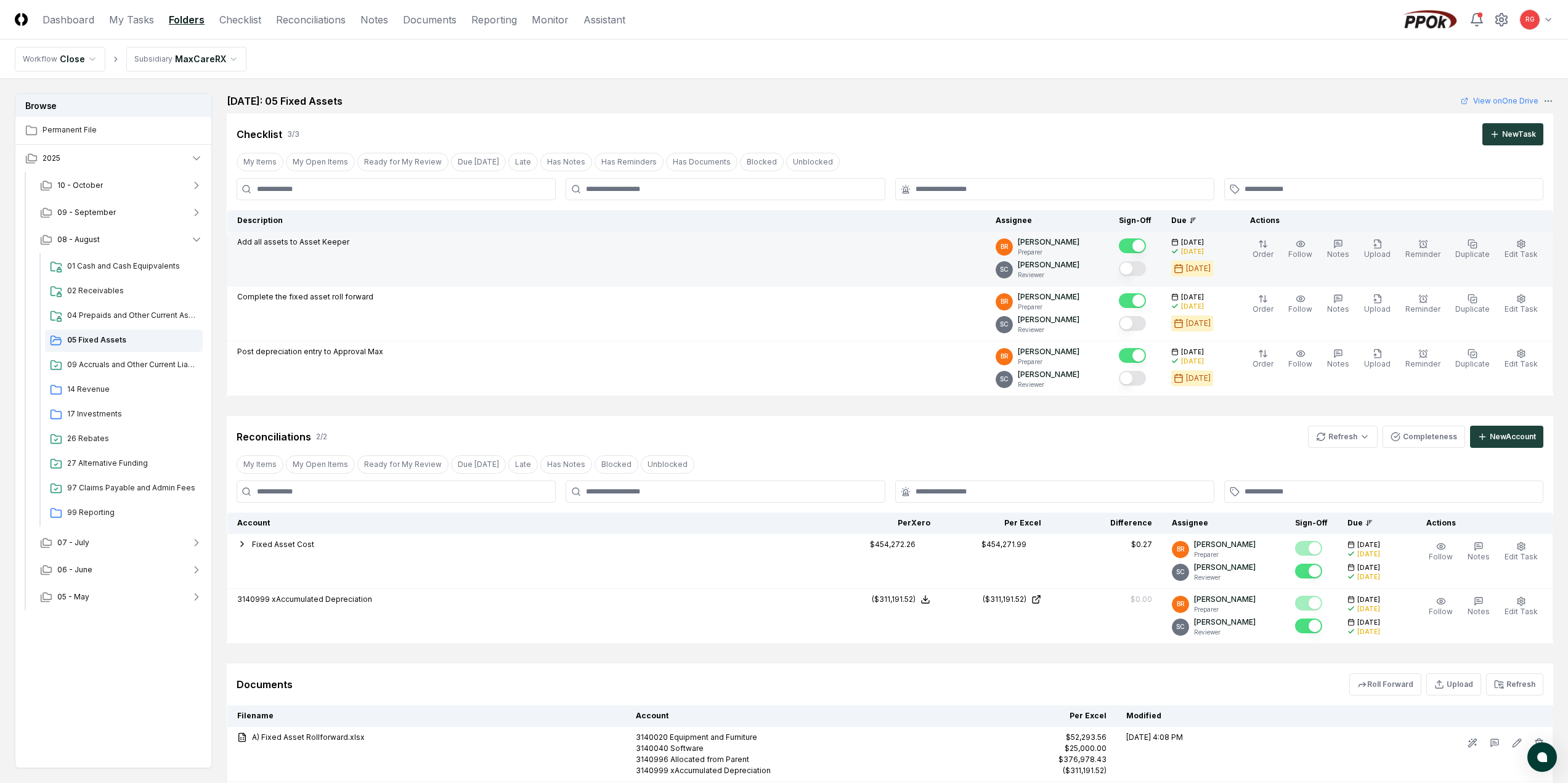
click at [1138, 269] on button "Mark complete" at bounding box center [1132, 269] width 27 height 15
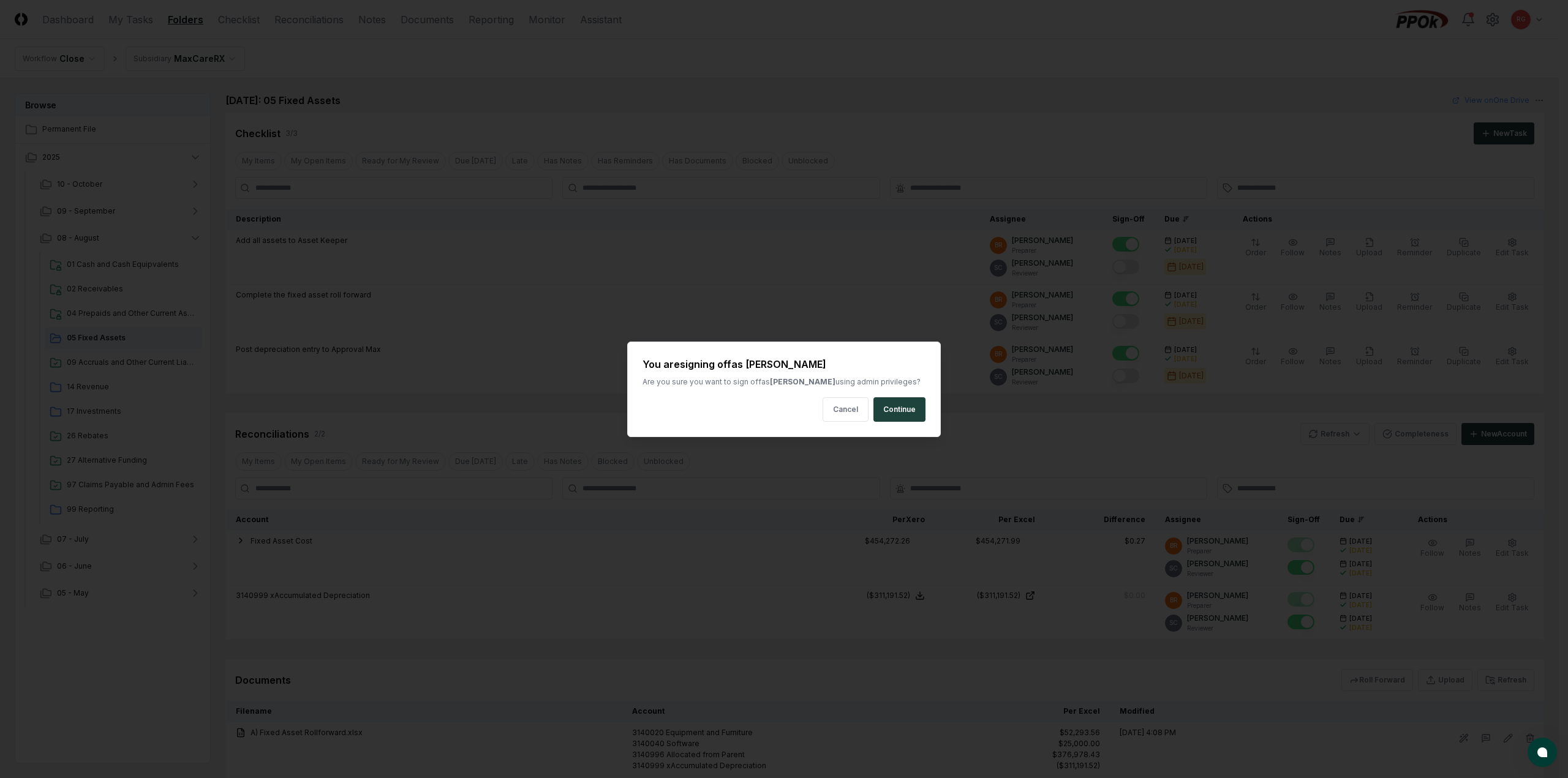
click at [913, 411] on button "Continue" at bounding box center [899, 409] width 52 height 24
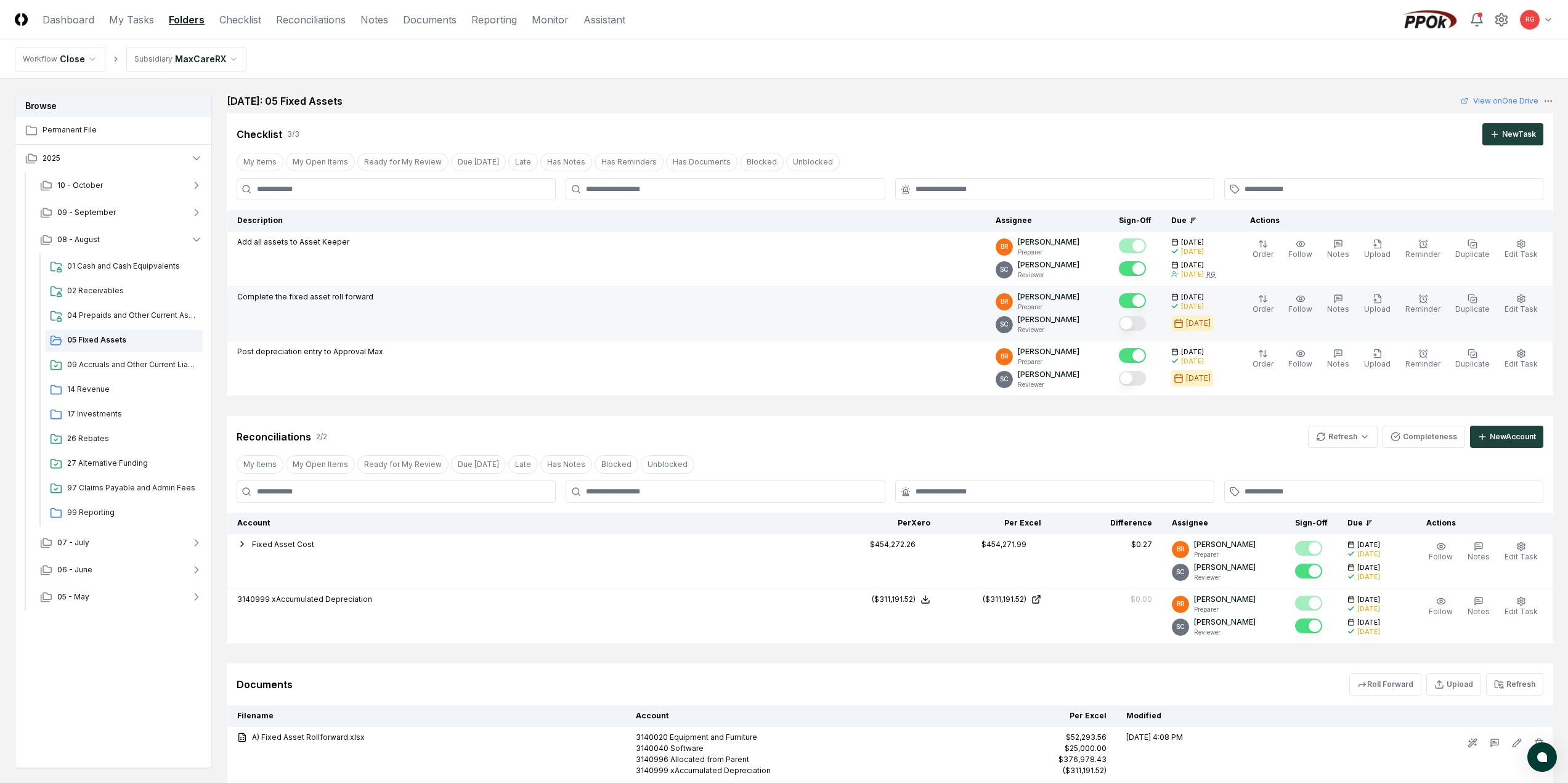
click at [1146, 327] on button "Mark complete" at bounding box center [1132, 324] width 27 height 15
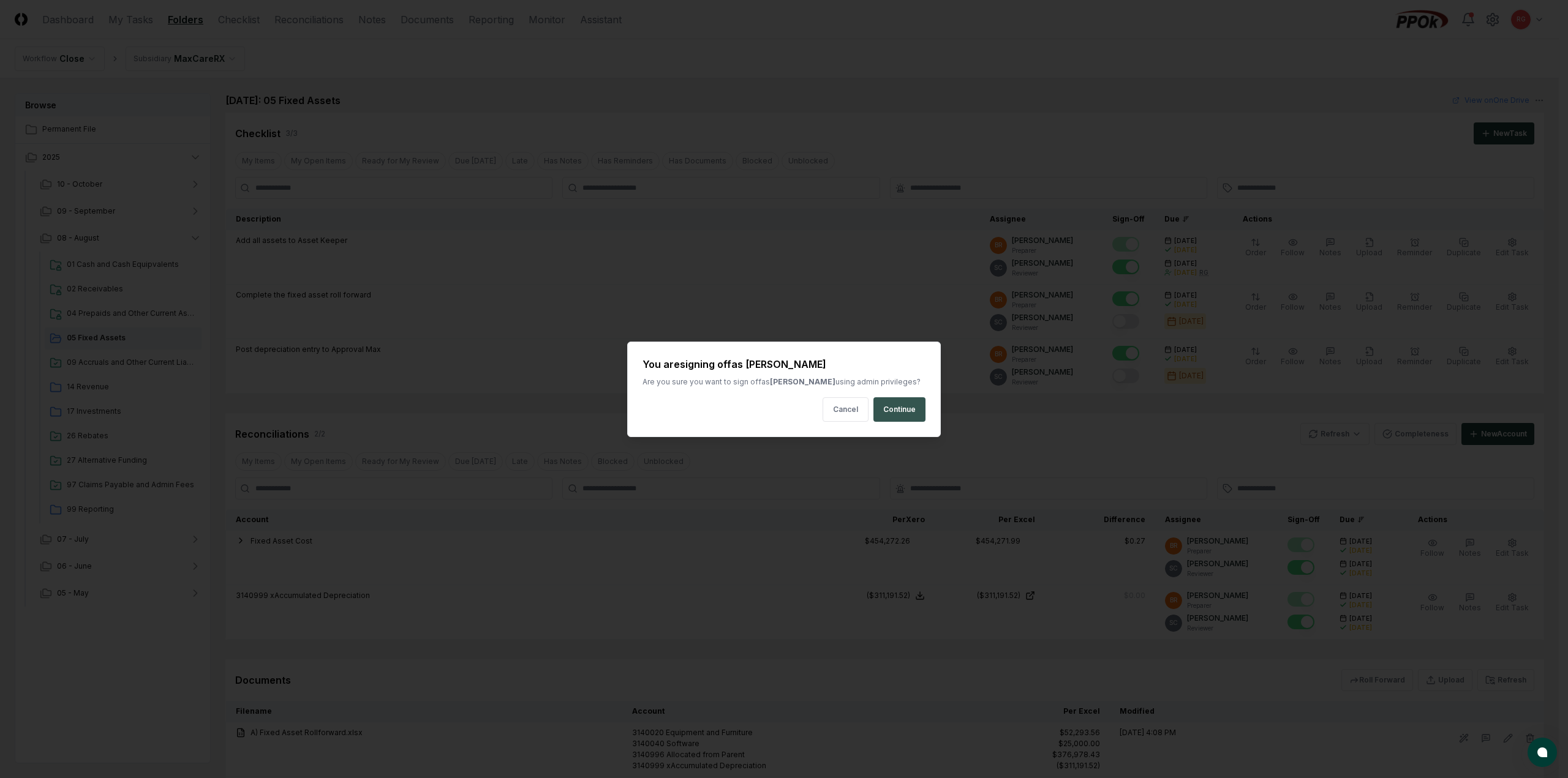
click at [914, 410] on button "Continue" at bounding box center [899, 409] width 52 height 24
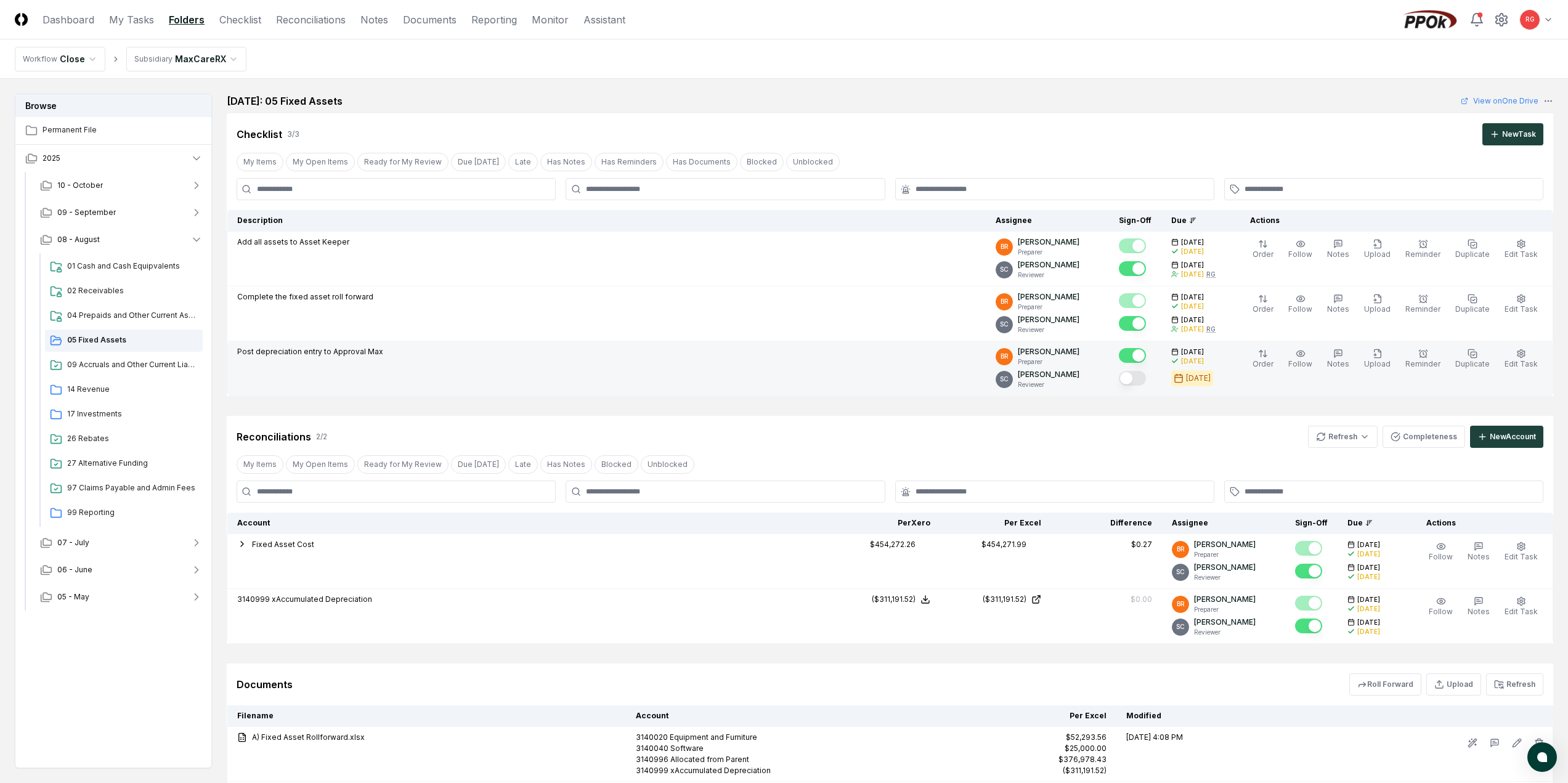
click at [1145, 379] on button "Mark complete" at bounding box center [1132, 378] width 27 height 15
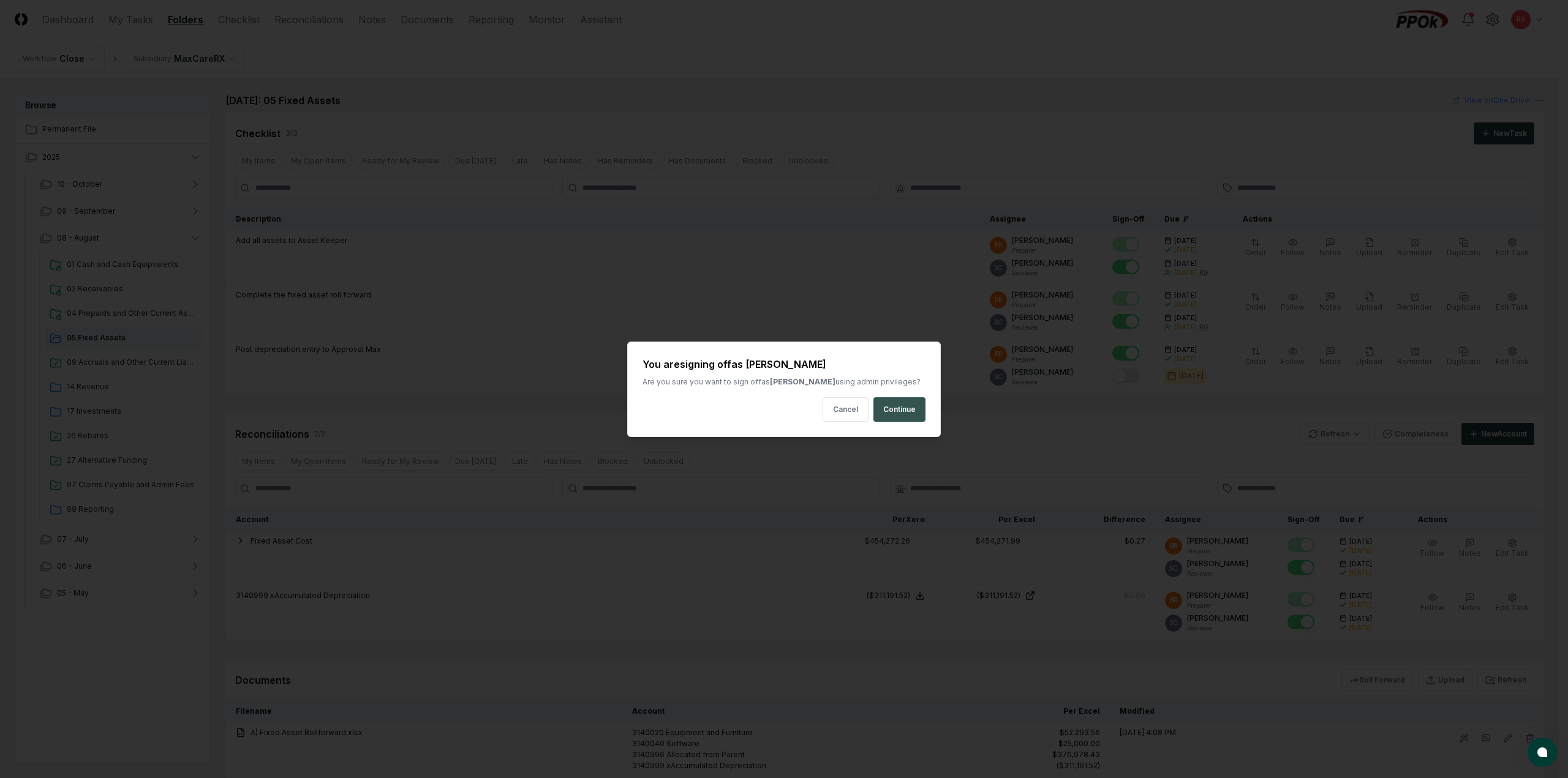
click at [907, 412] on button "Continue" at bounding box center [899, 409] width 52 height 24
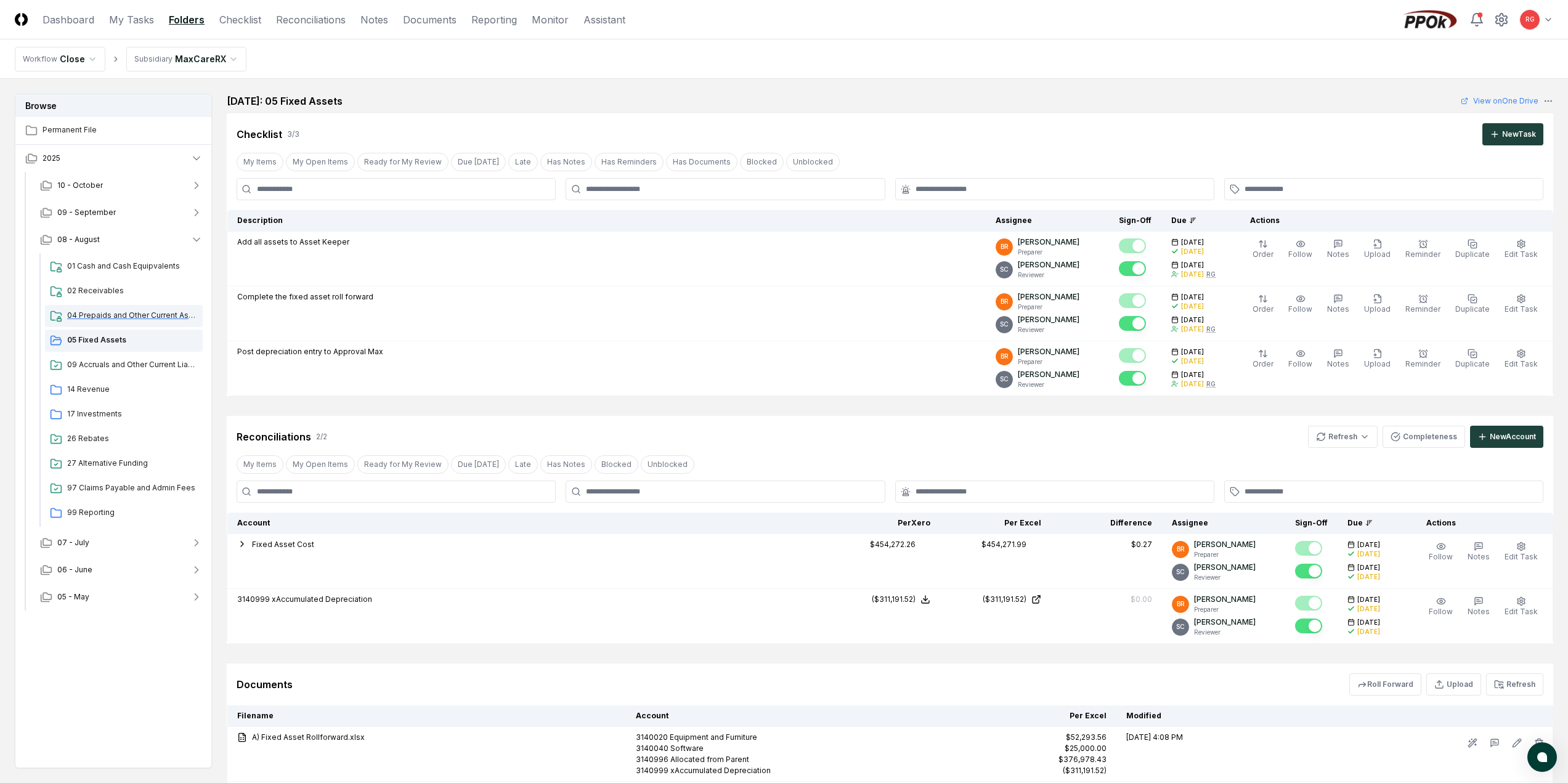
click at [106, 321] on div "04 Prepaids and Other Current Assets" at bounding box center [123, 315] width 158 height 22
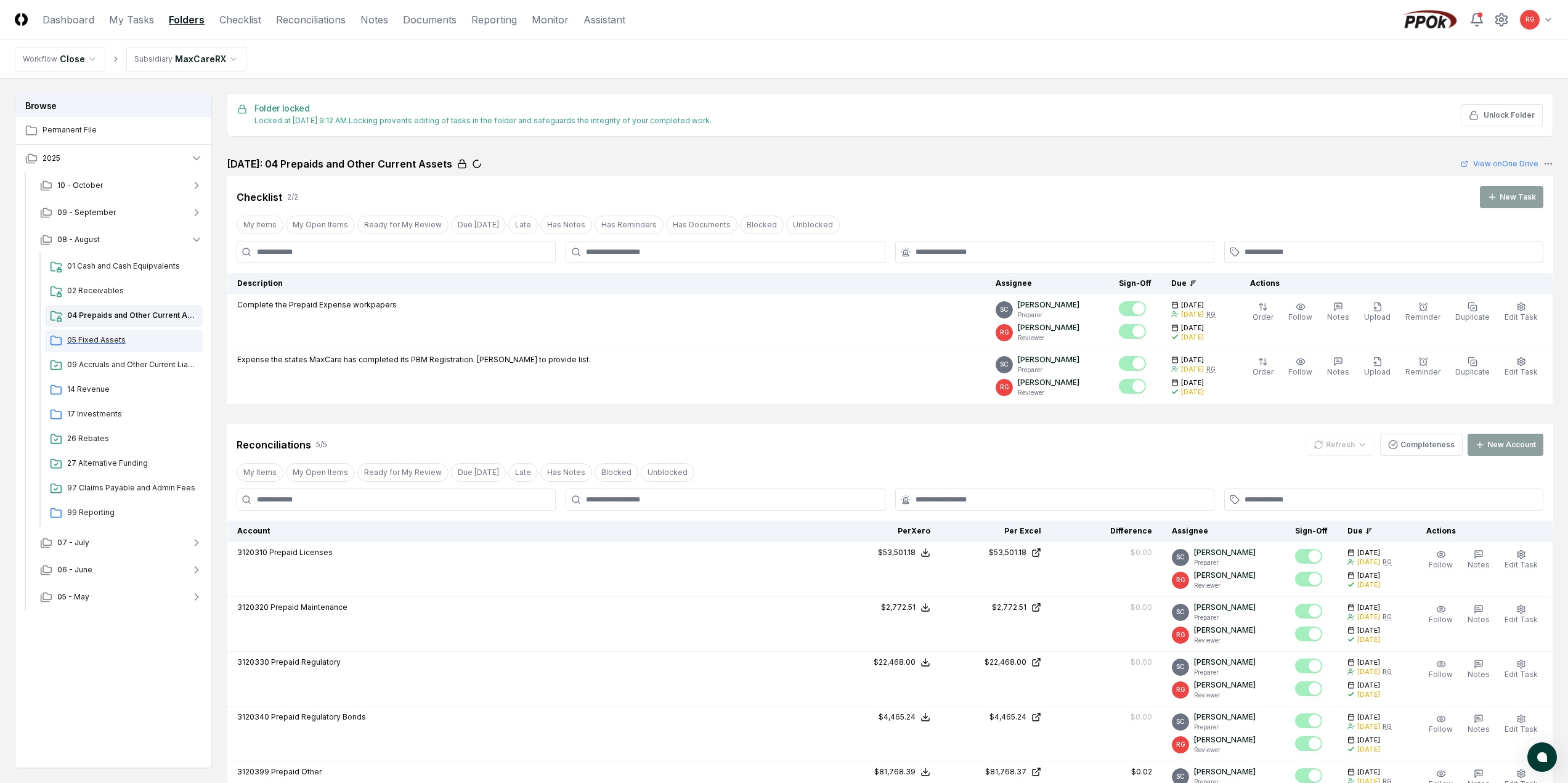
click at [103, 339] on span "05 Fixed Assets" at bounding box center [132, 340] width 131 height 11
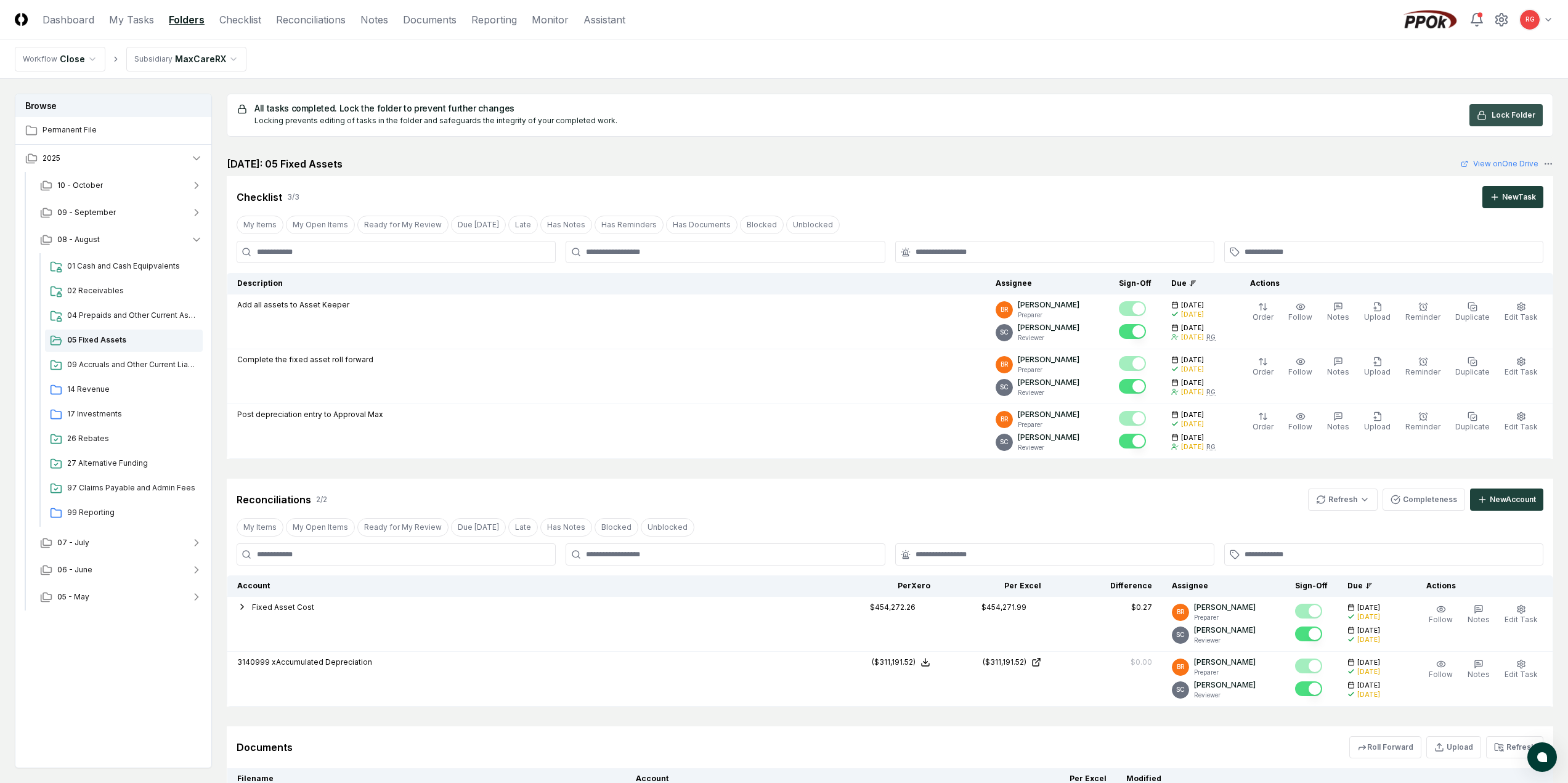
click at [1524, 110] on span "Lock Folder" at bounding box center [1514, 115] width 44 height 11
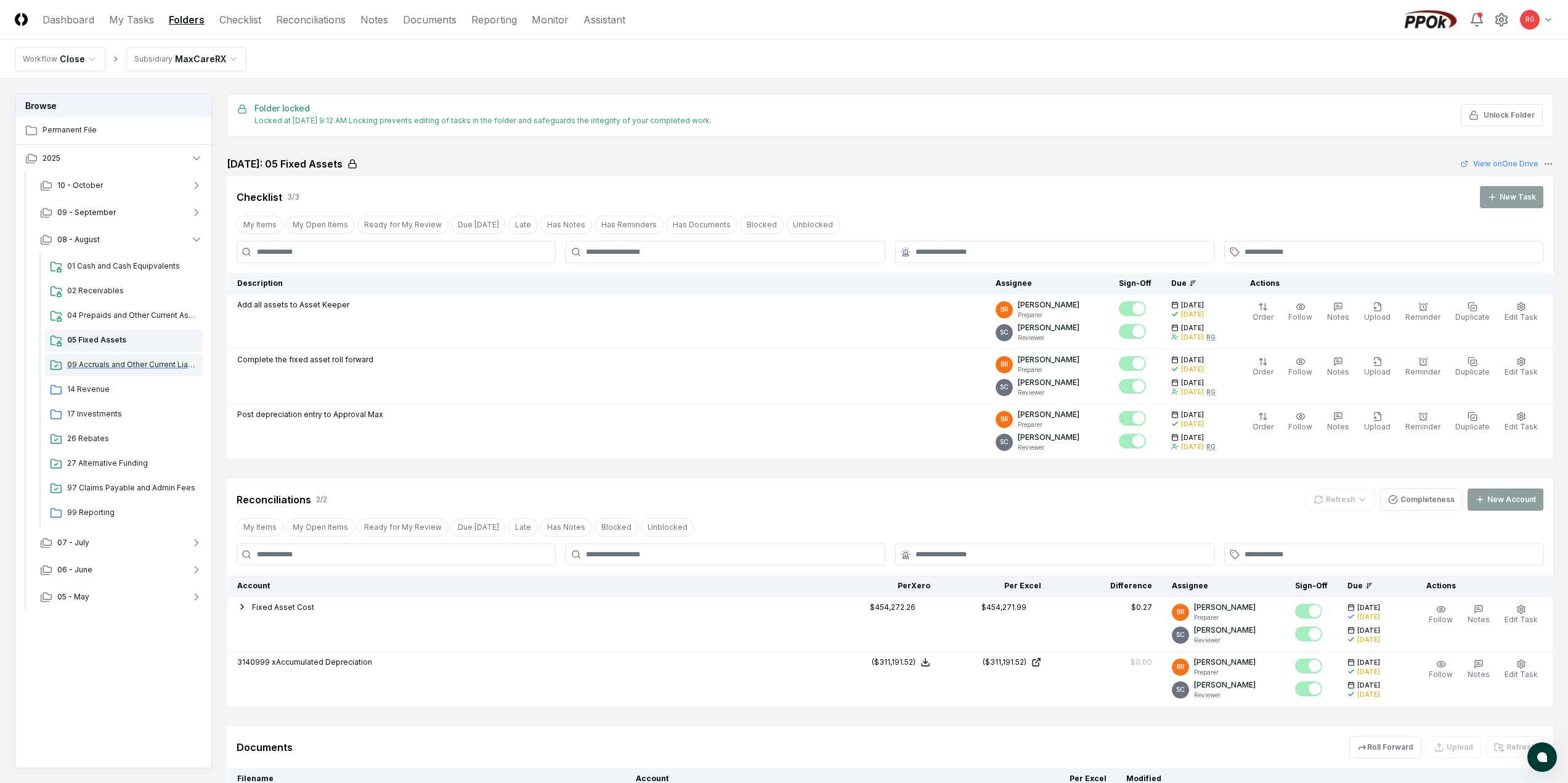
click at [87, 365] on span "09 Accruals and Other Current Liabilities" at bounding box center [132, 365] width 131 height 11
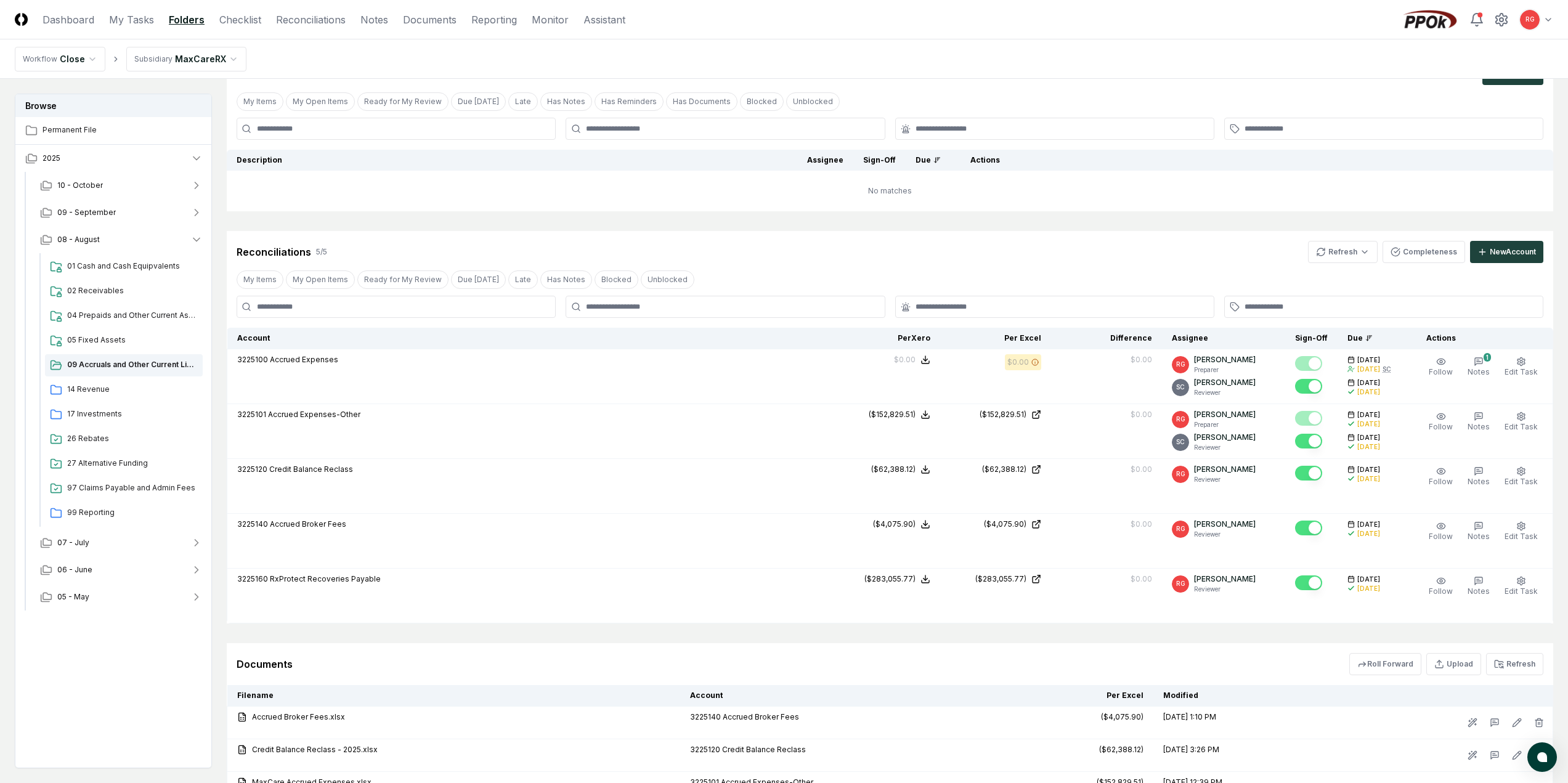
scroll to position [61, 0]
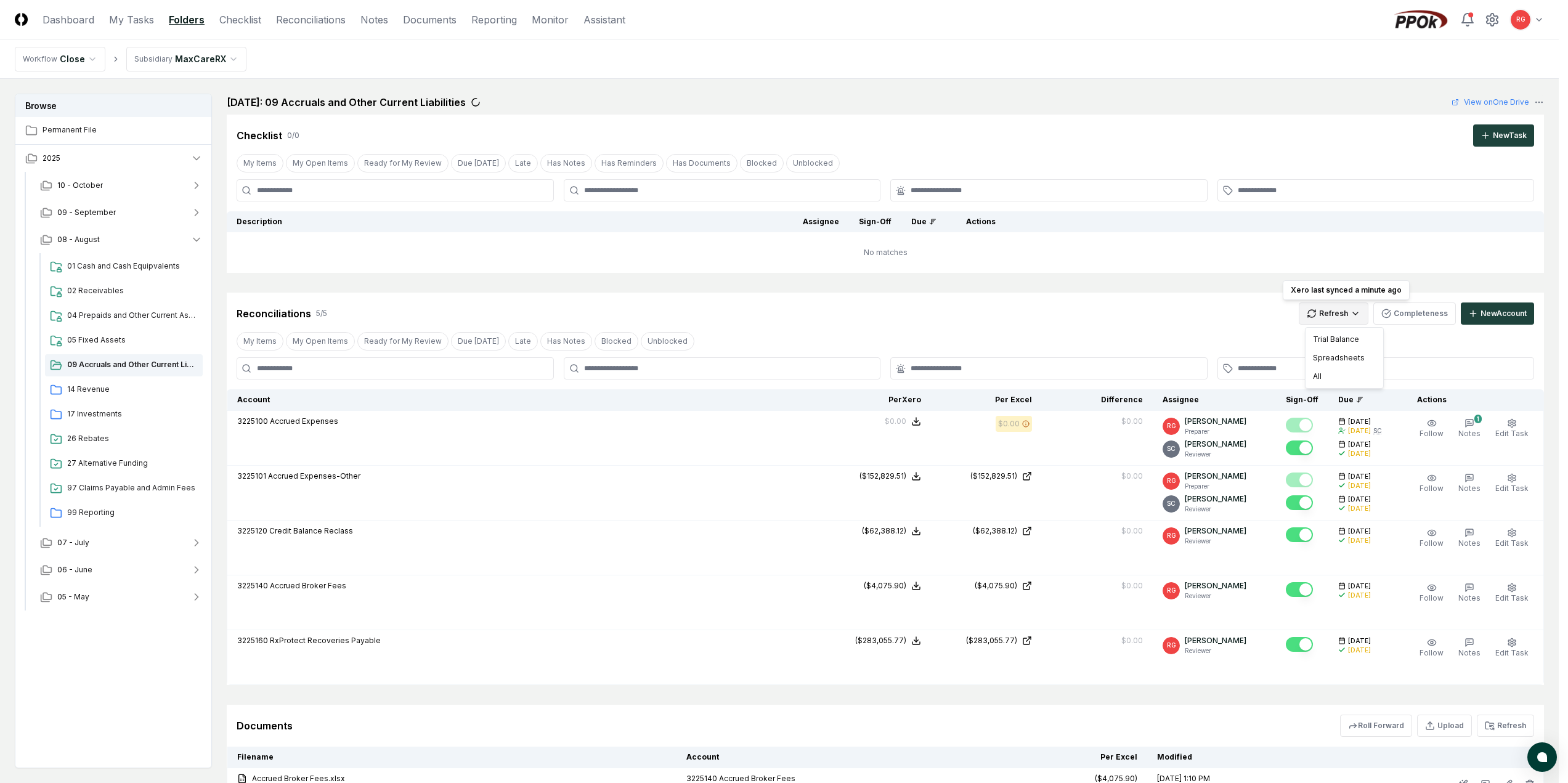
click at [1333, 306] on html "CloseCore Dashboard My Tasks Folders Checklist Reconciliations Notes Documents …" at bounding box center [784, 463] width 1568 height 1049
click at [1328, 377] on div "All" at bounding box center [1344, 376] width 73 height 19
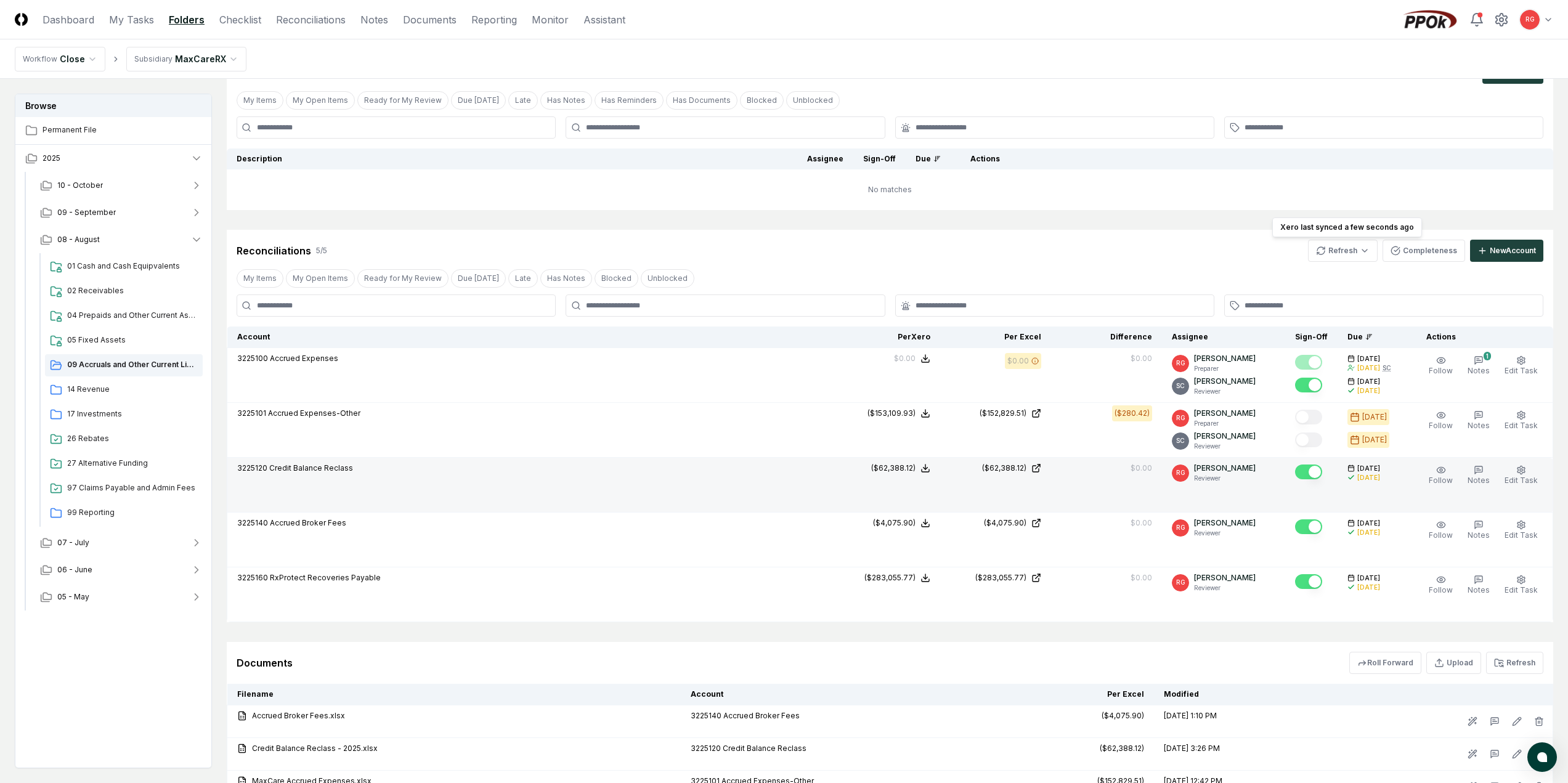
scroll to position [204, 0]
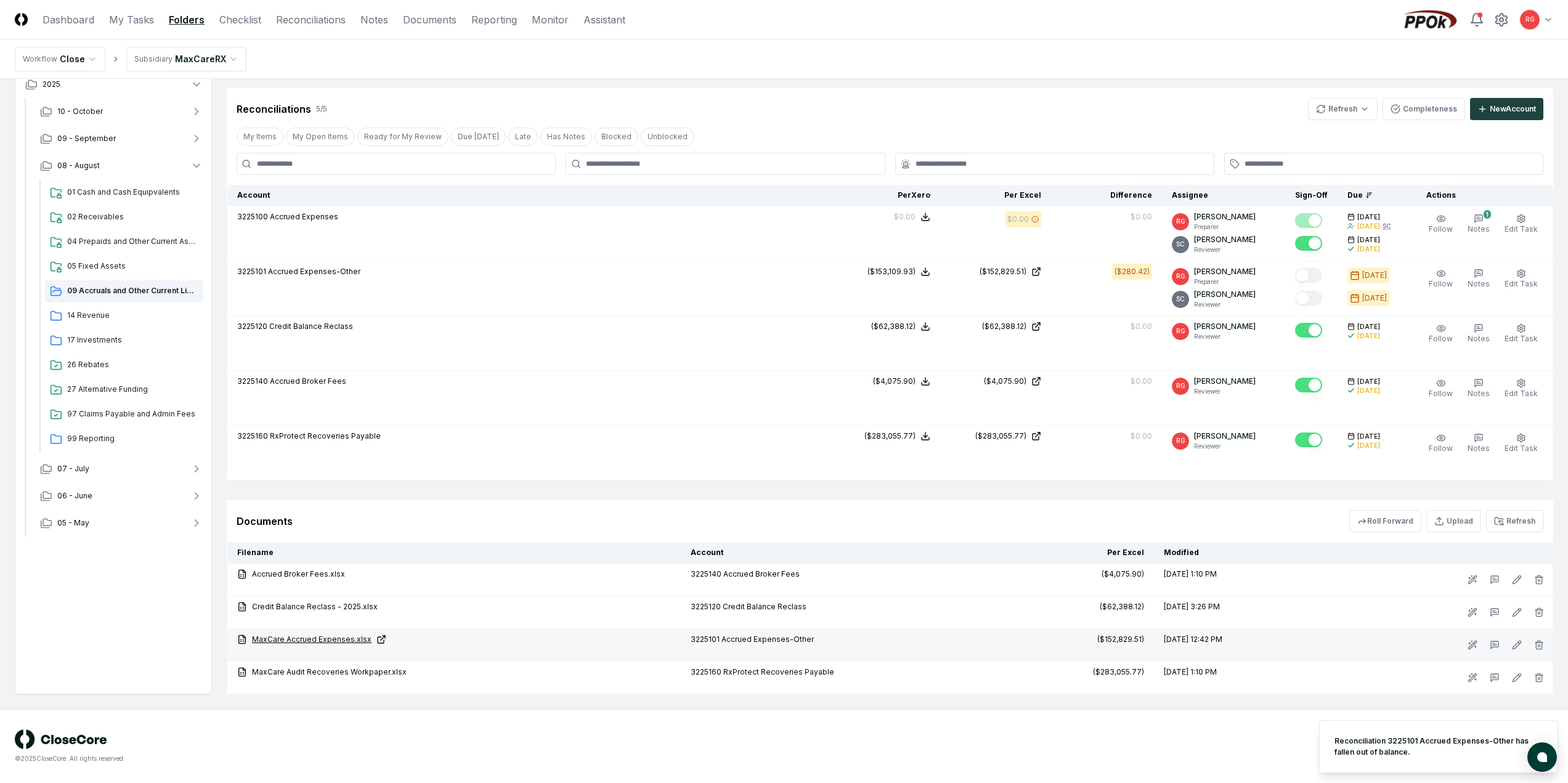
click at [299, 644] on link "MaxCare Accrued Expenses.xlsx" at bounding box center [454, 640] width 434 height 11
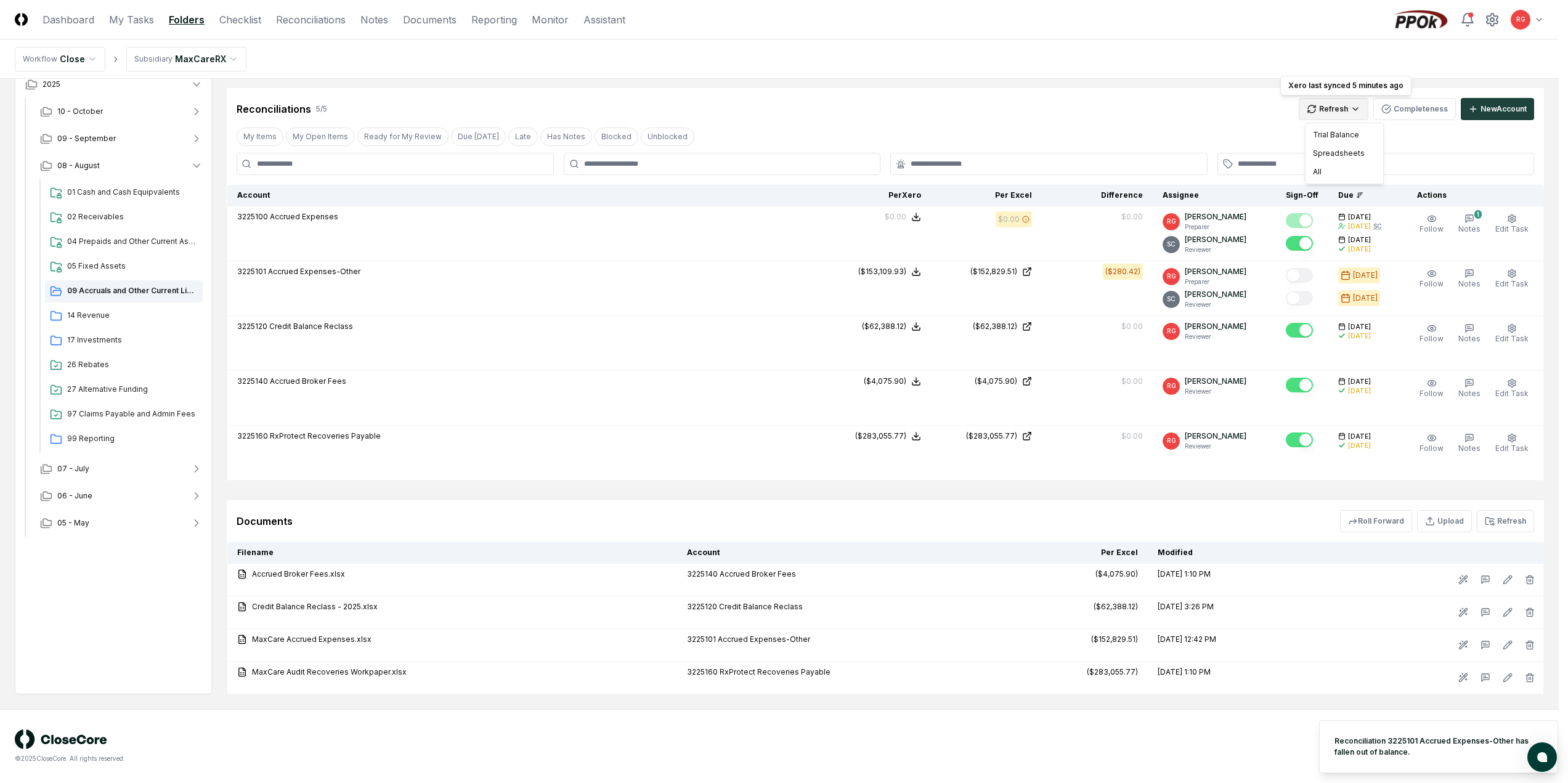
click at [1355, 109] on html "CloseCore Dashboard My Tasks Folders Checklist Reconciliations Notes Documents …" at bounding box center [784, 289] width 1568 height 987
click at [94, 337] on html "CloseCore Dashboard My Tasks Folders Checklist Reconciliations Notes Documents …" at bounding box center [789, 289] width 1578 height 987
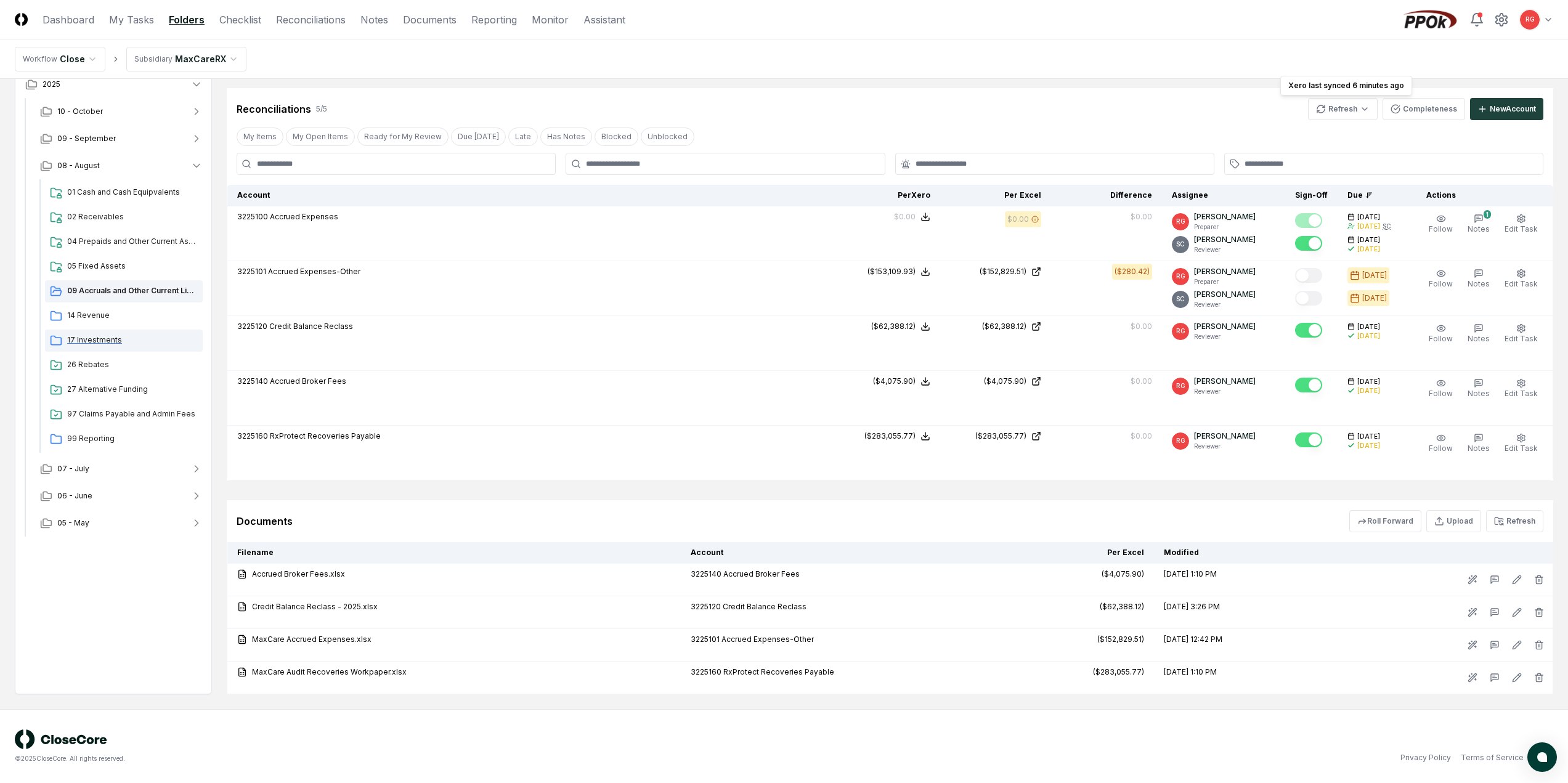
click at [97, 342] on span "17 Investments" at bounding box center [132, 340] width 131 height 11
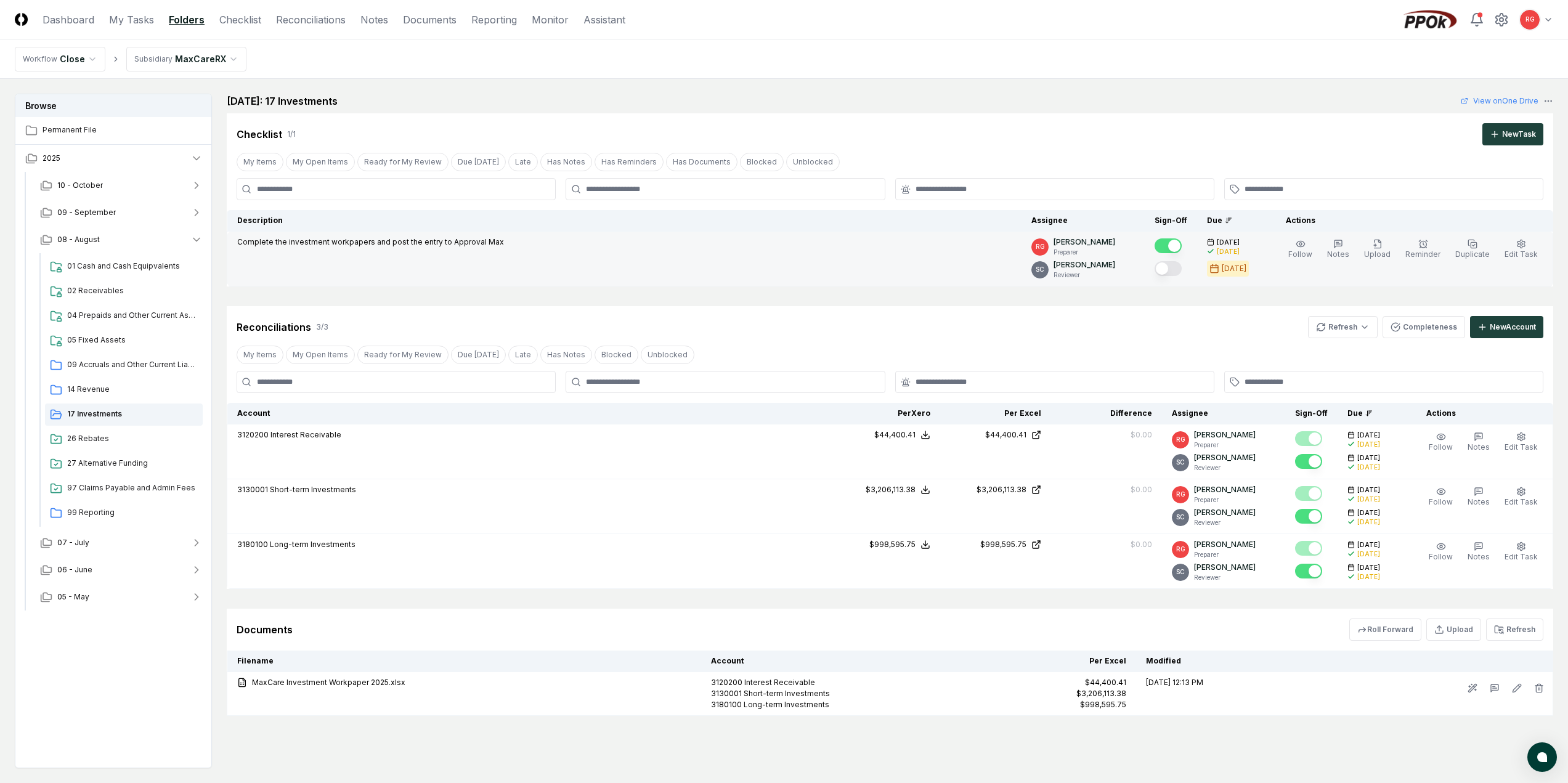
click at [1182, 271] on button "Mark complete" at bounding box center [1168, 269] width 27 height 15
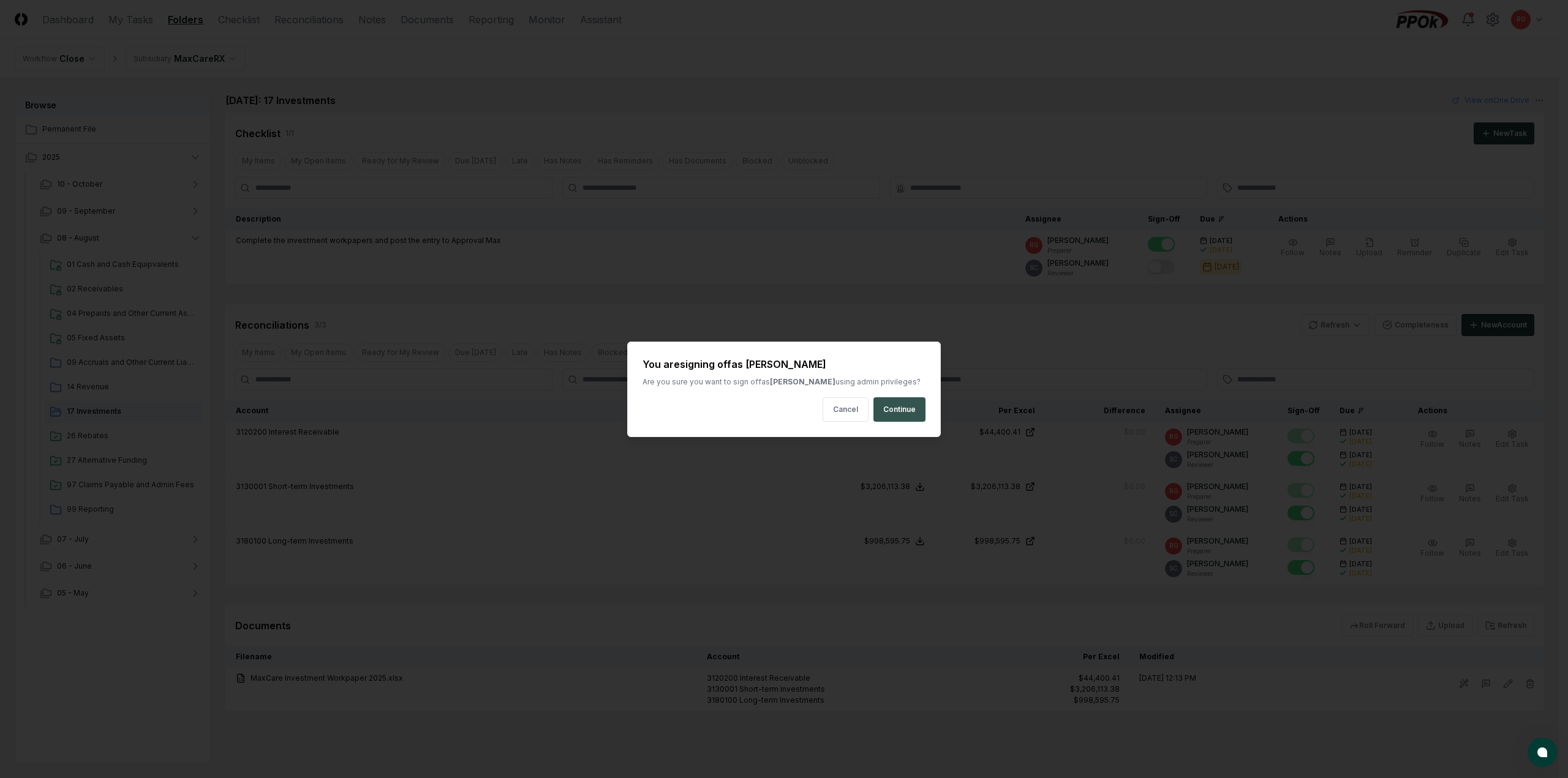
click at [916, 410] on button "Continue" at bounding box center [899, 409] width 52 height 24
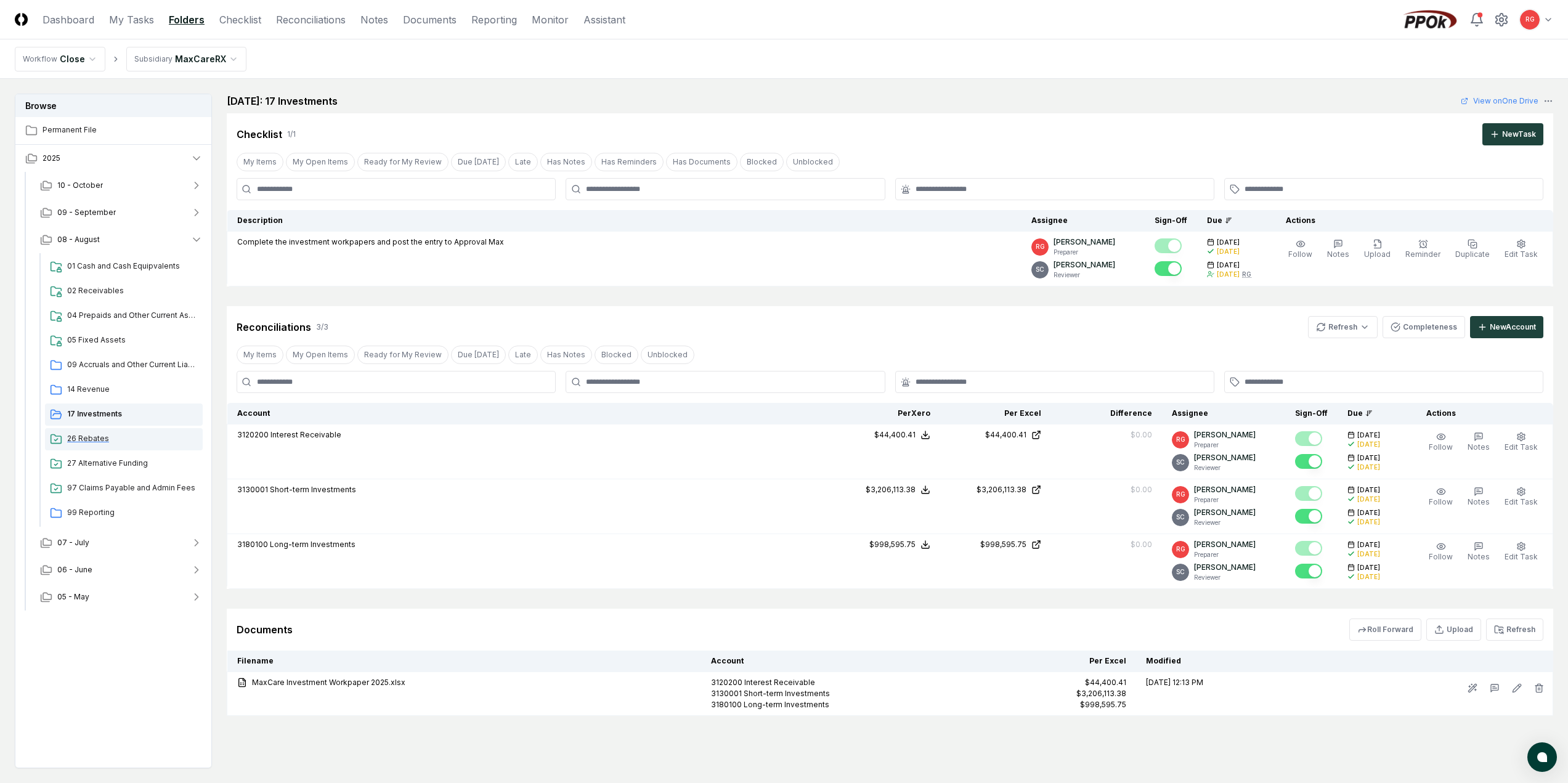
click at [87, 439] on span "26 Rebates" at bounding box center [132, 439] width 131 height 11
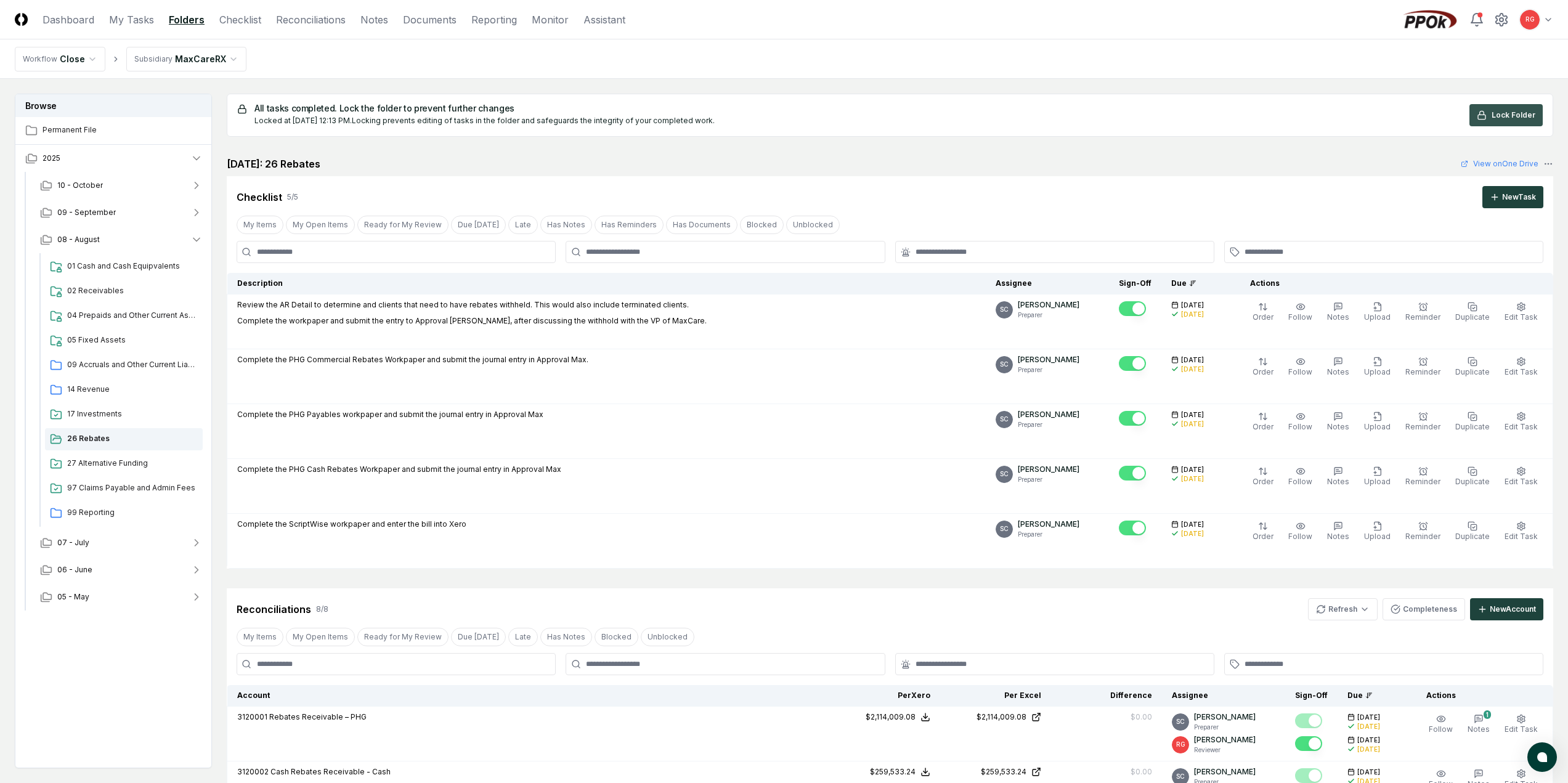
click at [1496, 110] on span "Lock Folder" at bounding box center [1514, 115] width 44 height 11
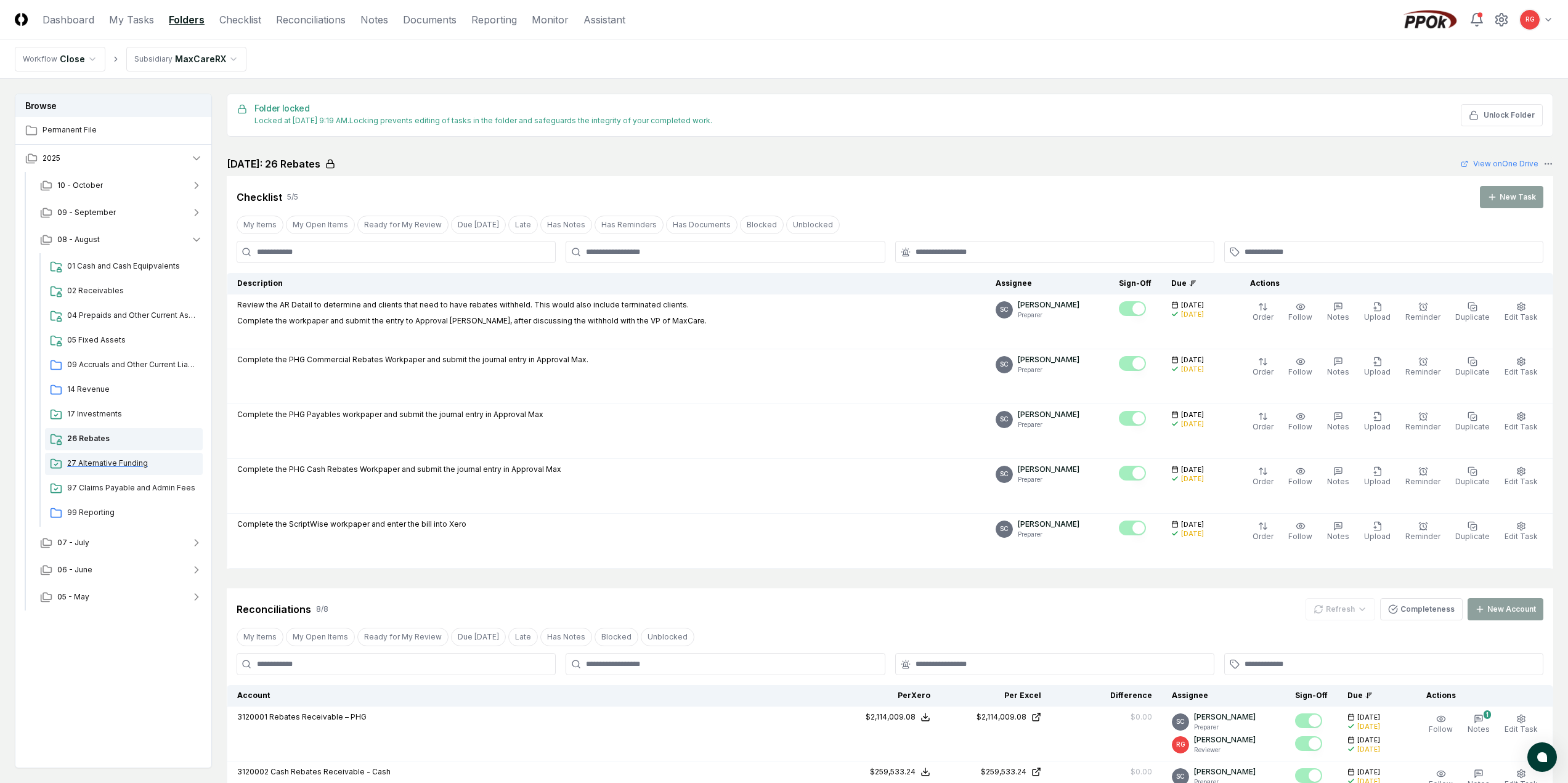
click at [106, 459] on span "27 Alternative Funding" at bounding box center [132, 463] width 131 height 11
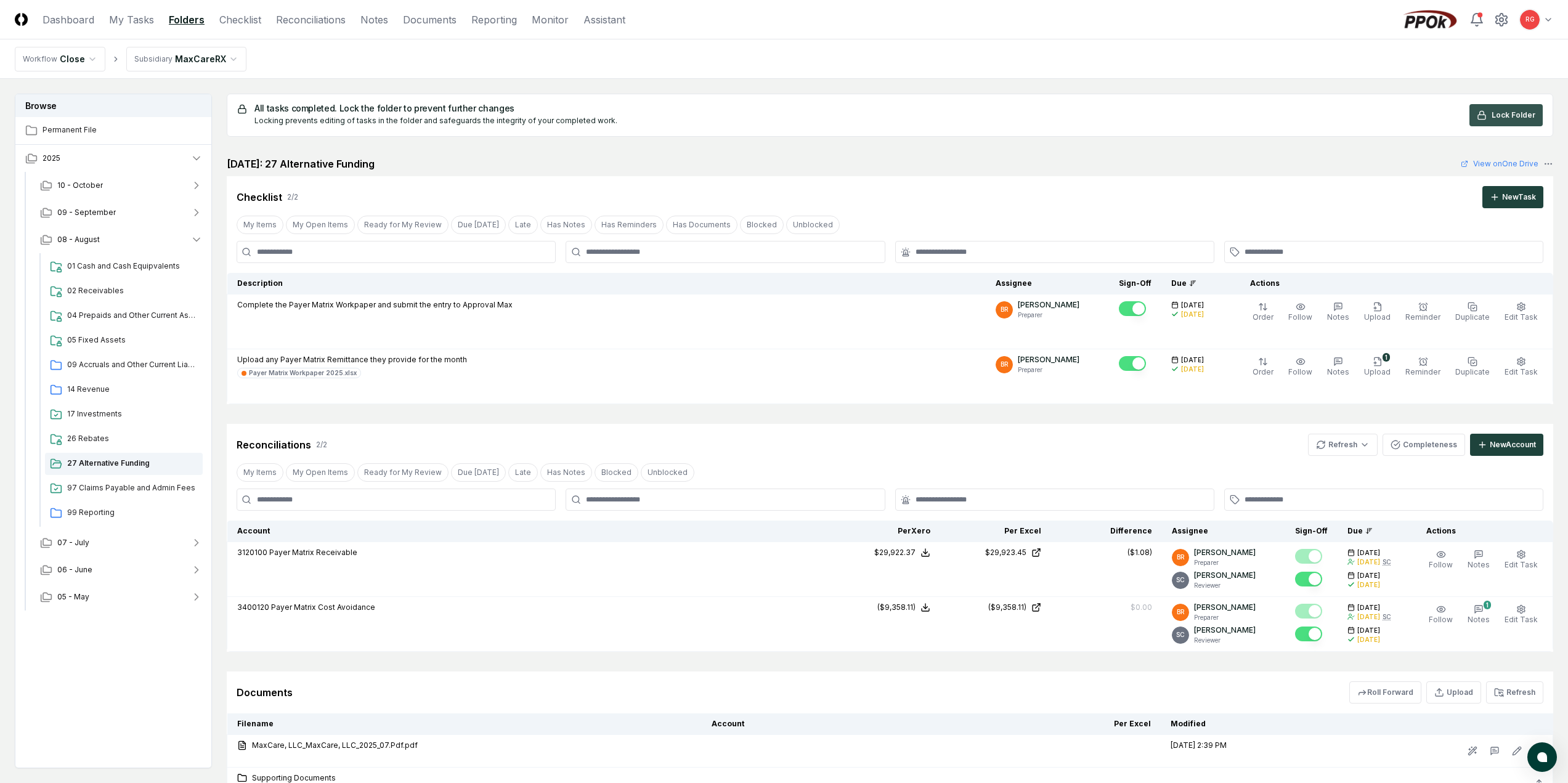
click at [1525, 114] on span "Lock Folder" at bounding box center [1514, 115] width 44 height 11
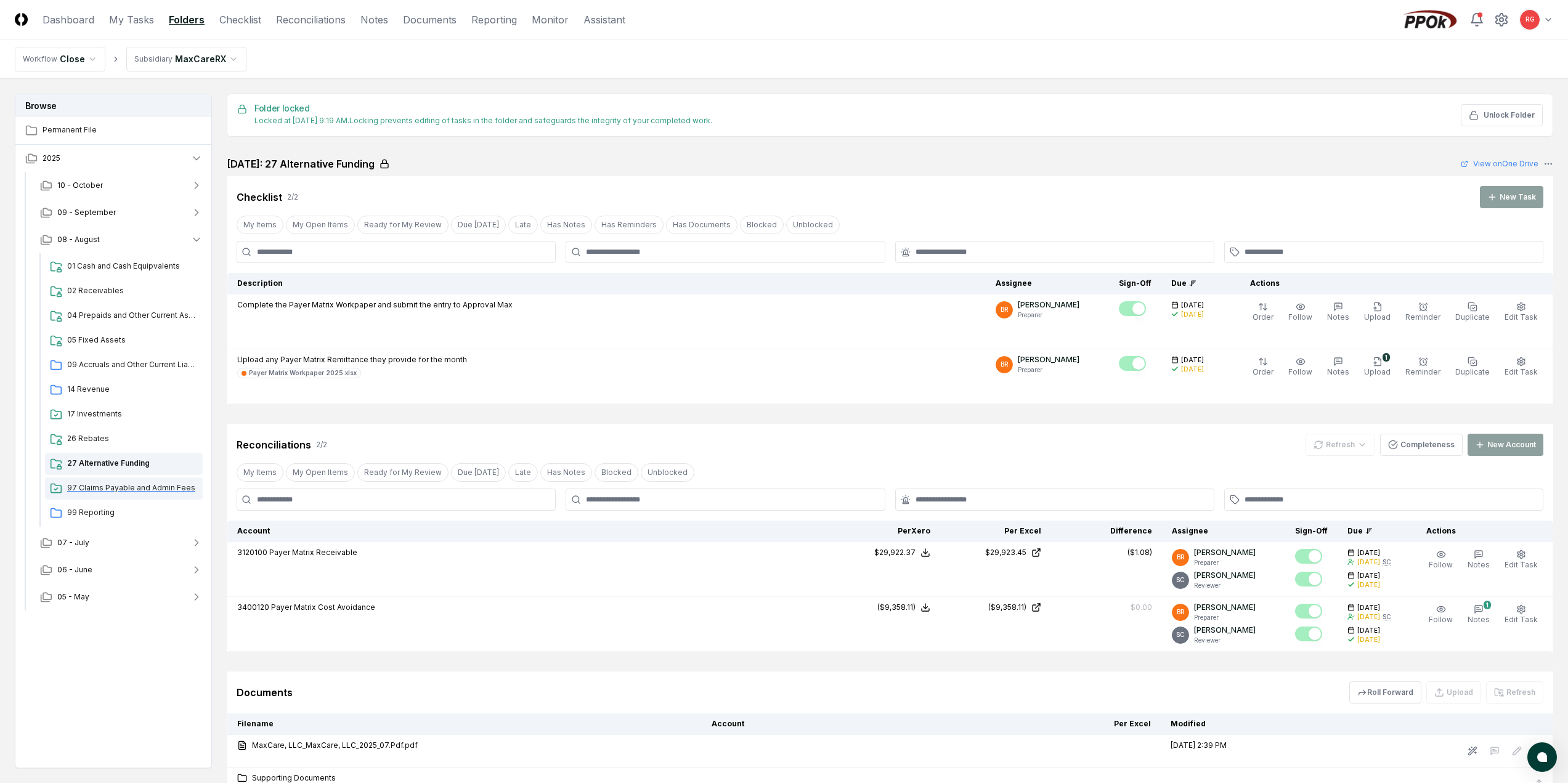
click at [99, 487] on span "97 Claims Payable and Admin Fees" at bounding box center [132, 488] width 131 height 11
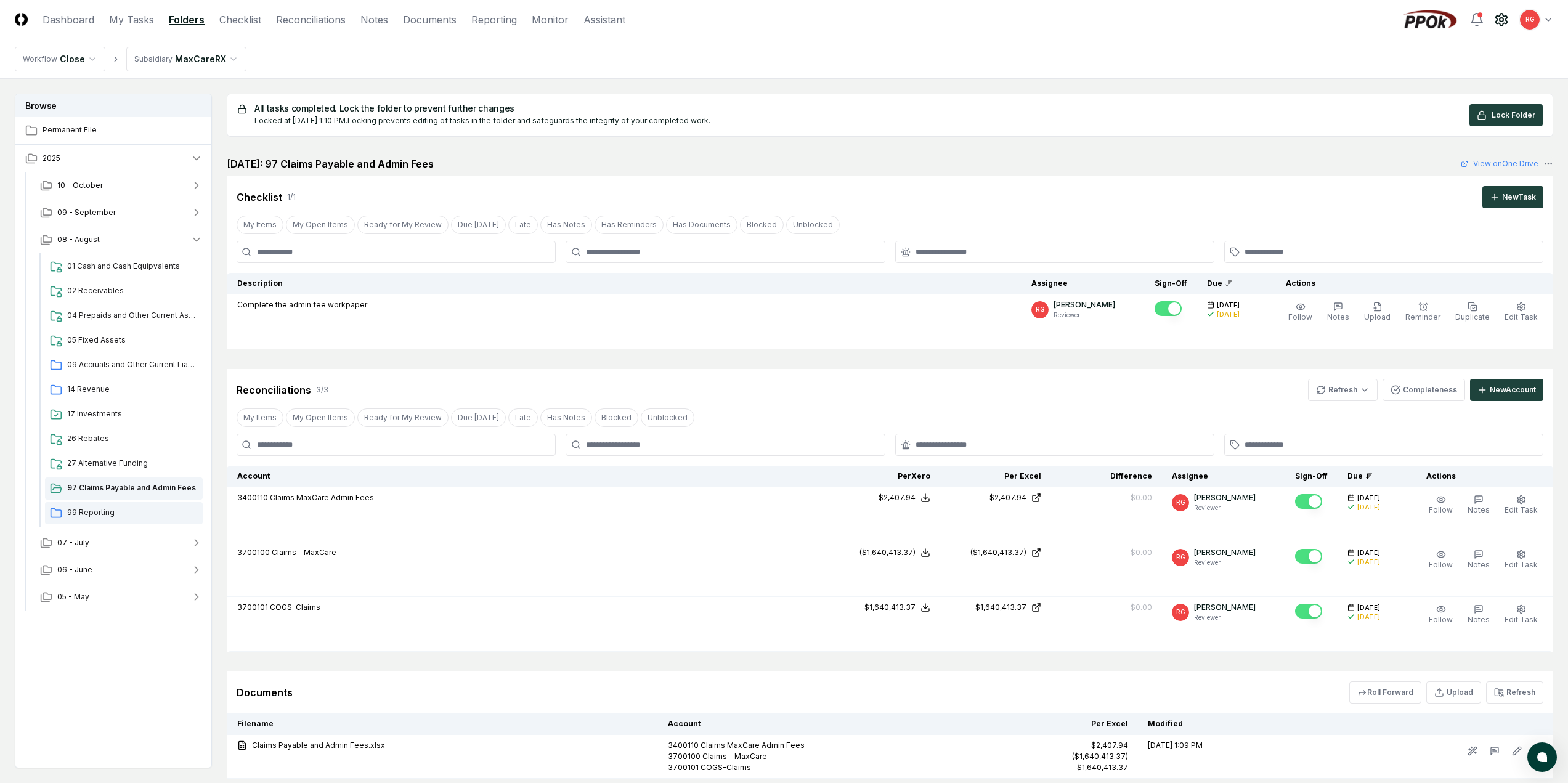
click at [88, 519] on div "99 Reporting" at bounding box center [123, 512] width 158 height 22
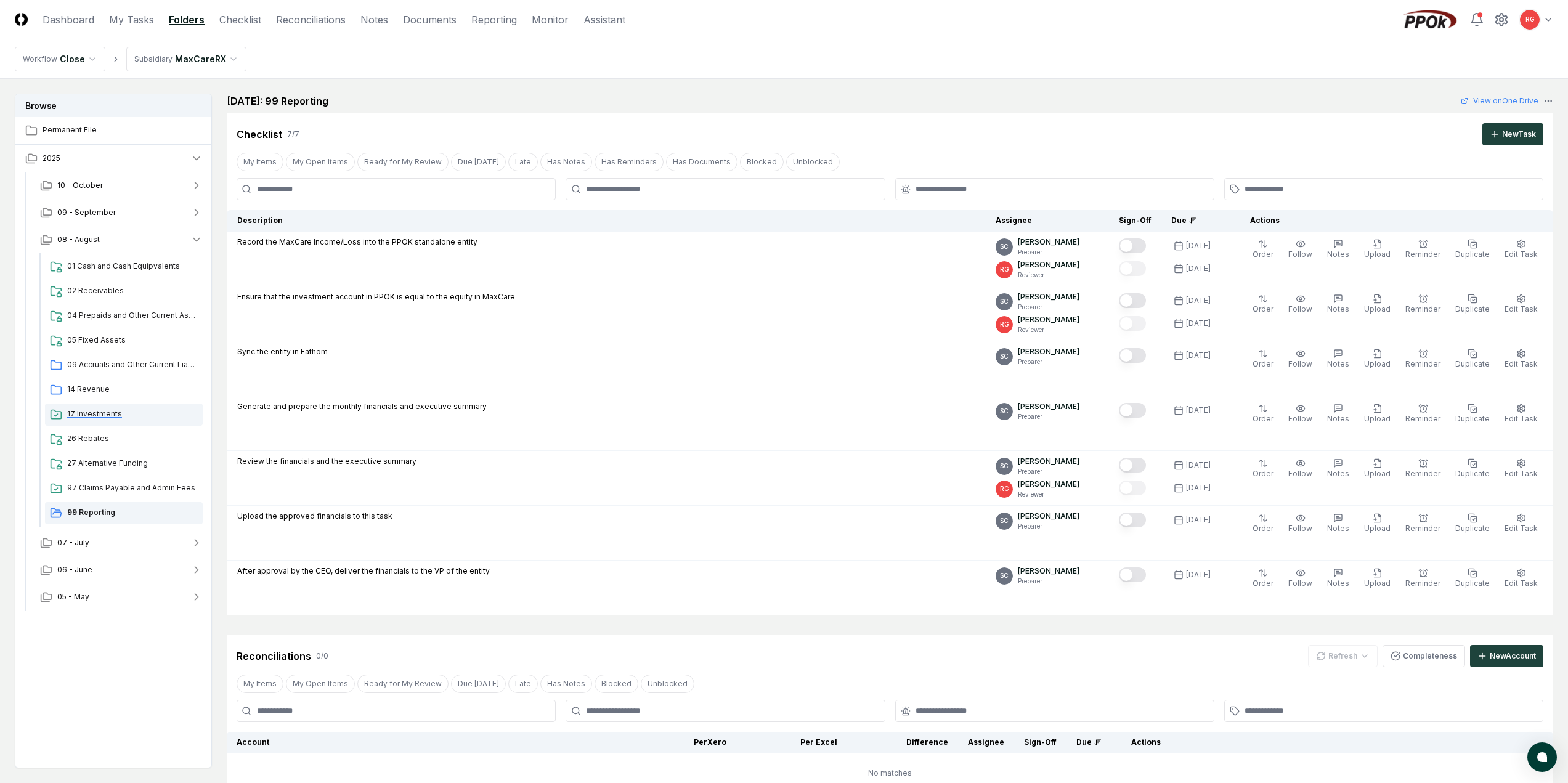
click at [98, 420] on div "17 Investments" at bounding box center [123, 414] width 158 height 22
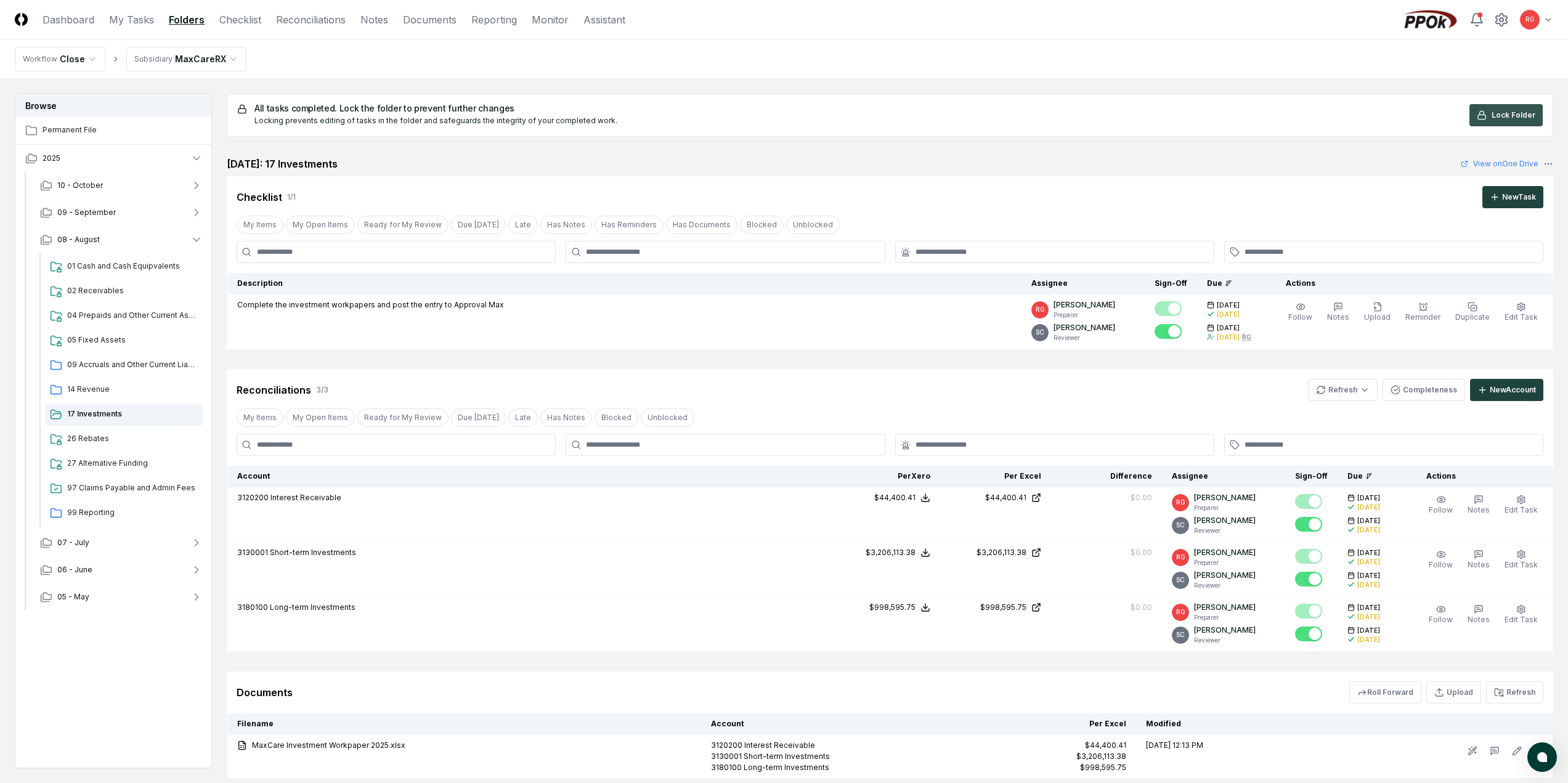
click at [1497, 117] on span "Lock Folder" at bounding box center [1514, 115] width 44 height 11
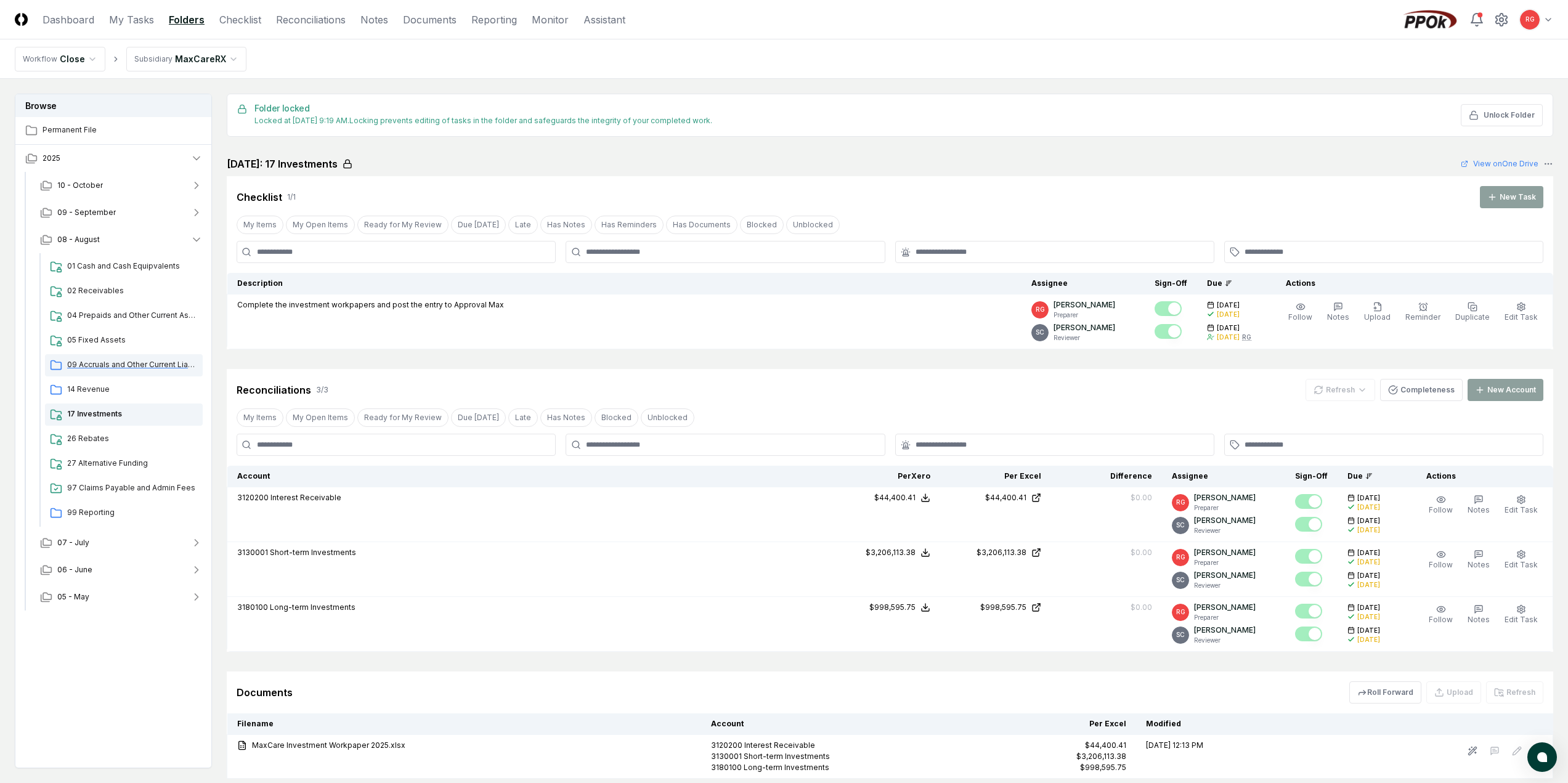
click at [114, 359] on span "09 Accruals and Other Current Liabilities" at bounding box center [132, 365] width 131 height 11
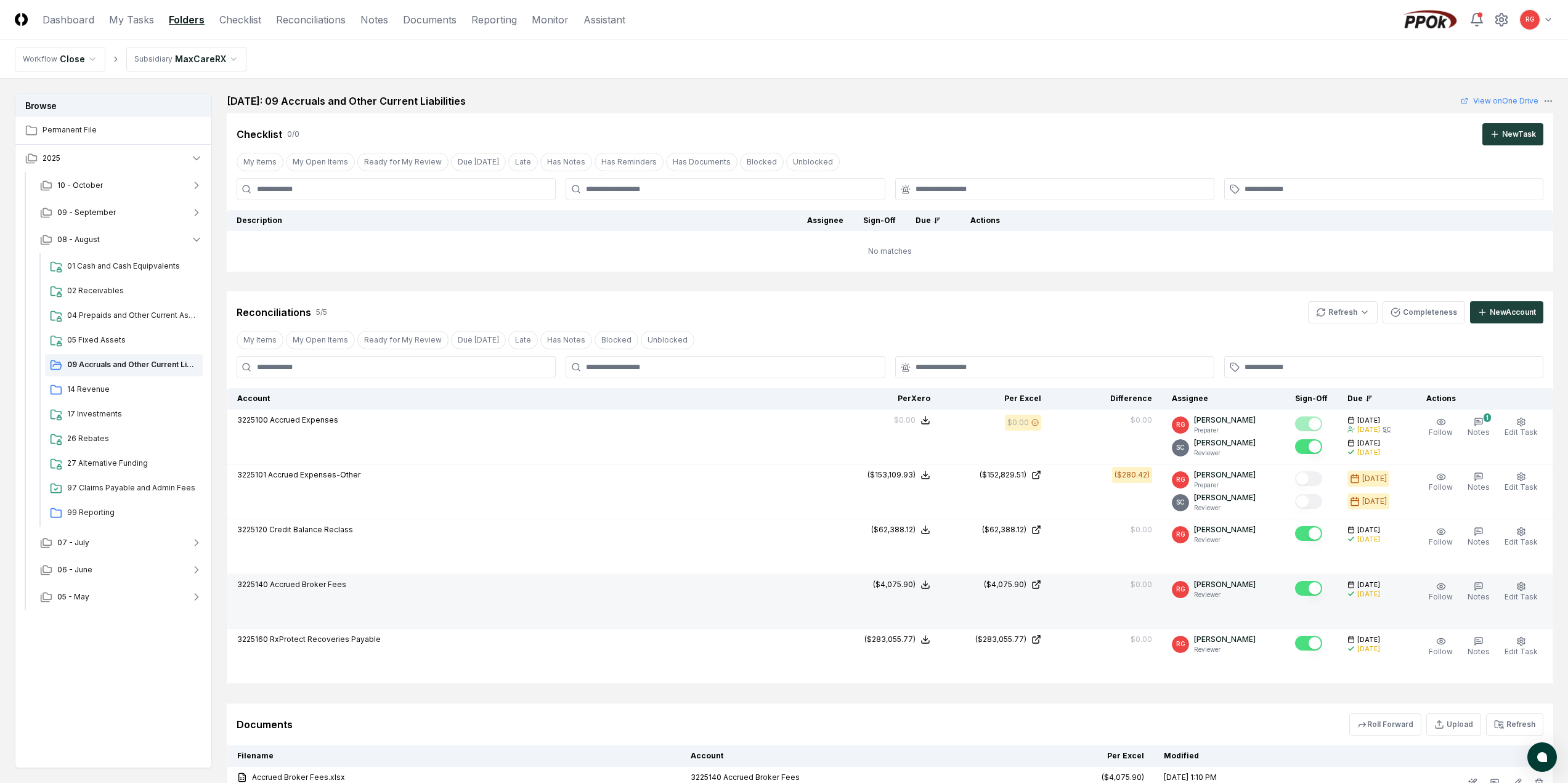
scroll to position [185, 0]
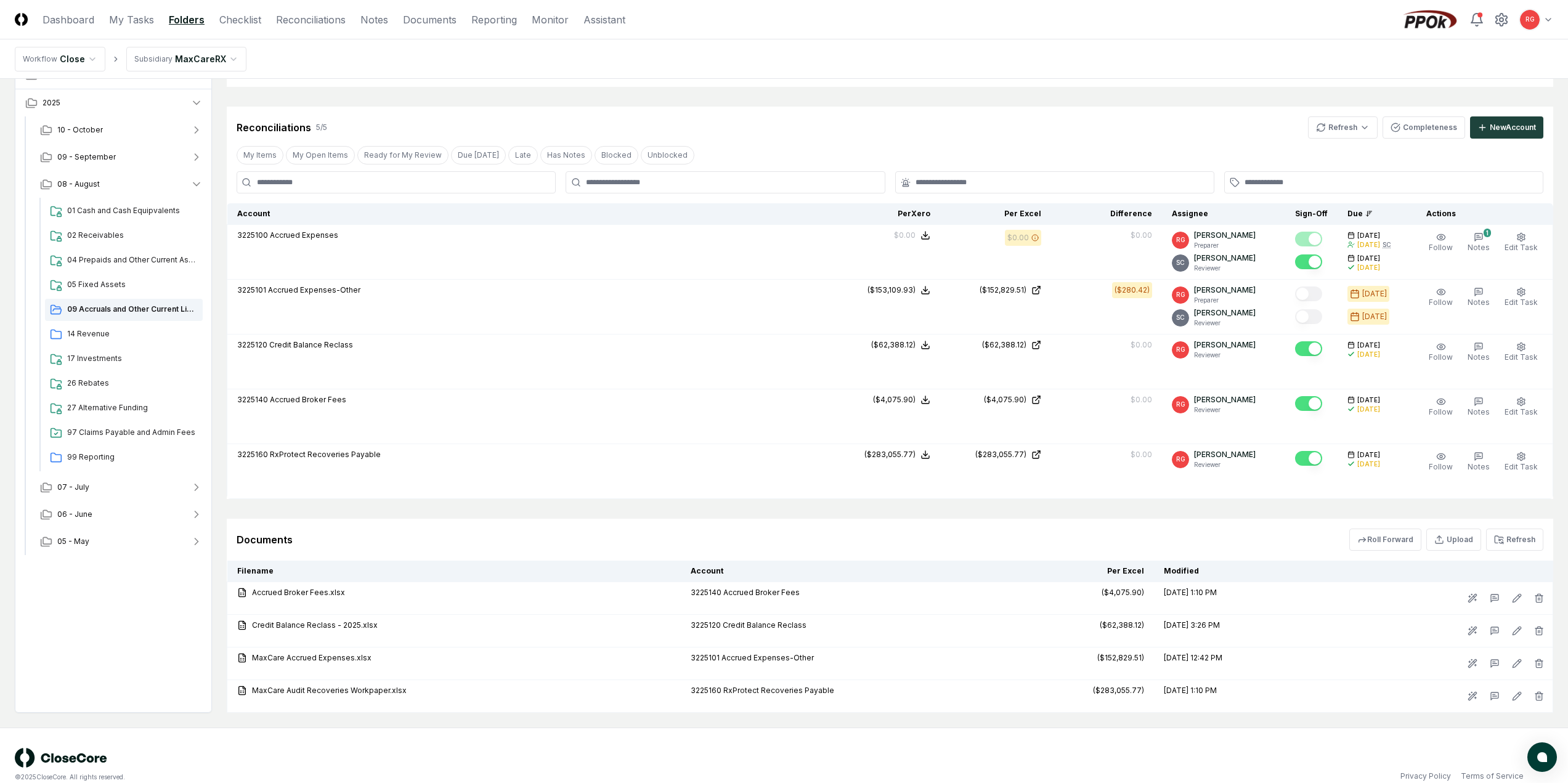
click at [168, 61] on html "CloseCore Dashboard My Tasks Folders Checklist Reconciliations Notes Documents …" at bounding box center [784, 308] width 1568 height 987
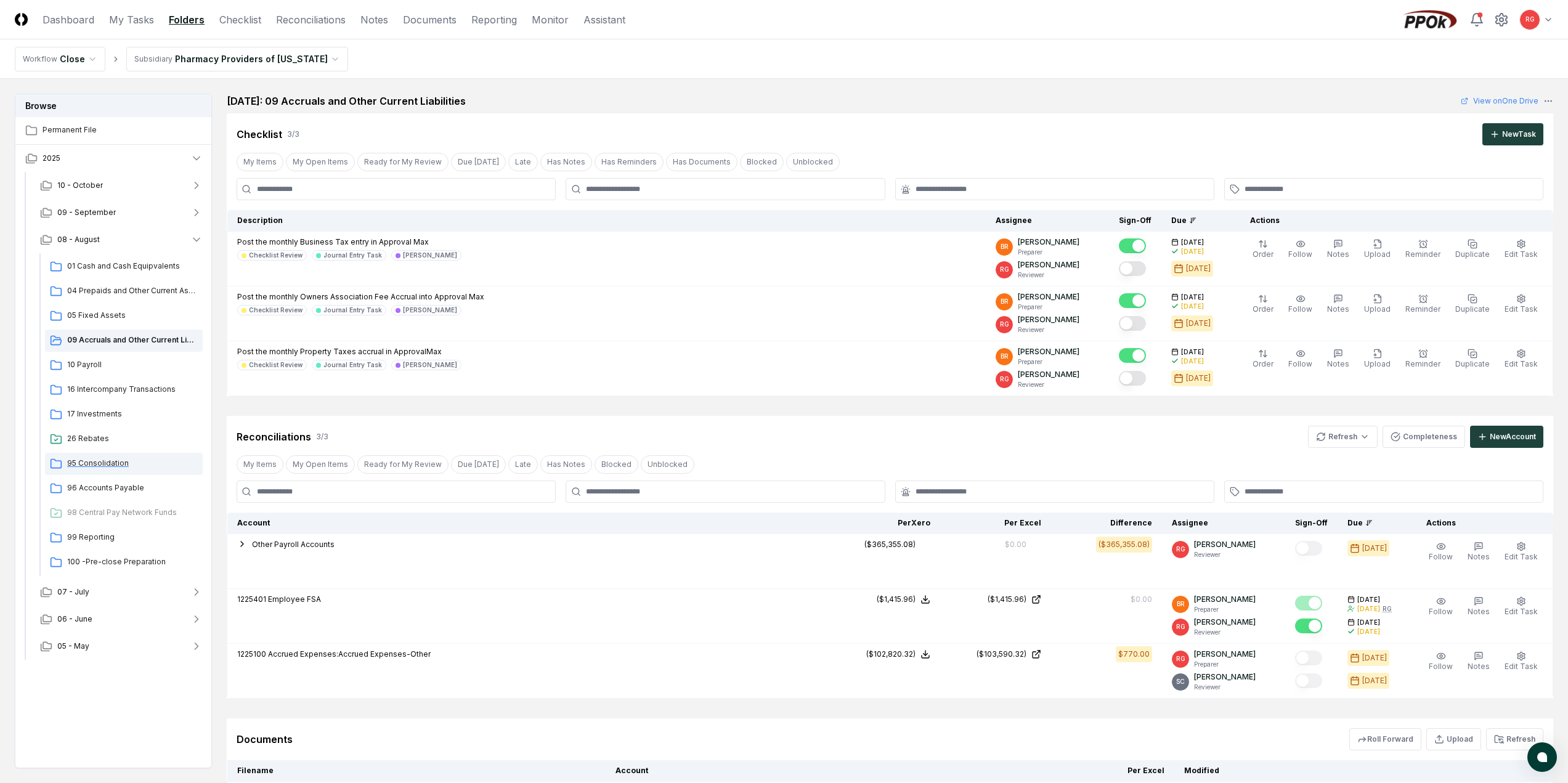
click at [98, 461] on span "95 Consolidation" at bounding box center [132, 463] width 131 height 11
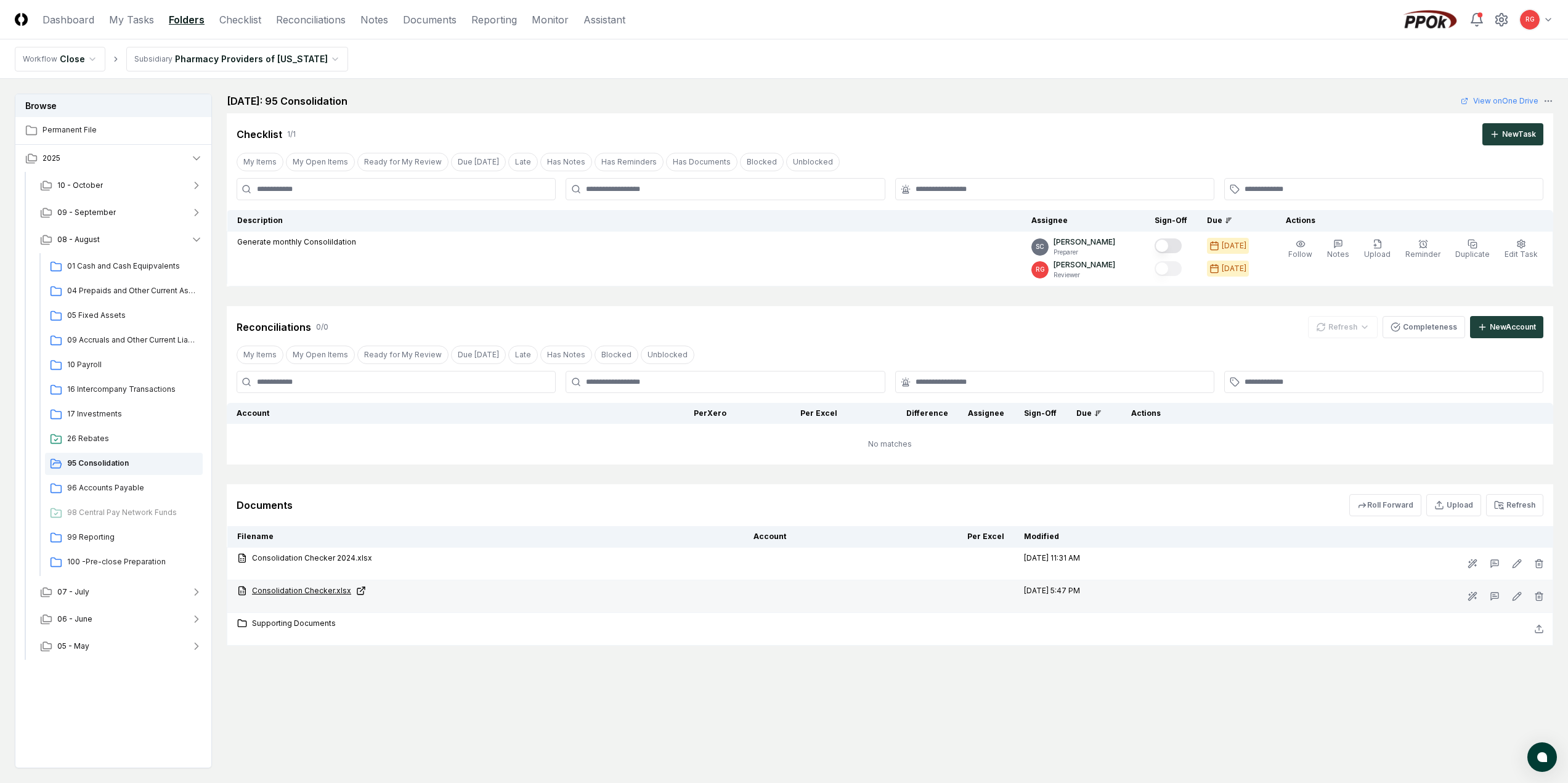
click at [278, 593] on link "Consolidation Checker.xlsx" at bounding box center [486, 591] width 497 height 11
